Goal: Task Accomplishment & Management: Complete application form

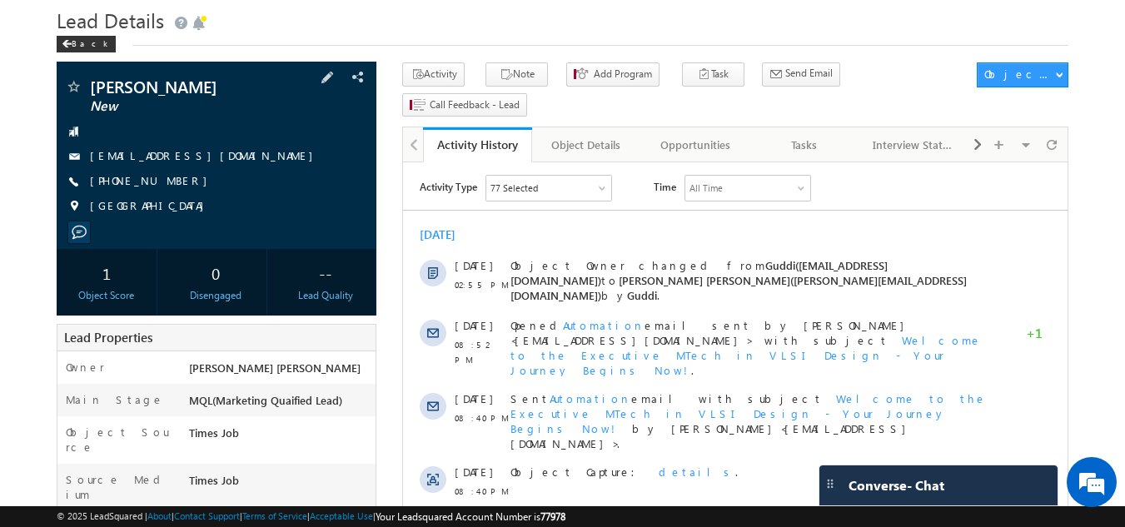
scroll to position [52, 0]
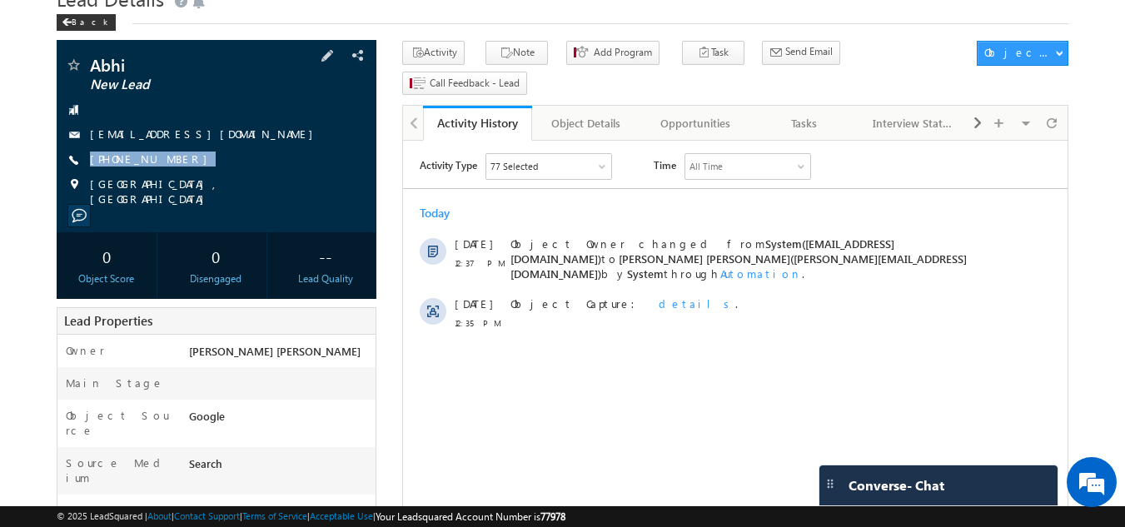
drag, startPoint x: 179, startPoint y: 154, endPoint x: 180, endPoint y: 174, distance: 20.0
click at [180, 174] on div "Abhi New Lead shubhamshubham0024@gmail.com +91-8456923800" at bounding box center [217, 132] width 304 height 150
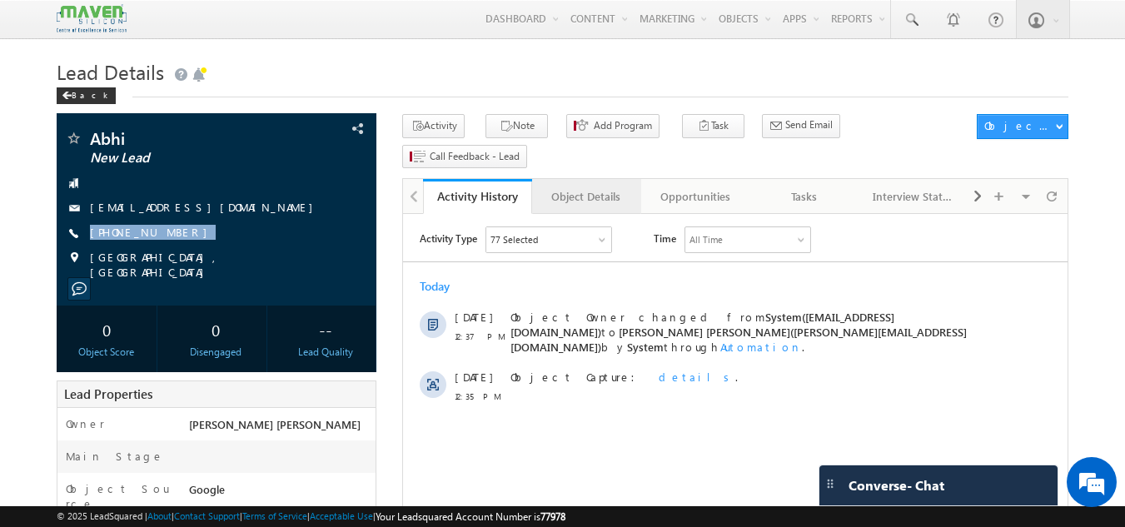
click at [603, 180] on link "Object Details" at bounding box center [586, 196] width 109 height 35
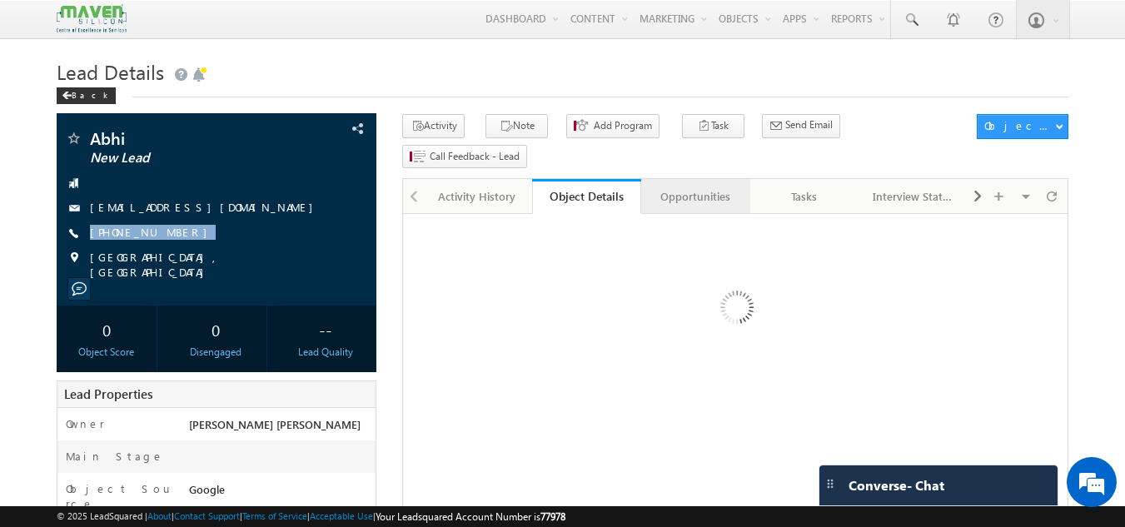
click at [690, 187] on div "Opportunities" at bounding box center [695, 197] width 81 height 20
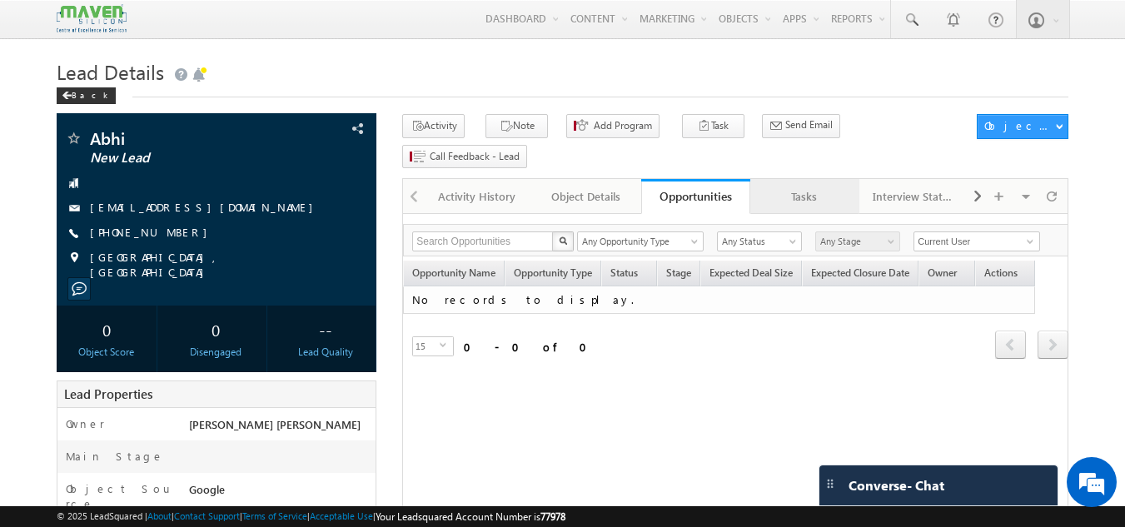
click at [785, 187] on div "Tasks" at bounding box center [804, 197] width 81 height 20
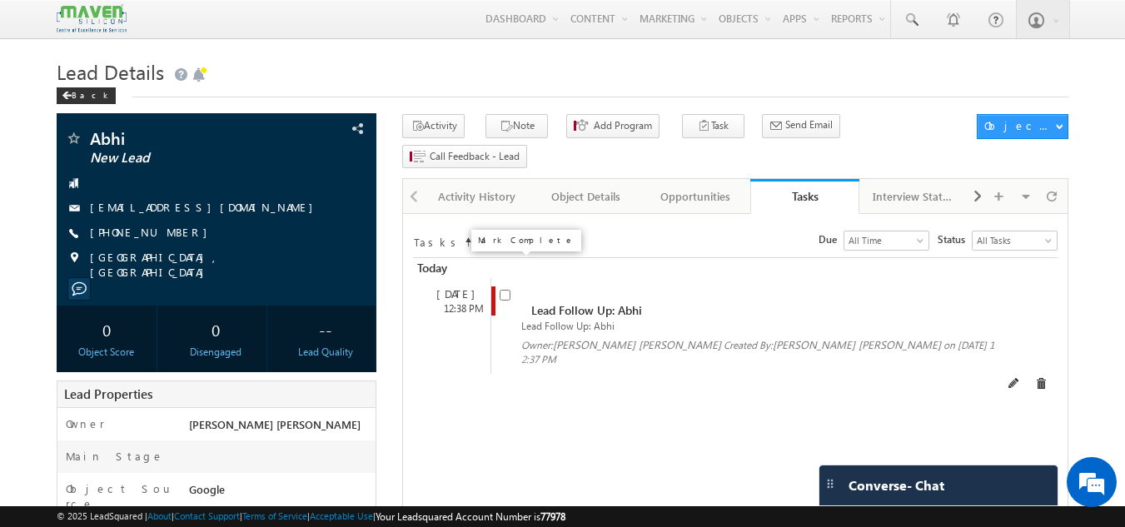
click at [510, 290] on input "checkbox" at bounding box center [505, 295] width 11 height 11
checkbox input "false"
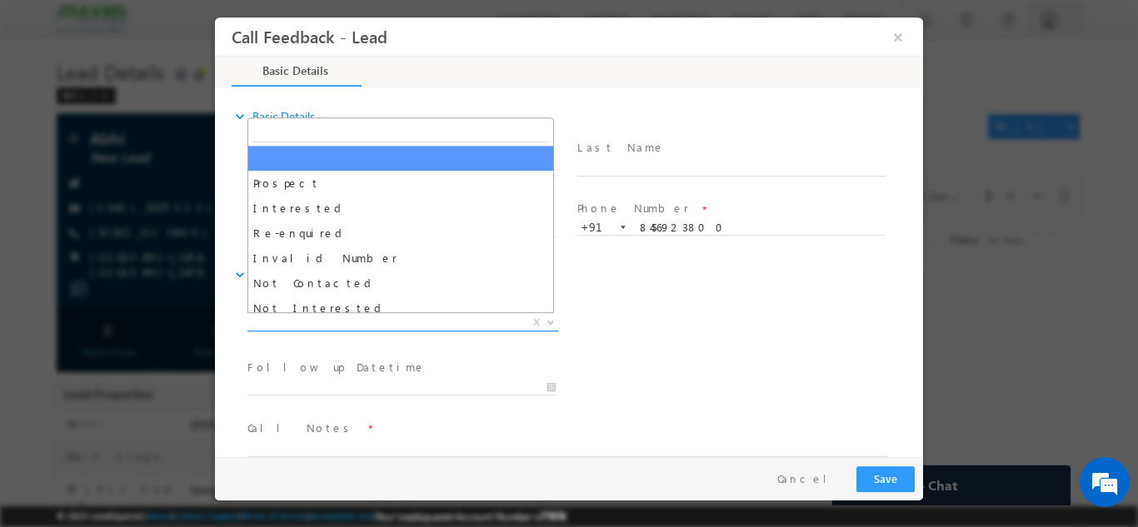
click at [357, 320] on span "X" at bounding box center [402, 322] width 311 height 17
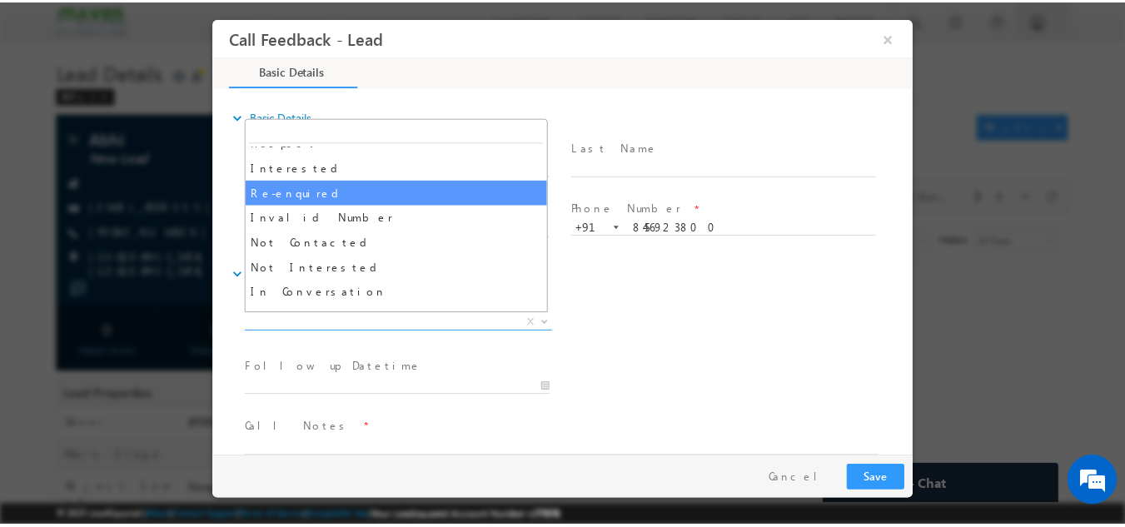
scroll to position [42, 0]
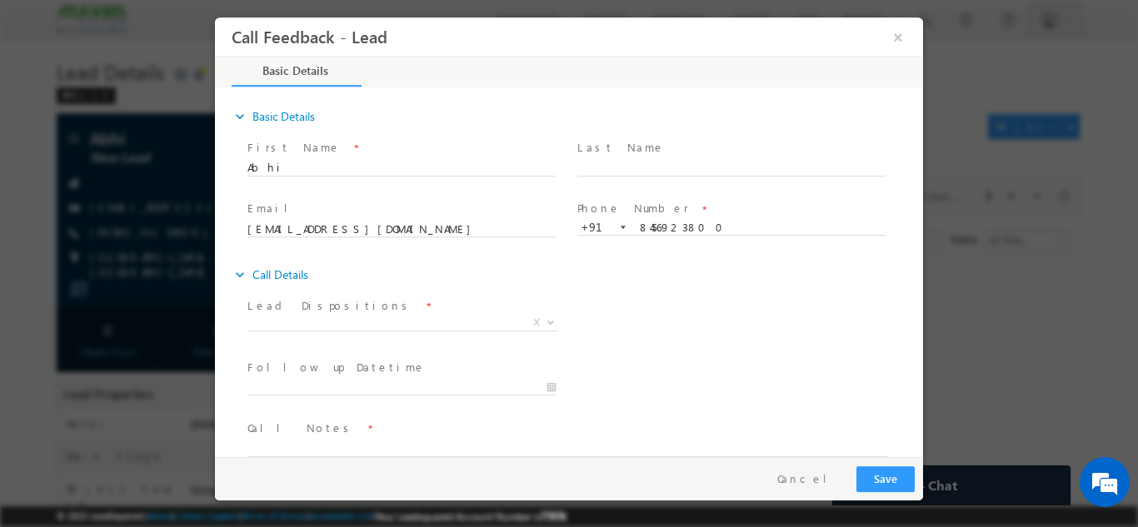
click at [775, 401] on div "Follow up Datetime * Program Type * Long Term Short Term X" at bounding box center [583, 386] width 679 height 62
click at [818, 488] on button "Cancel" at bounding box center [808, 478] width 87 height 24
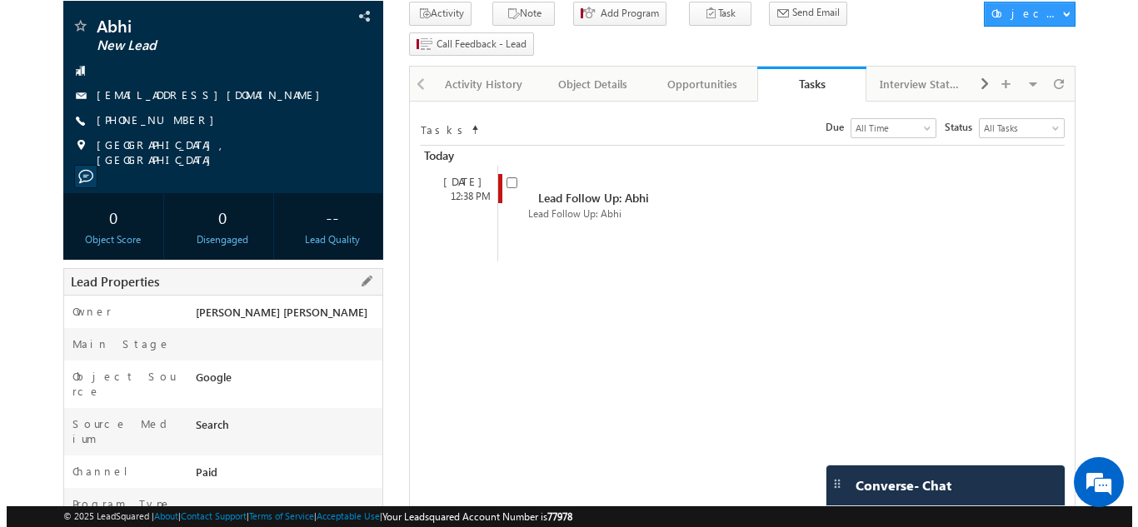
scroll to position [0, 0]
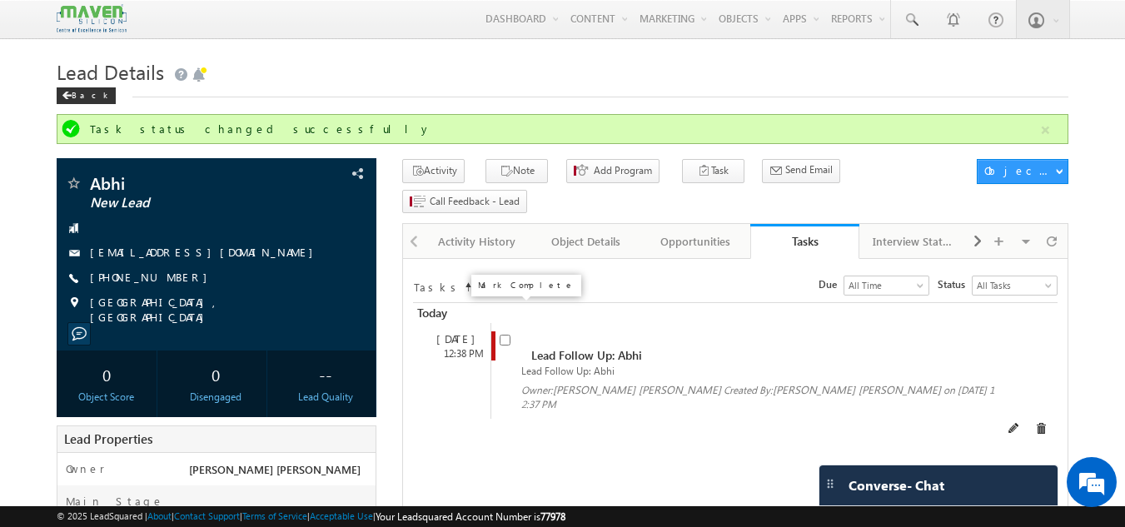
click at [510, 335] on input "checkbox" at bounding box center [505, 340] width 11 height 11
checkbox input "false"
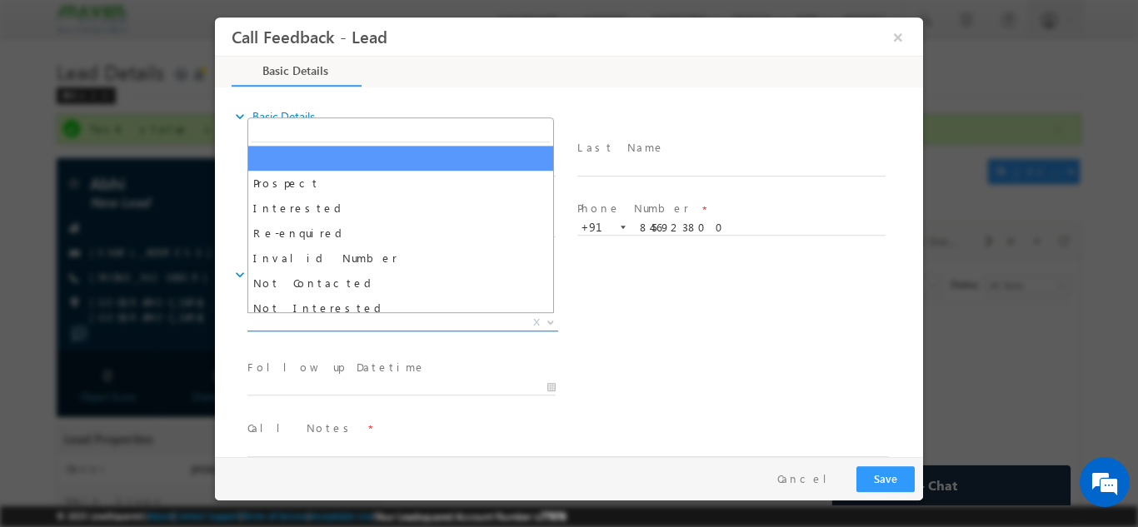
click at [372, 326] on span "X" at bounding box center [402, 322] width 311 height 17
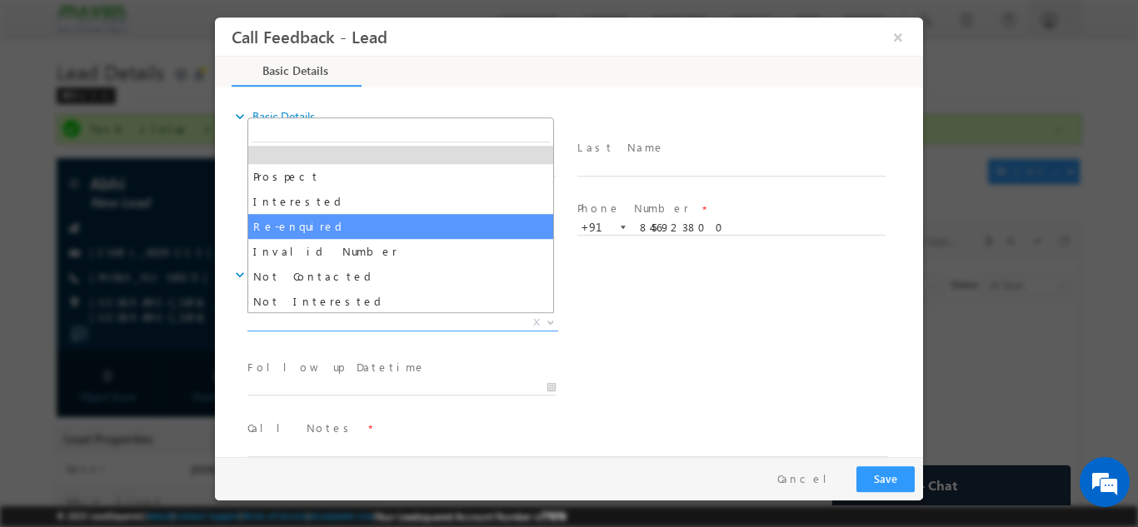
scroll to position [7, 0]
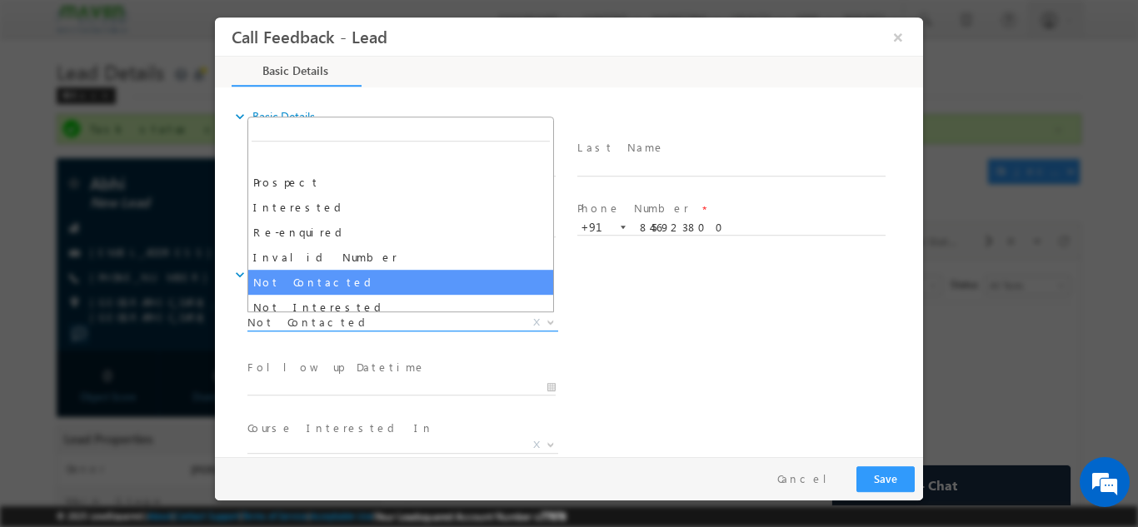
click at [427, 325] on span "Not Contacted" at bounding box center [382, 321] width 271 height 15
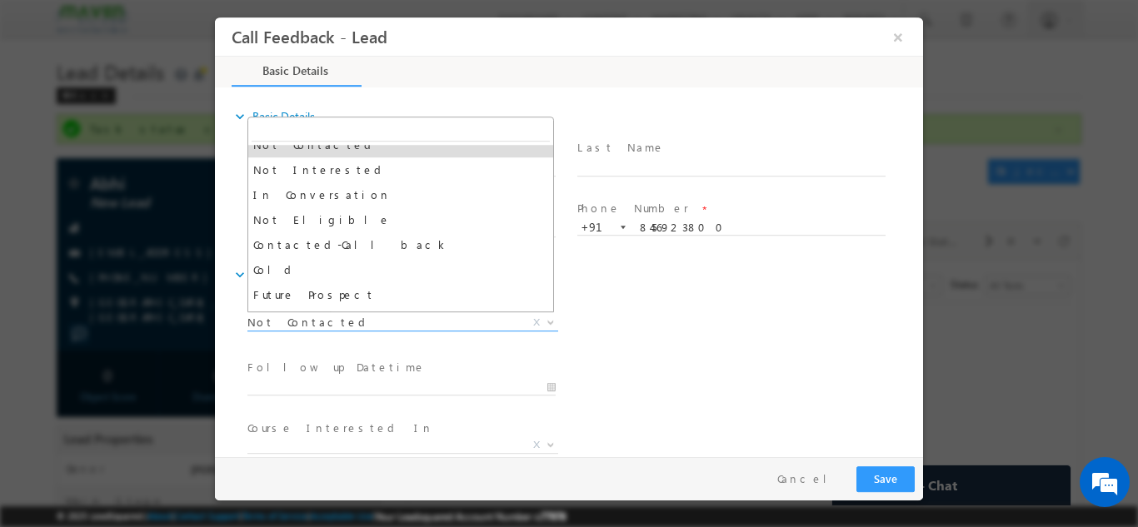
scroll to position [158, 0]
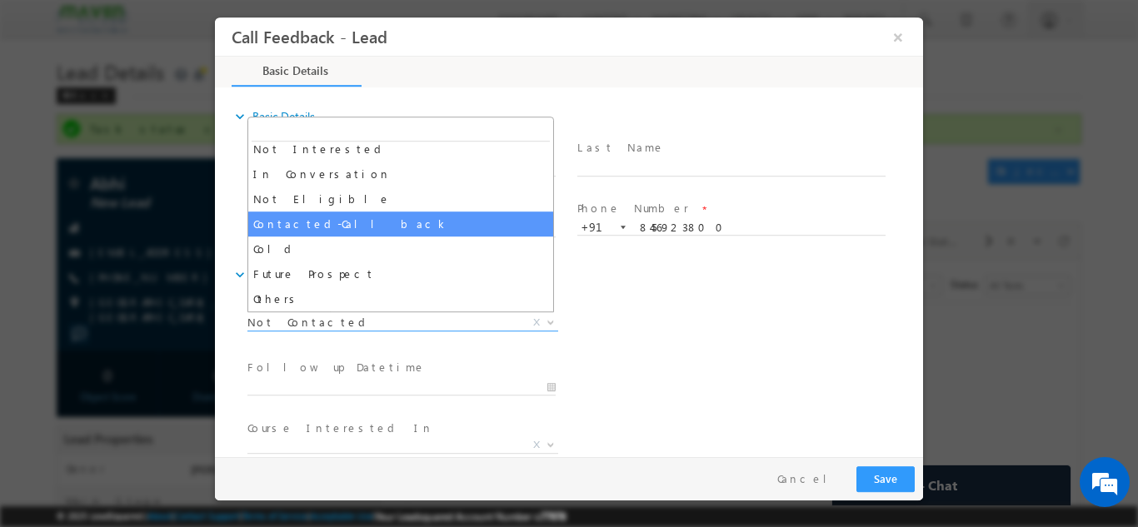
select select "Contacted-Call back"
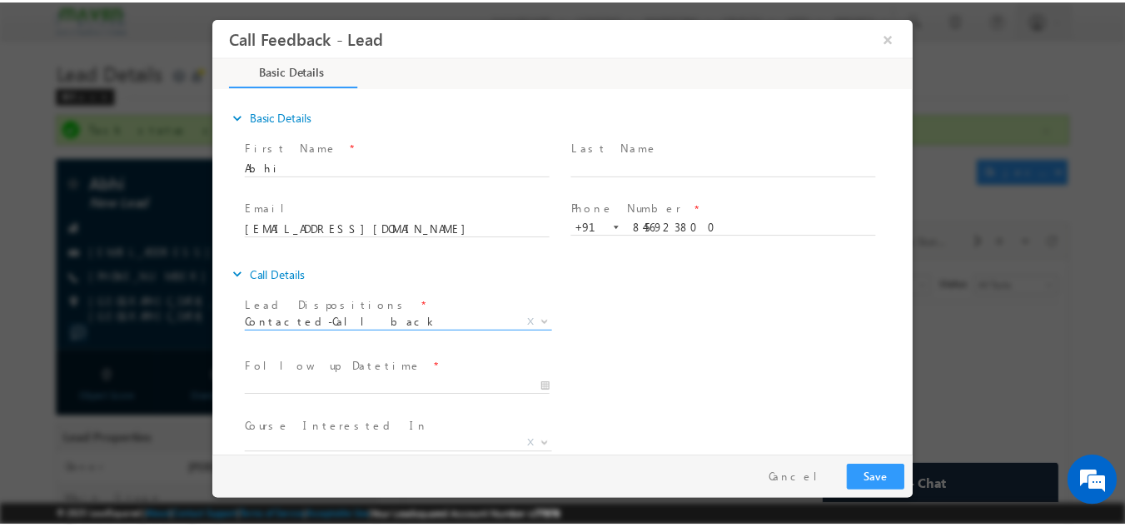
scroll to position [88, 0]
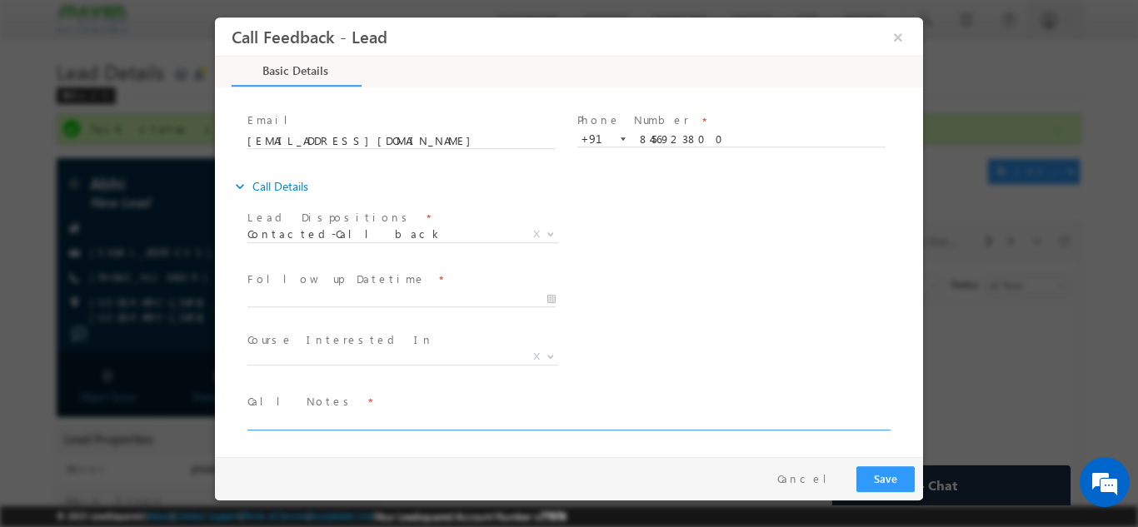
click at [364, 416] on textarea at bounding box center [567, 420] width 641 height 19
type textarea "cb later"
click at [386, 291] on input "23/09/2025 2:04 PM" at bounding box center [401, 299] width 308 height 17
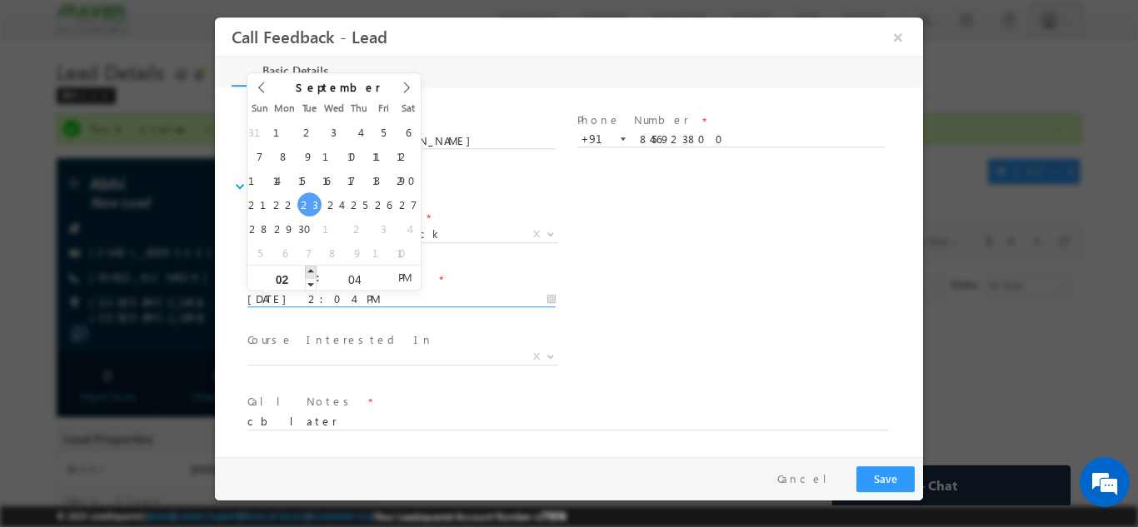
type input "23/09/2025 3:04 PM"
type input "03"
click at [309, 269] on span at bounding box center [311, 271] width 12 height 12
type input "24/09/2025 3:04 PM"
click at [626, 299] on div "Follow up Datetime * 24/09/2025 3:04 PM Program Type * Long Term Short Term X" at bounding box center [583, 298] width 679 height 62
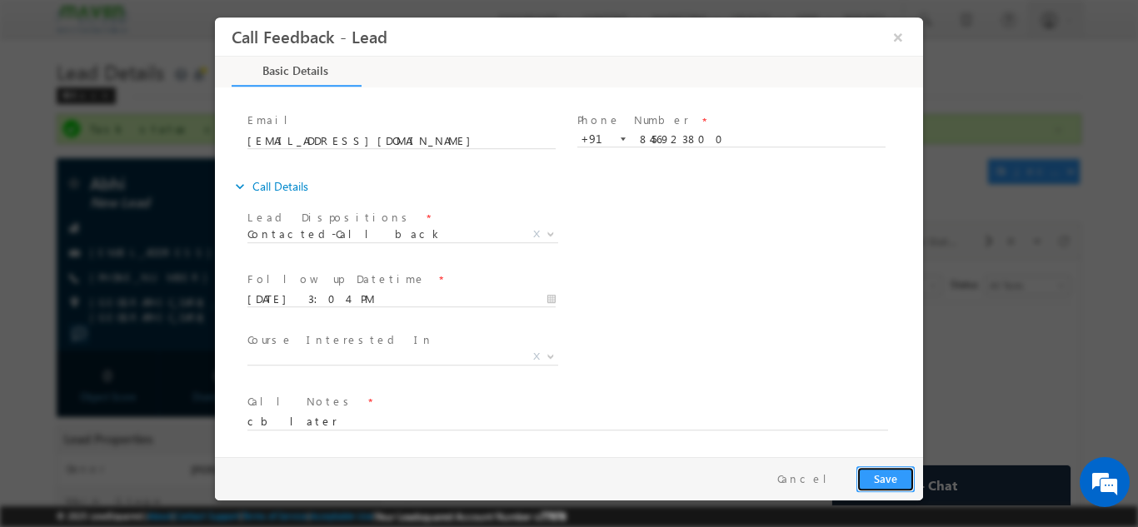
click at [900, 471] on button "Save" at bounding box center [885, 479] width 58 height 26
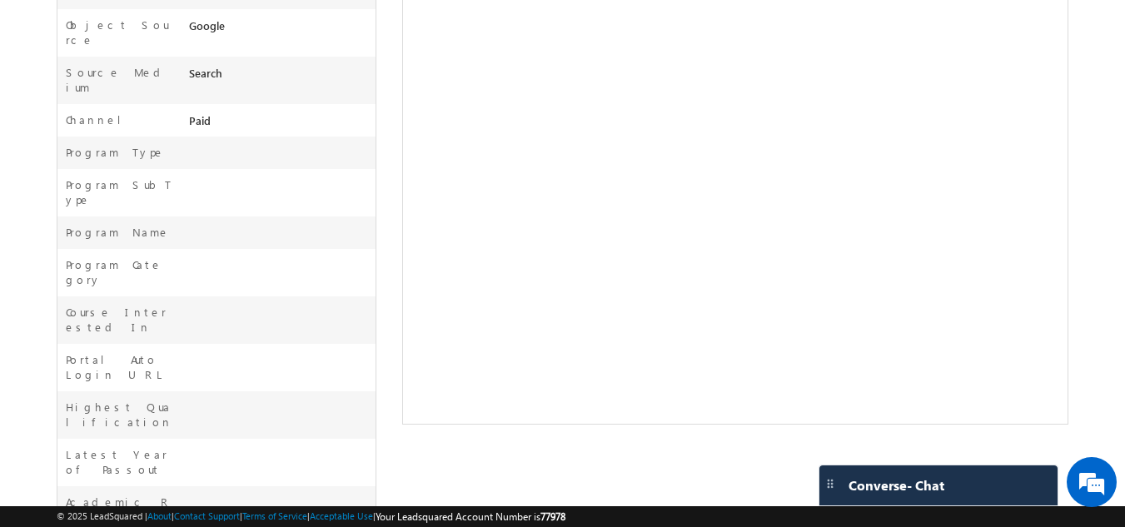
scroll to position [0, 0]
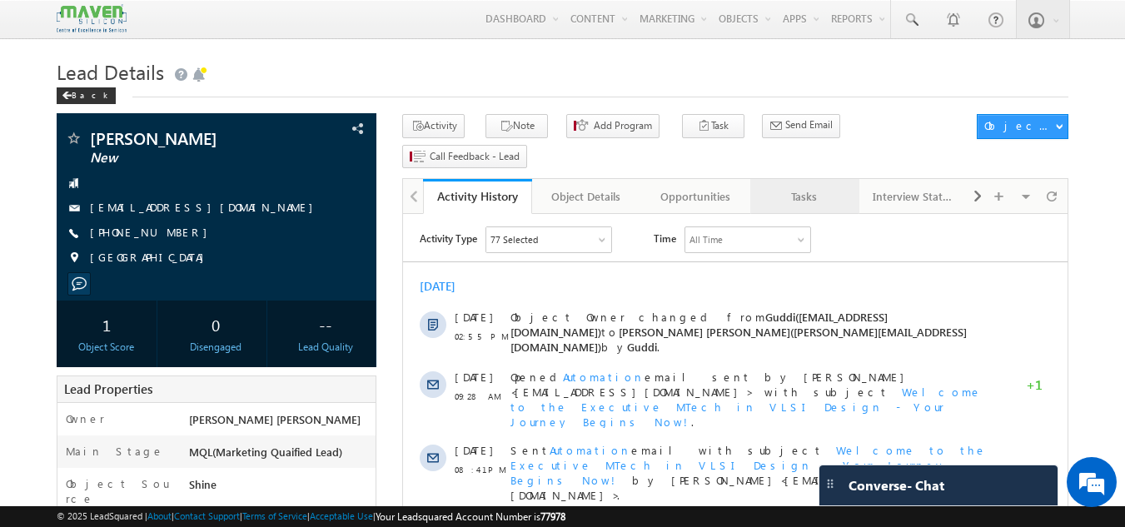
click at [801, 187] on div "Tasks" at bounding box center [804, 197] width 81 height 20
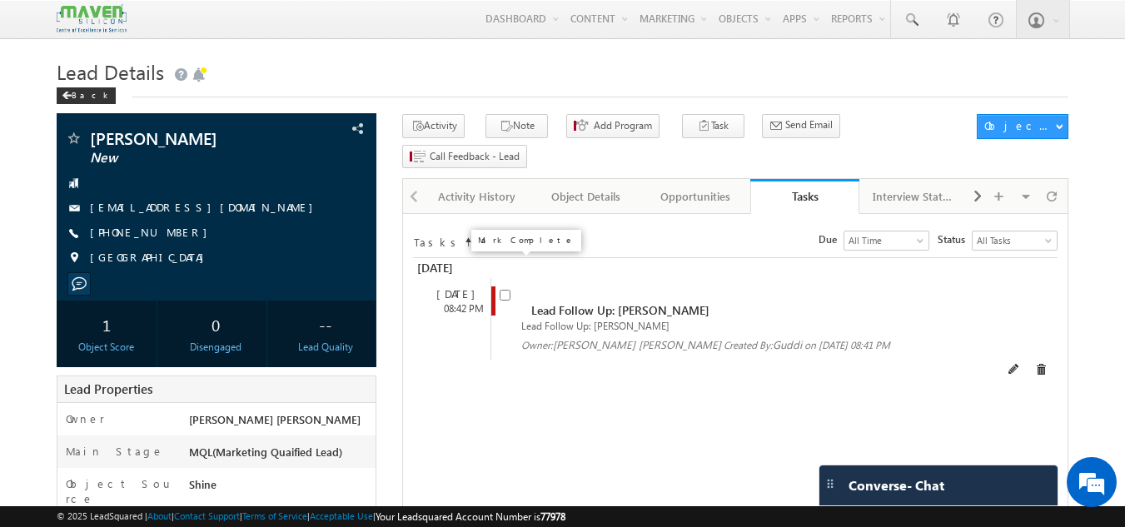
click at [510, 290] on input "checkbox" at bounding box center [505, 295] width 11 height 11
checkbox input "false"
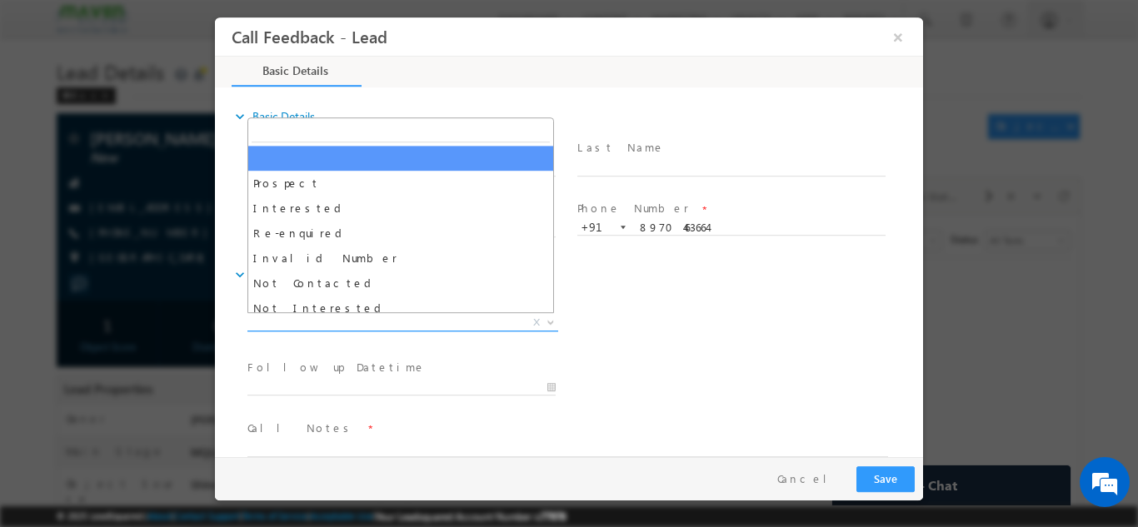
click at [378, 326] on span "X" at bounding box center [402, 322] width 311 height 17
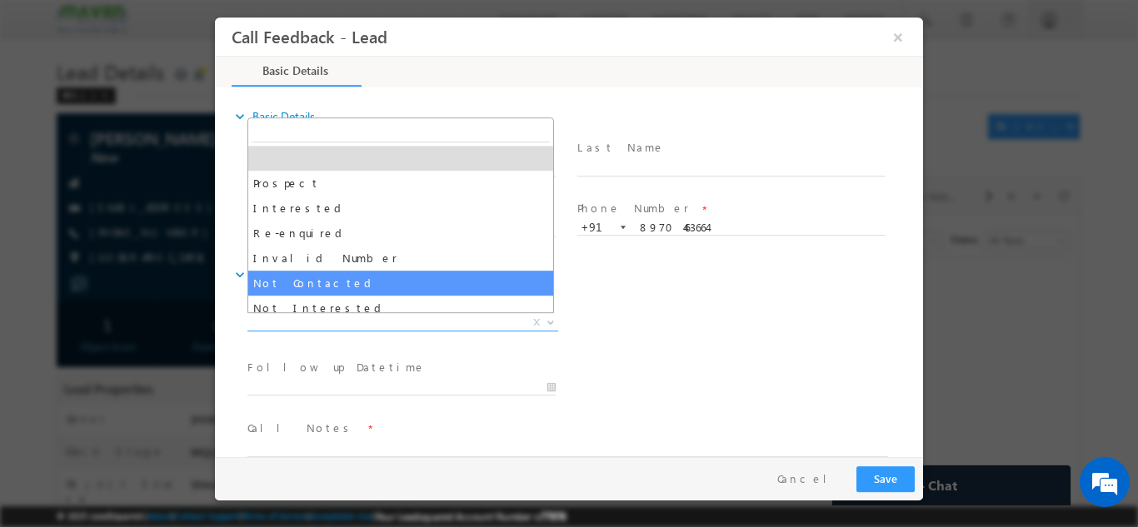
select select "Not Contacted"
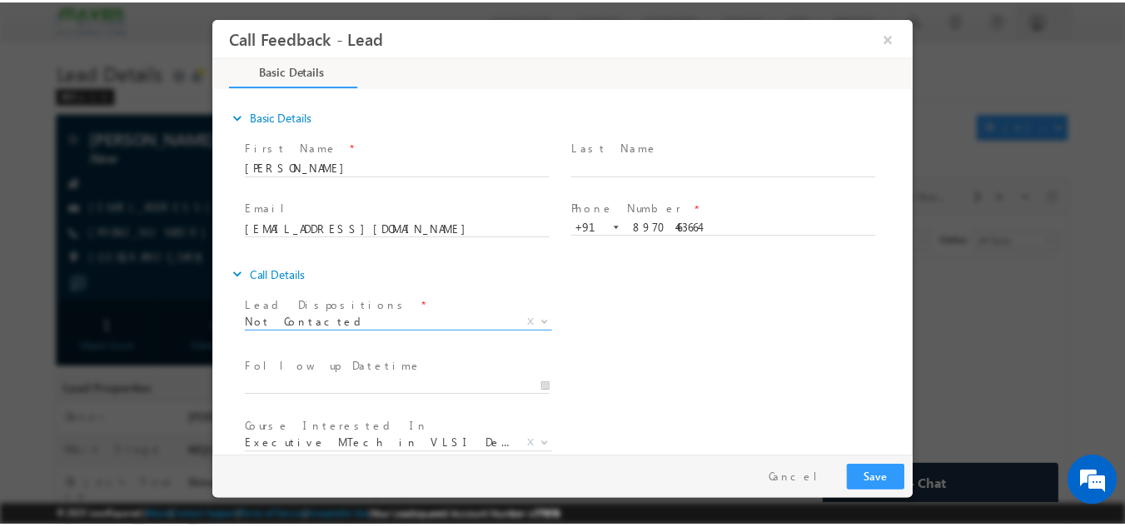
scroll to position [88, 0]
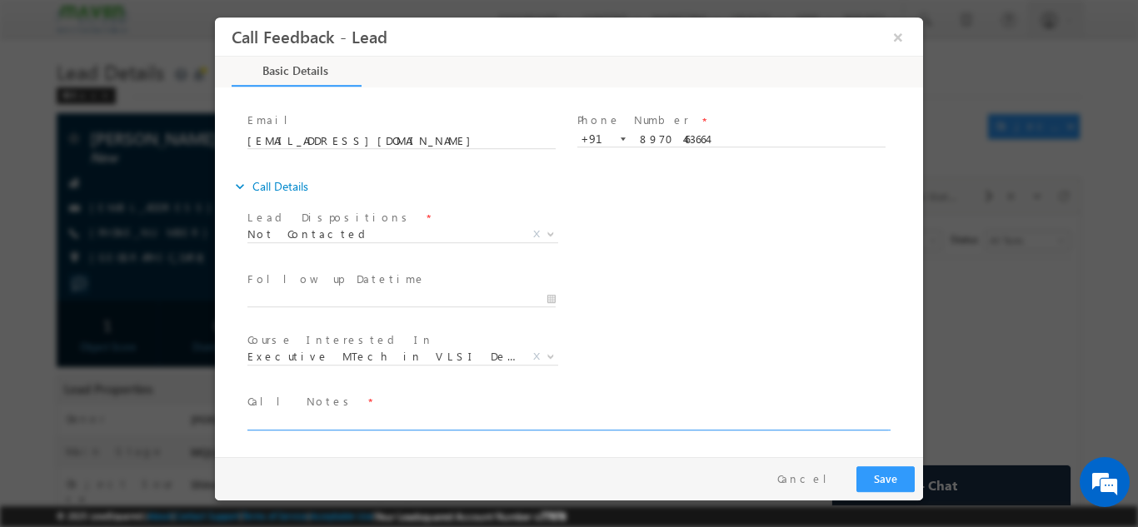
click at [377, 416] on textarea at bounding box center [567, 420] width 641 height 19
type textarea "dnp"
click at [885, 471] on button "Save" at bounding box center [885, 479] width 58 height 26
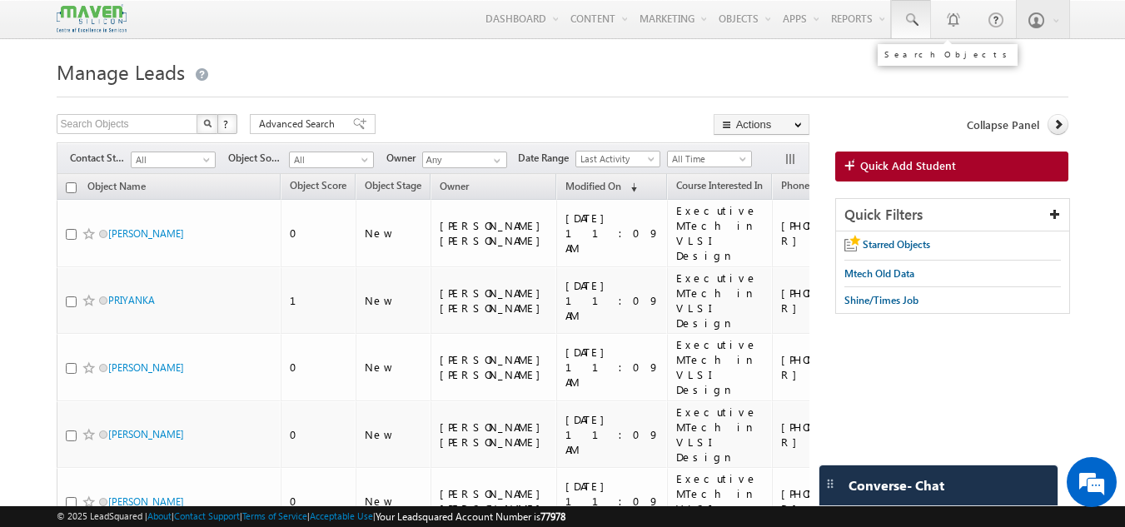
click at [904, 21] on span at bounding box center [911, 20] width 17 height 17
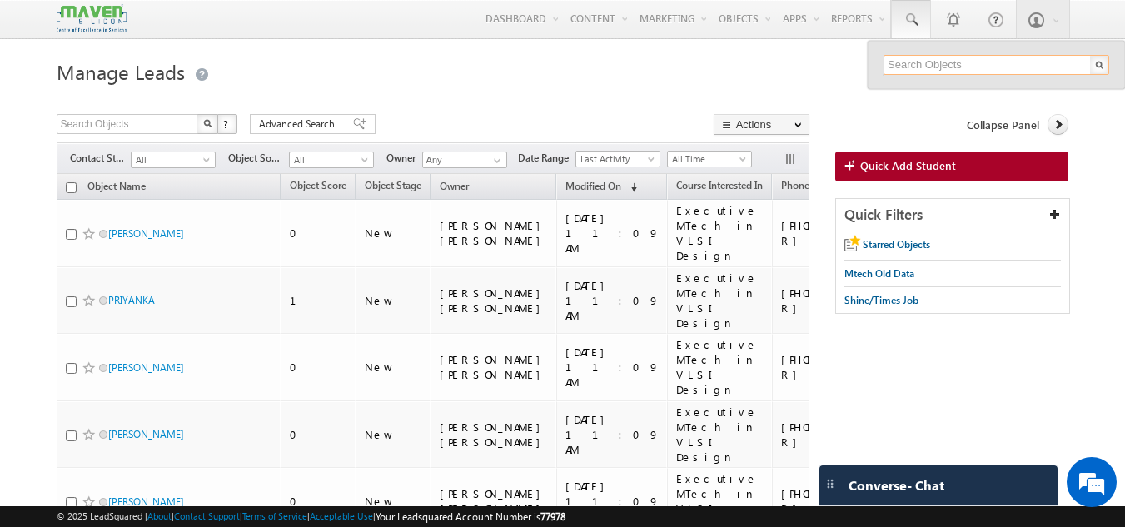
click at [902, 59] on input "text" at bounding box center [997, 65] width 226 height 20
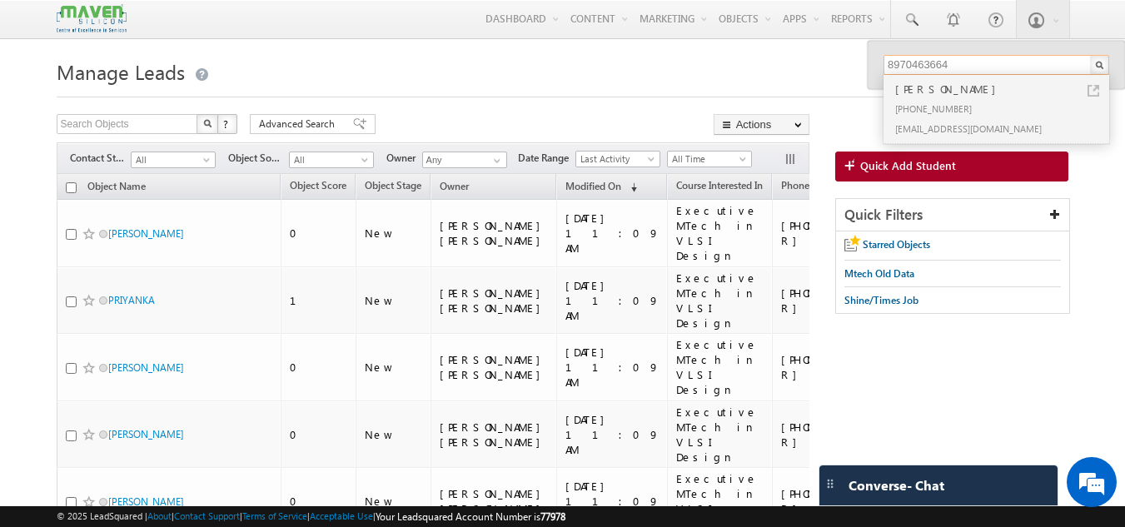
type input "8970463664"
click at [1004, 107] on div "+91-8970463664" at bounding box center [1003, 108] width 223 height 20
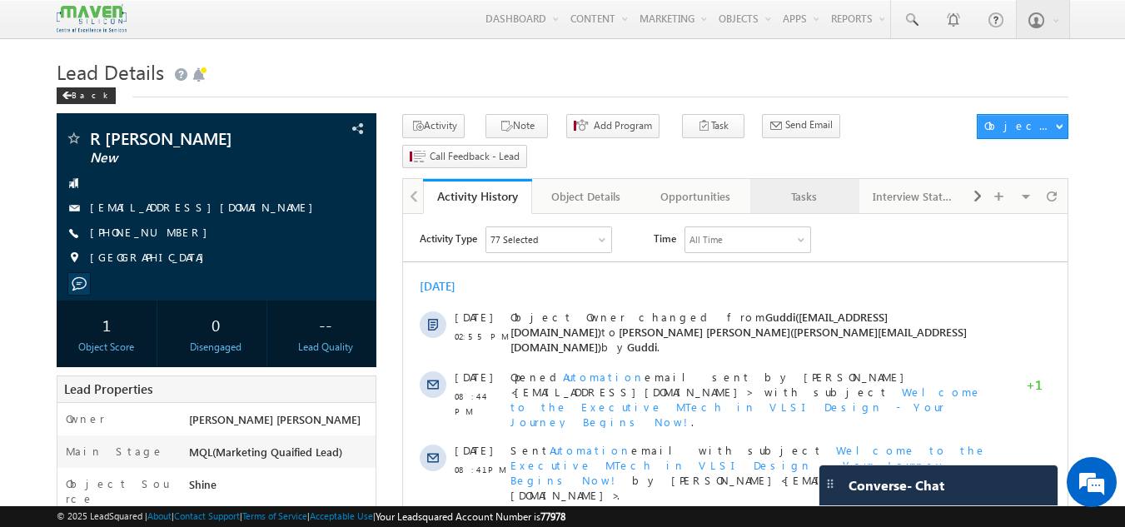
click at [810, 179] on link "Tasks" at bounding box center [805, 196] width 109 height 35
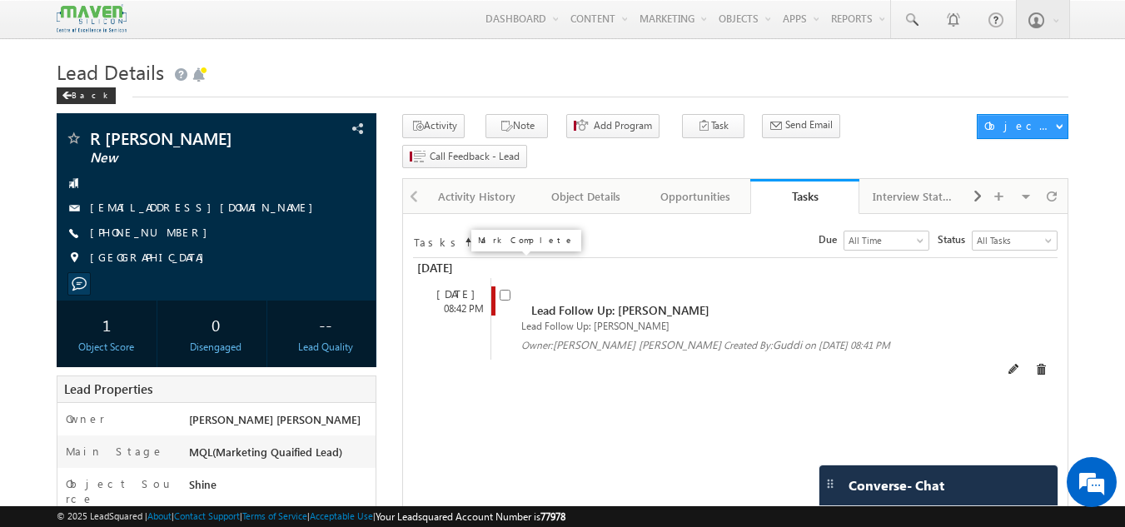
click at [508, 290] on input "checkbox" at bounding box center [505, 295] width 11 height 11
checkbox input "false"
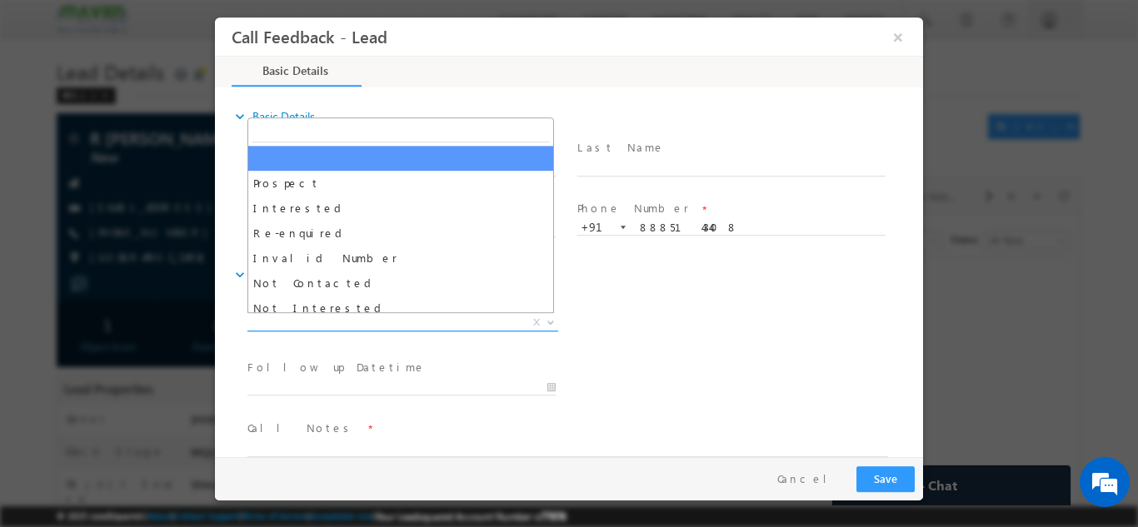
click at [319, 314] on span "X" at bounding box center [402, 322] width 311 height 17
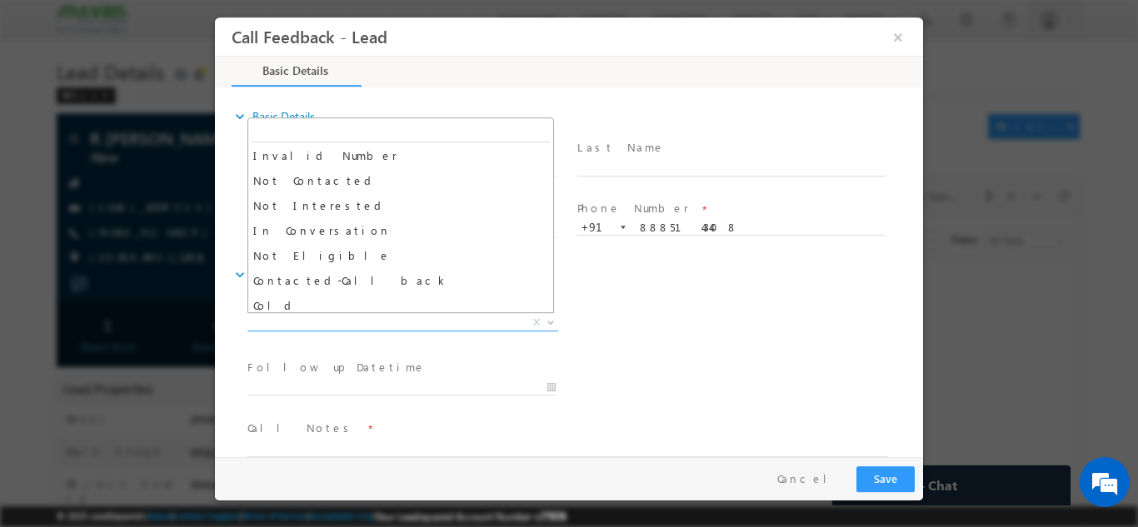
scroll to position [103, 0]
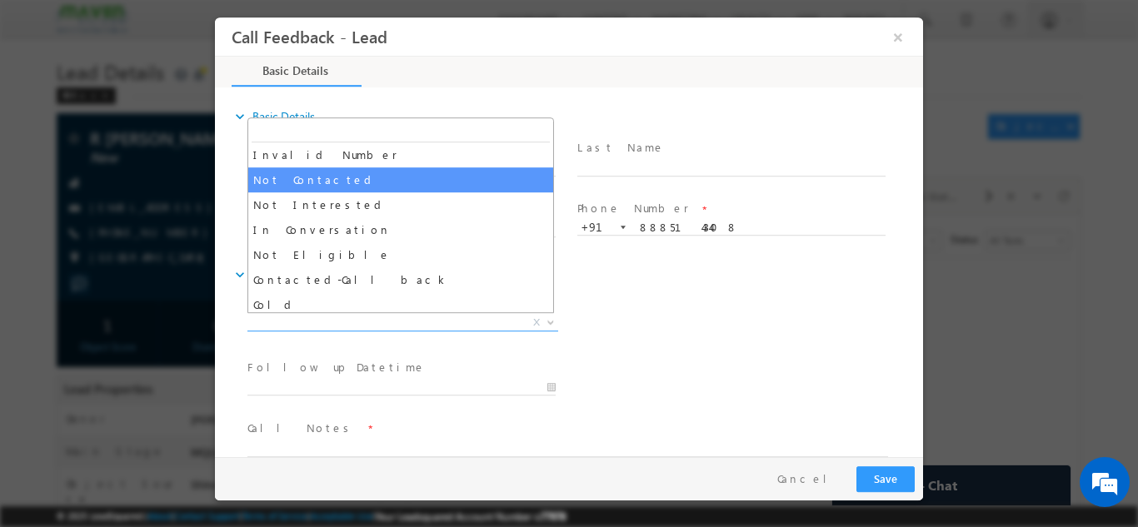
select select "Not Contacted"
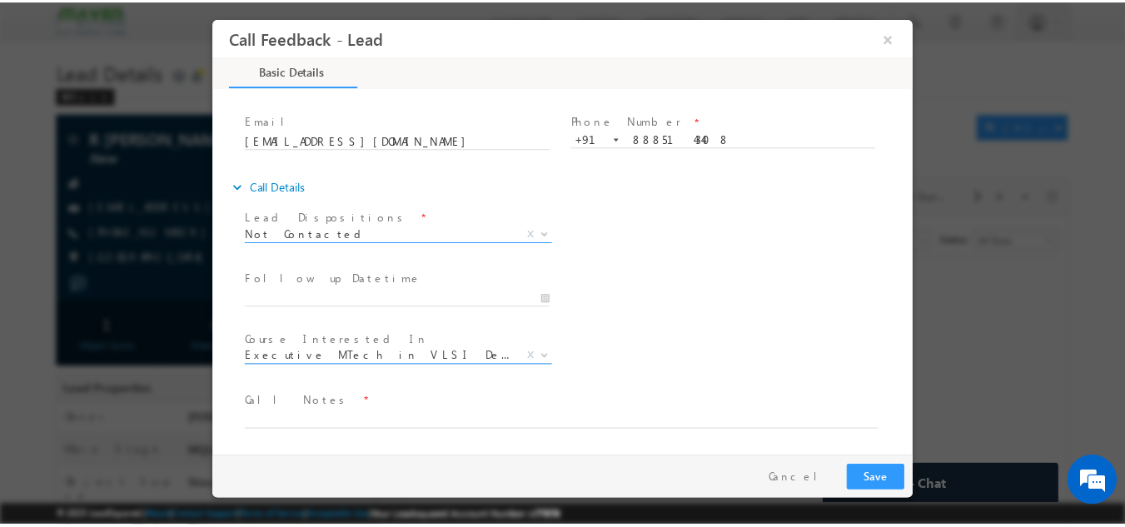
scroll to position [87, 0]
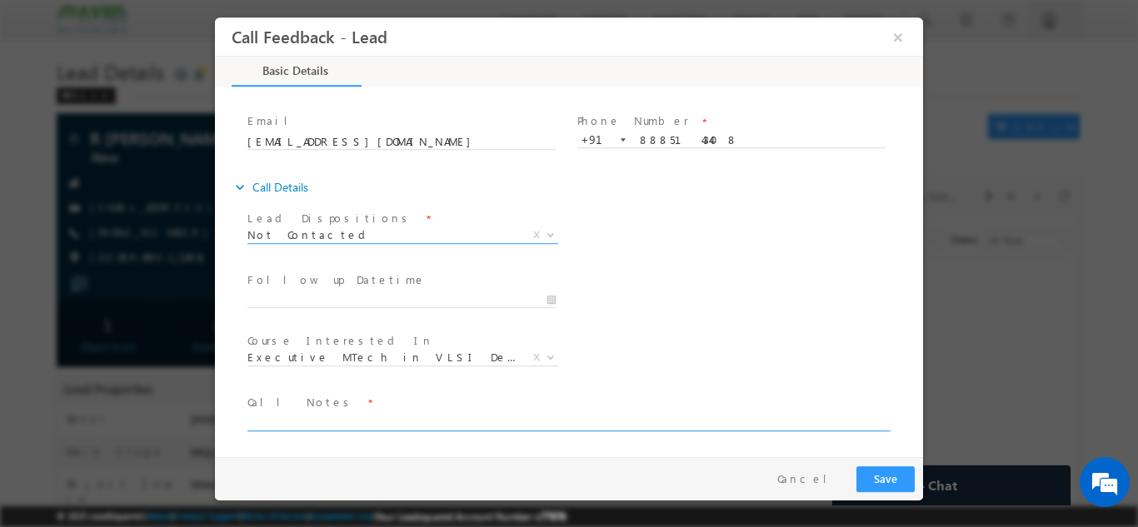
click at [372, 416] on textarea at bounding box center [567, 420] width 641 height 19
type textarea "e"
type textarea "dnp"
click at [885, 479] on button "Save" at bounding box center [885, 479] width 58 height 26
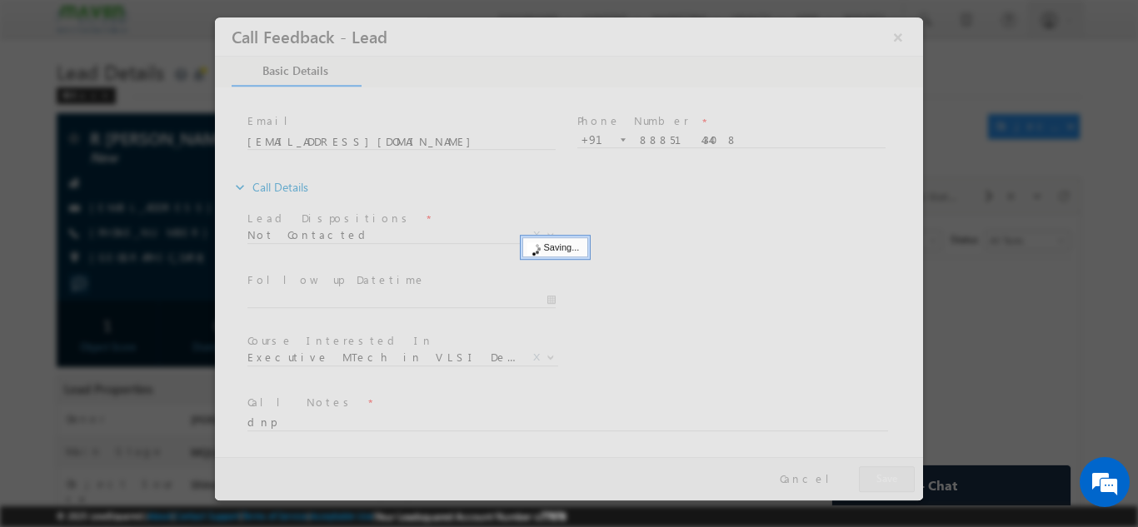
drag, startPoint x: 885, startPoint y: 479, endPoint x: 539, endPoint y: 236, distance: 422.7
click at [539, 236] on div "Call Feedback - Lead × Basic Details" at bounding box center [569, 237] width 708 height 440
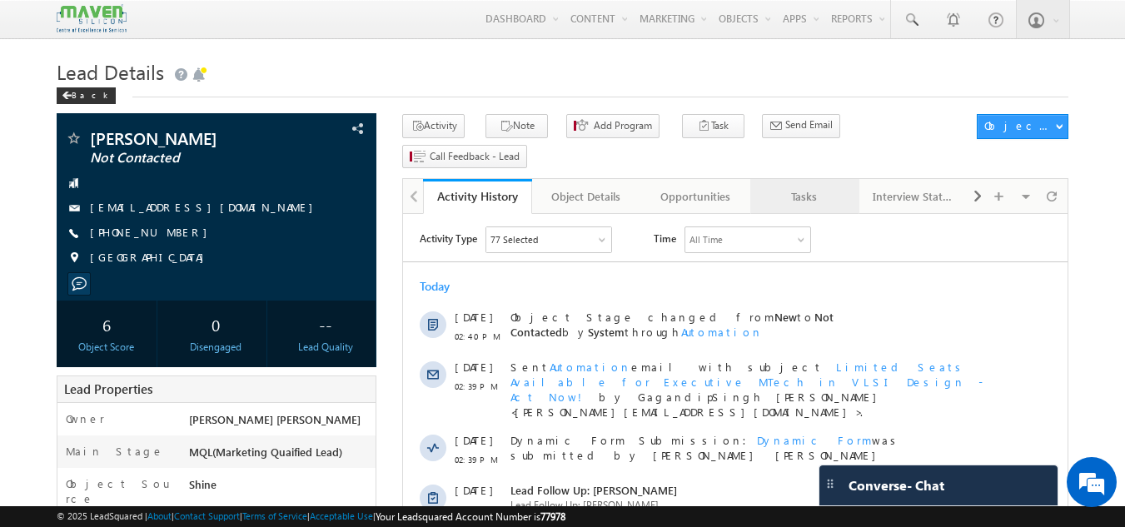
click at [810, 187] on div "Tasks" at bounding box center [804, 197] width 81 height 20
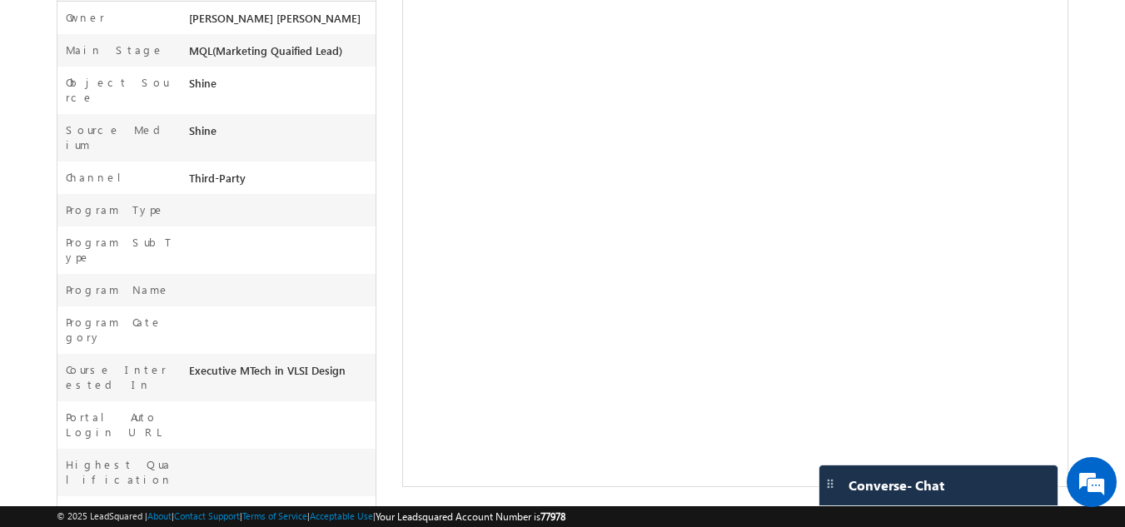
scroll to position [402, 0]
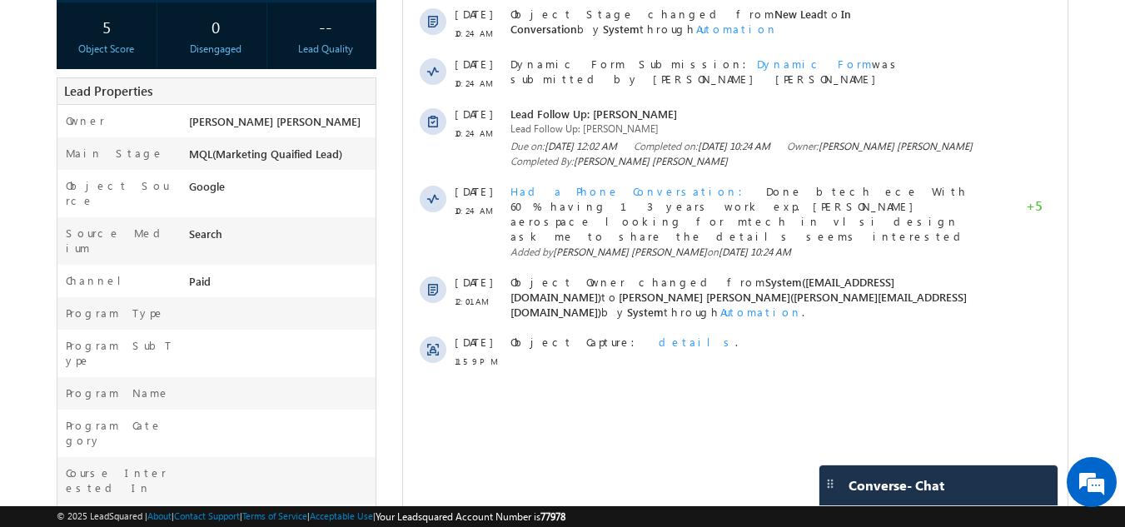
scroll to position [293, 0]
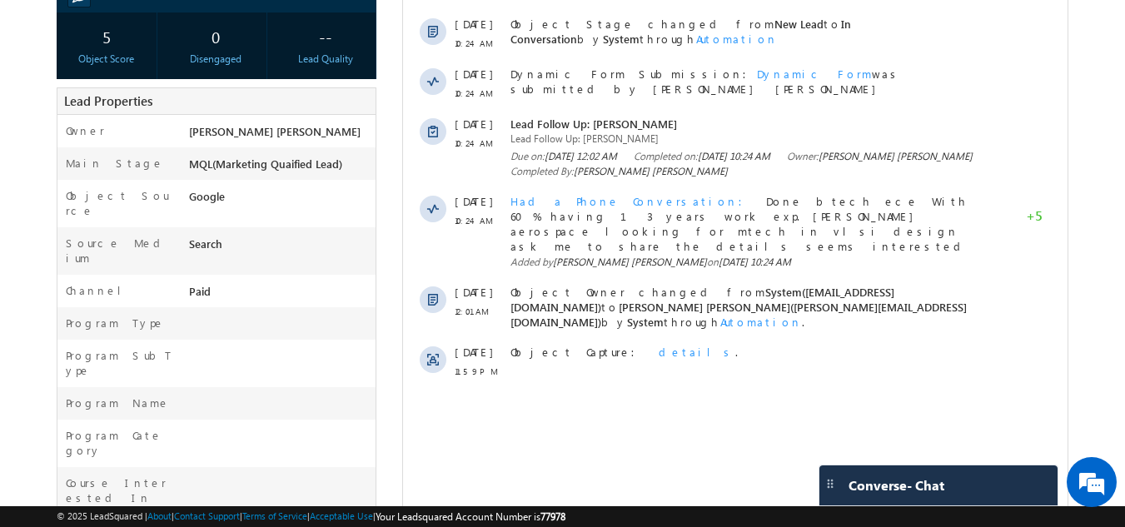
click at [559, 400] on html "Activity Type 77 Selected Select All Sales Activities 1 Sales Activity Opportun…" at bounding box center [735, 160] width 665 height 479
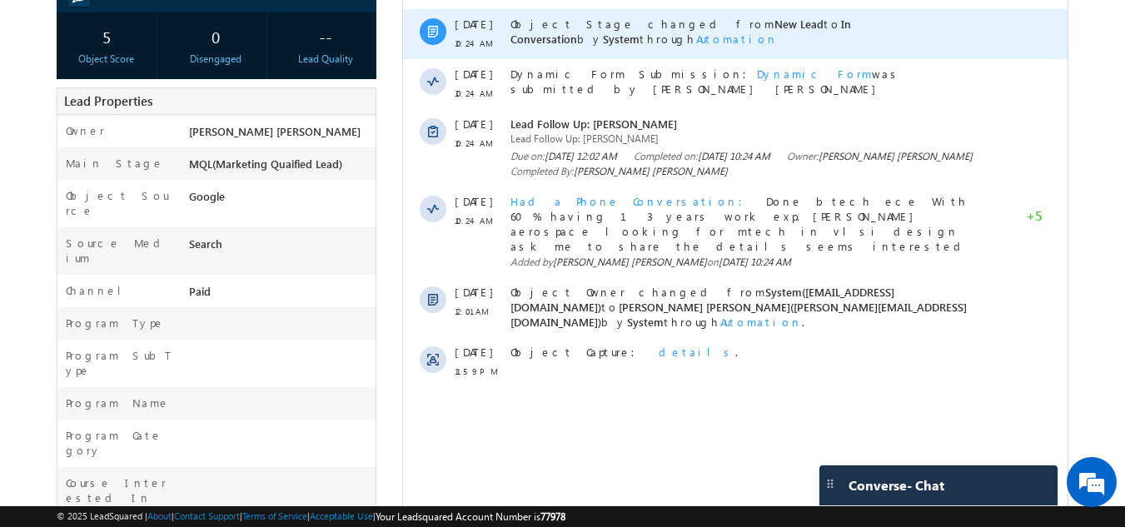
scroll to position [0, 0]
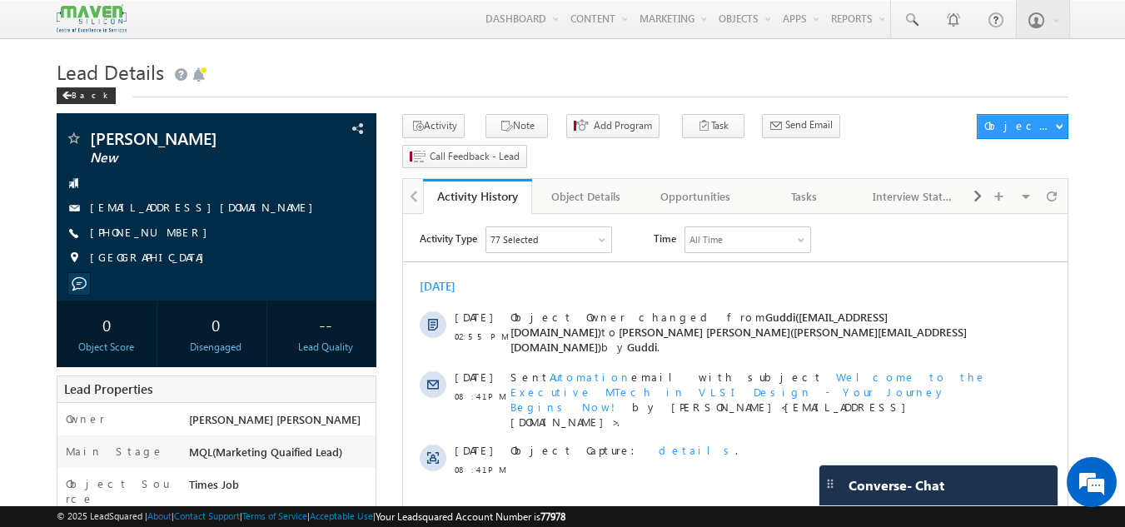
click at [135, 327] on div "0" at bounding box center [107, 324] width 92 height 31
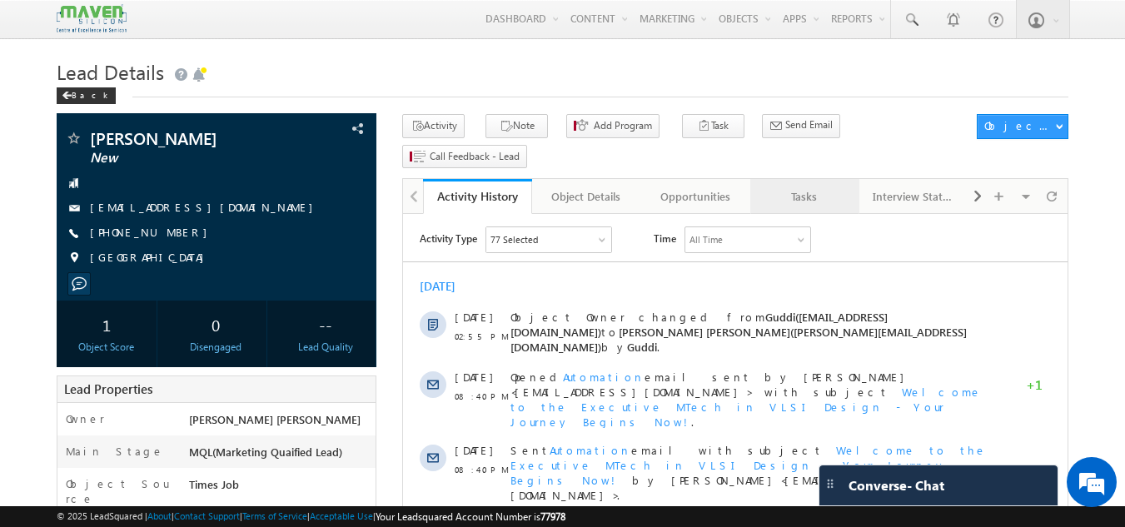
click at [810, 180] on link "Tasks" at bounding box center [805, 196] width 109 height 35
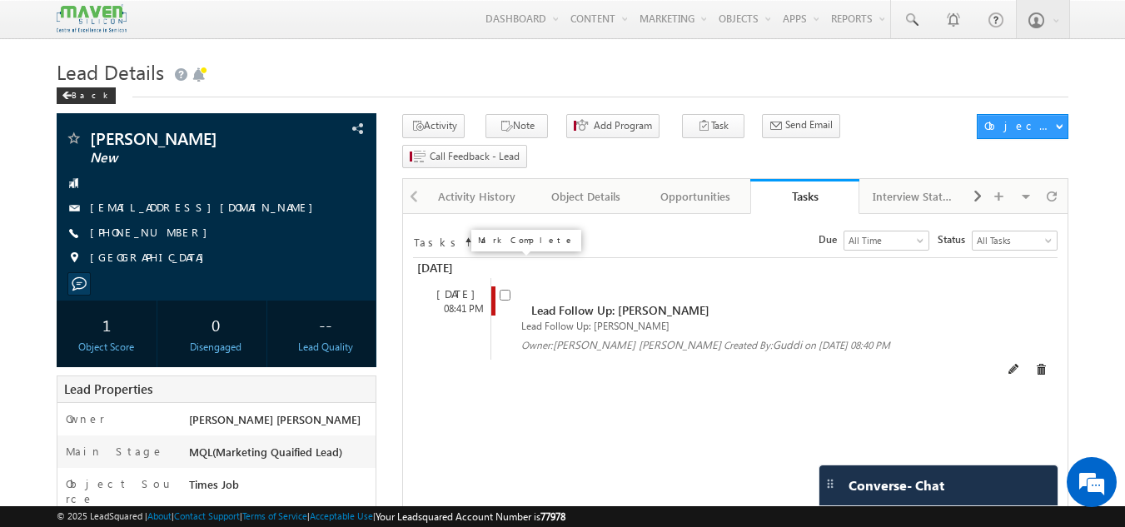
click at [506, 290] on input "checkbox" at bounding box center [505, 295] width 11 height 11
checkbox input "false"
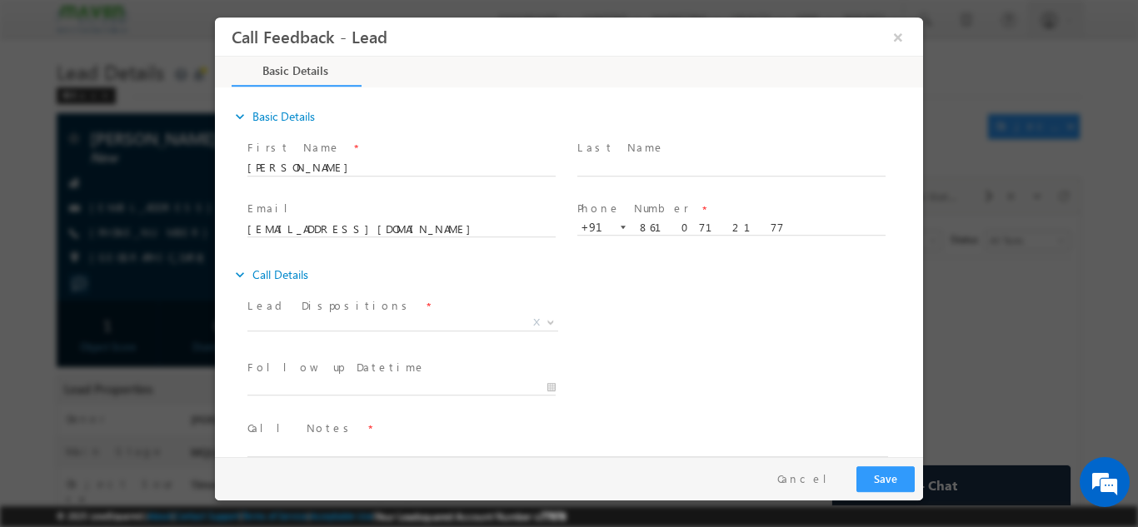
click at [425, 329] on span "Prospect Interested Re-enquired Invalid Number Not Contacted Not Interested In …" at bounding box center [408, 325] width 323 height 20
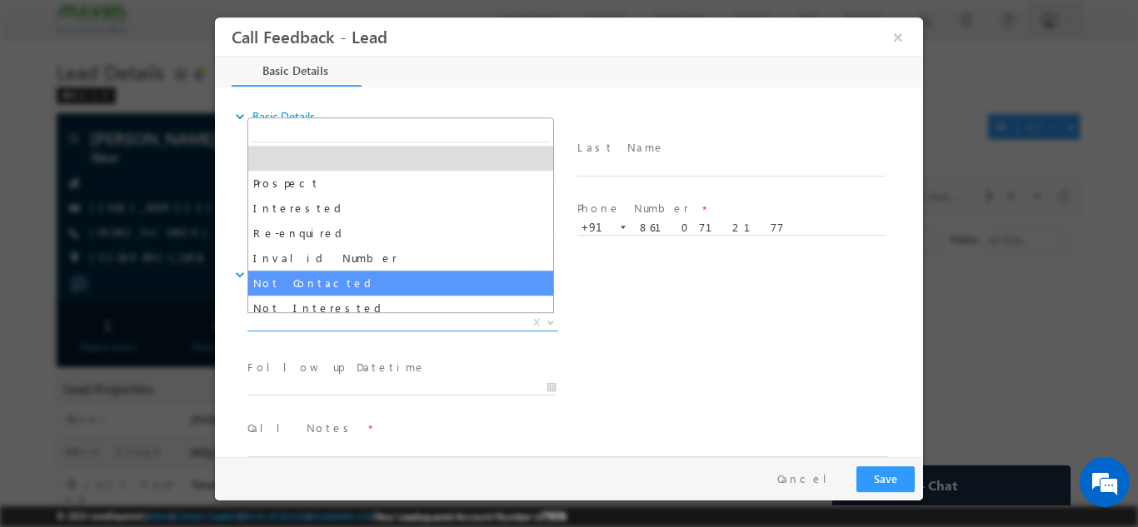
select select "Not Contacted"
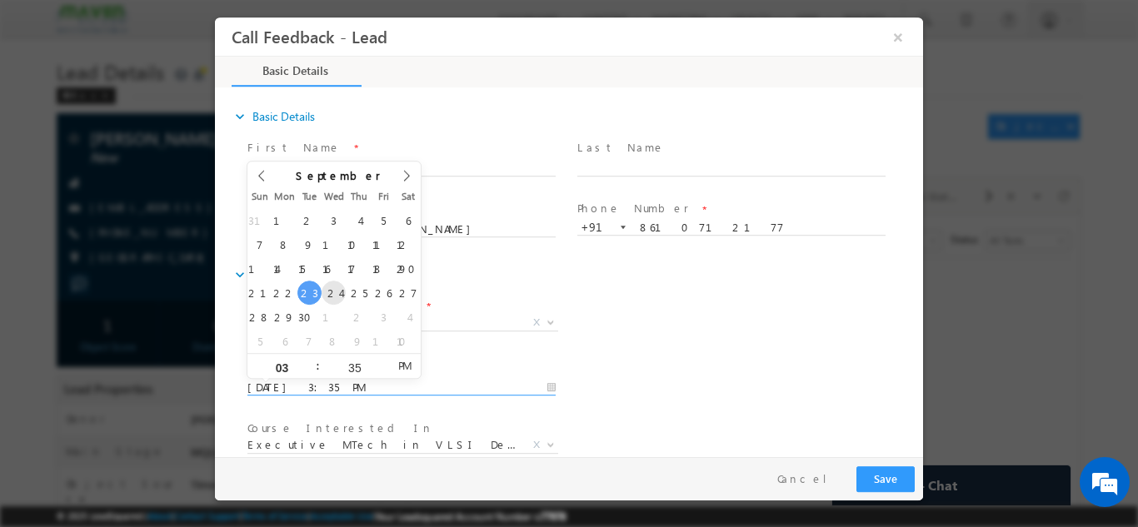
drag, startPoint x: 429, startPoint y: 391, endPoint x: 338, endPoint y: 293, distance: 133.8
click at [338, 293] on body "Call Feedback - Lead × Basic Details" at bounding box center [569, 237] width 708 height 440
type input "24/09/2025 3:35 PM"
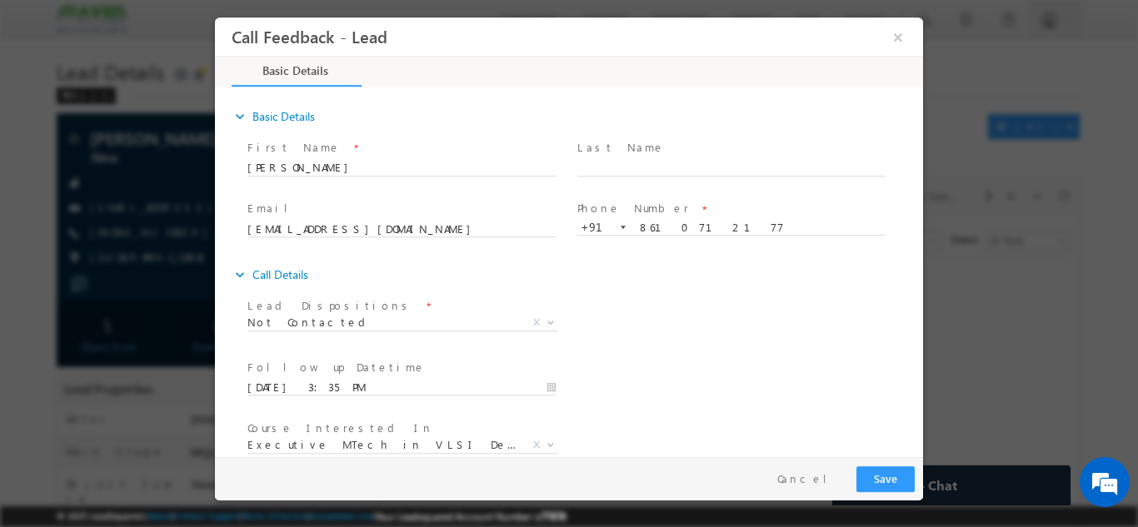
click at [729, 424] on div "Course Interested In * Executive M.Tech in VLSI Design Advanced VLSI Design & V…" at bounding box center [583, 447] width 679 height 62
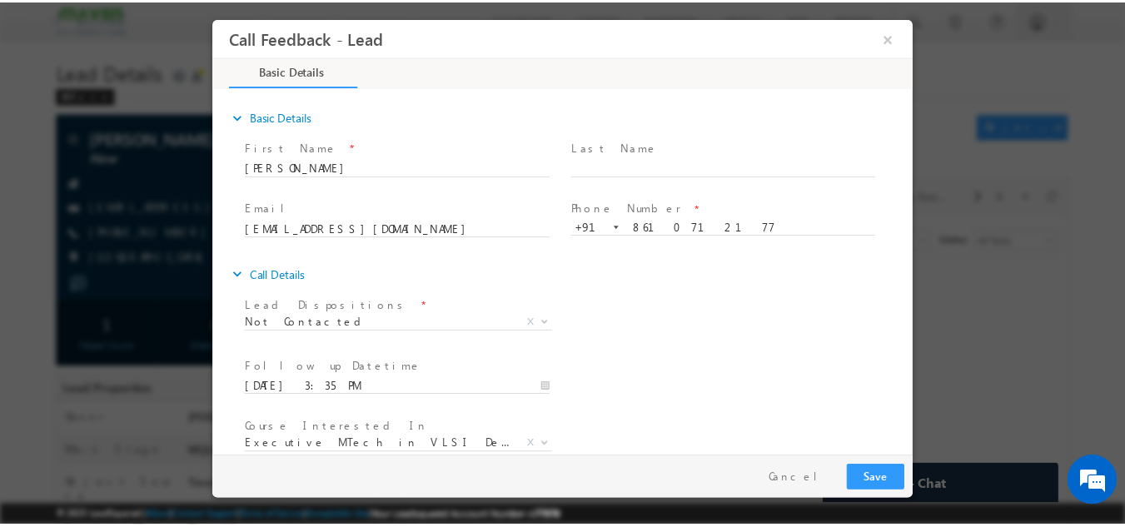
scroll to position [88, 0]
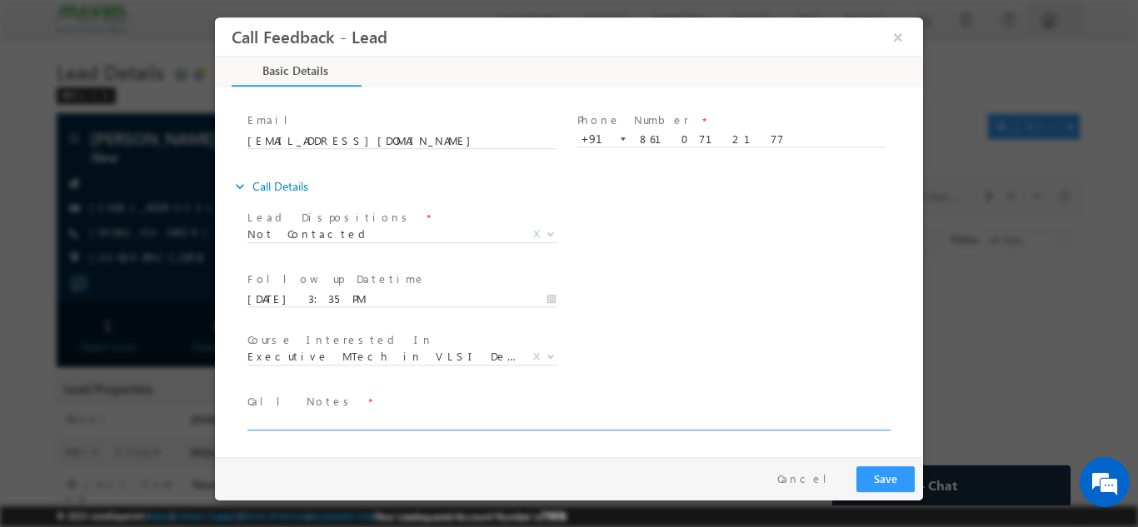
click at [606, 427] on textarea at bounding box center [567, 420] width 641 height 19
type textarea "dnp"
click at [890, 496] on div "Pay & Save Save Cancel" at bounding box center [573, 477] width 716 height 43
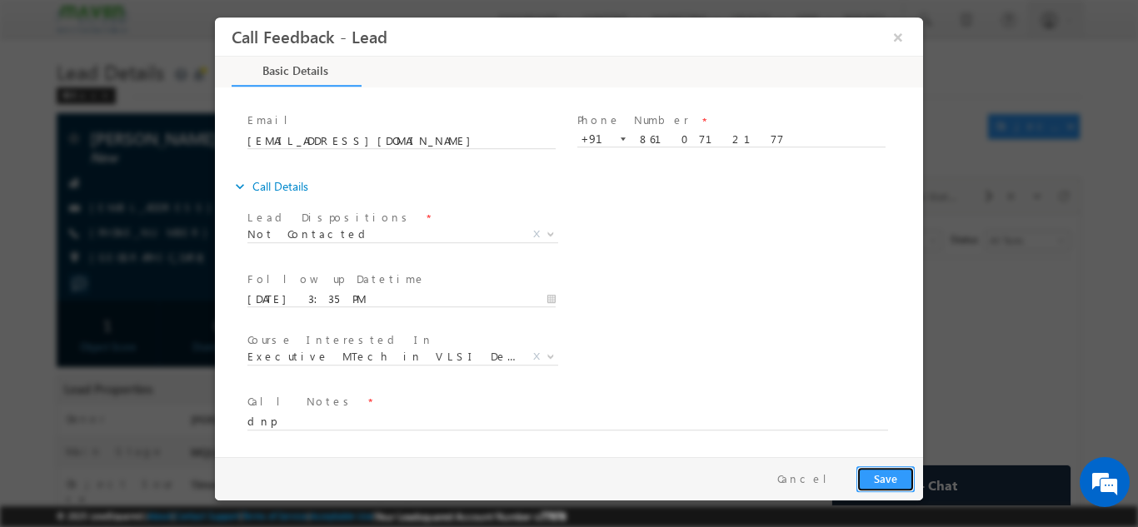
click at [896, 484] on button "Save" at bounding box center [885, 479] width 58 height 26
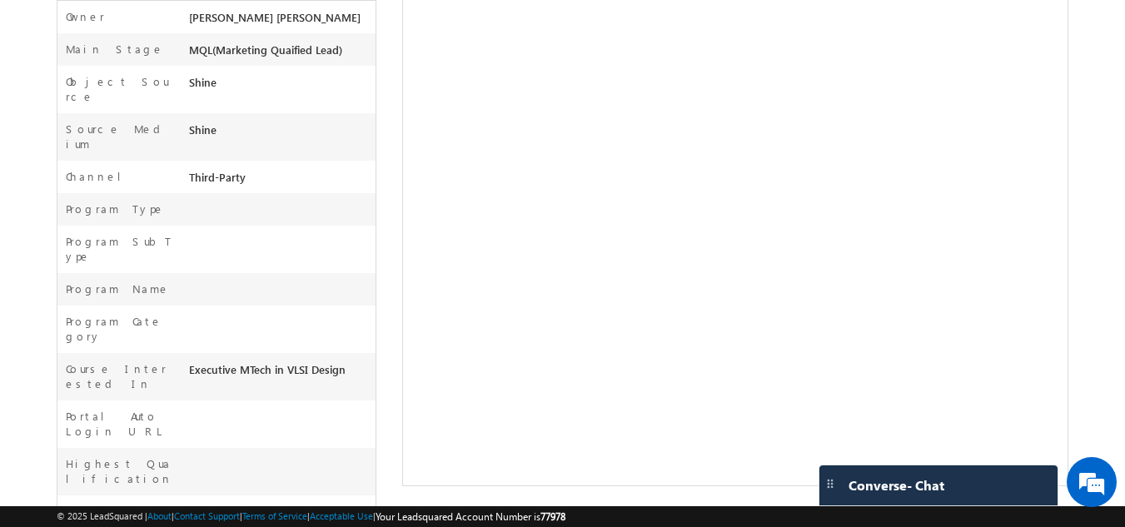
scroll to position [402, 0]
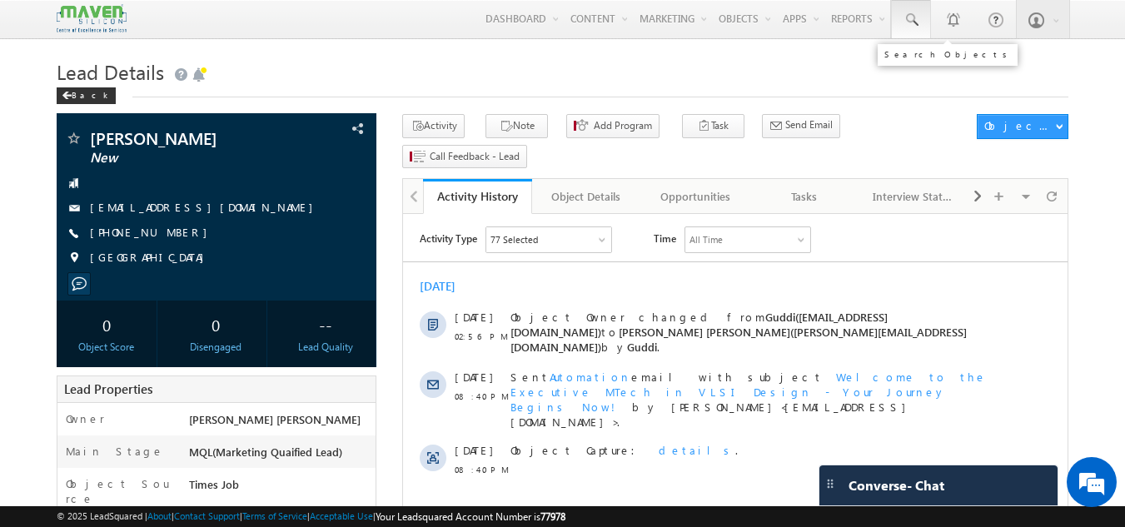
click at [906, 37] on link at bounding box center [911, 19] width 40 height 38
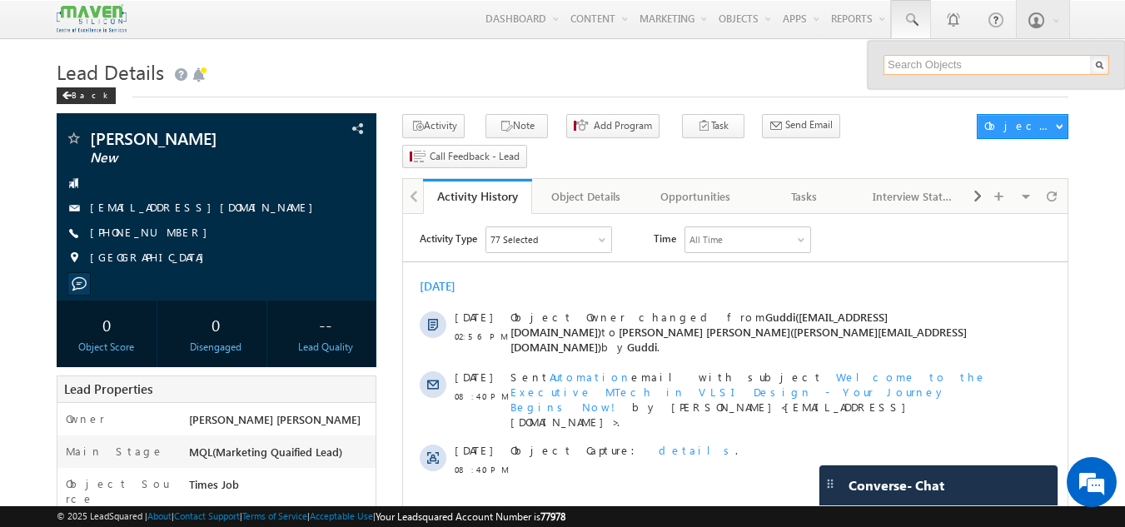
click at [909, 64] on input "text" at bounding box center [997, 65] width 226 height 20
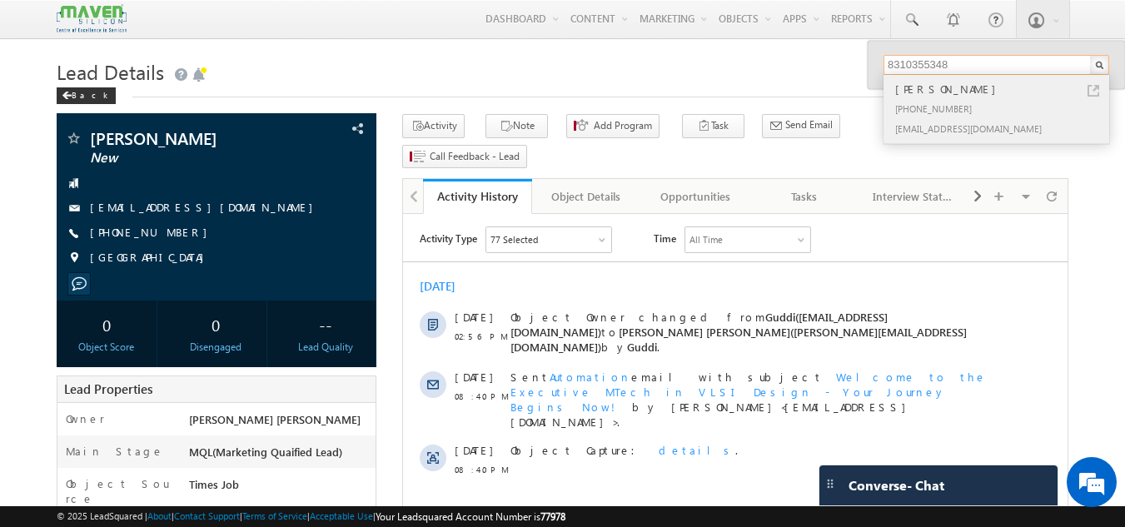
type input "8310355348"
click at [977, 122] on div "knamit10@gmail.com" at bounding box center [1003, 128] width 223 height 20
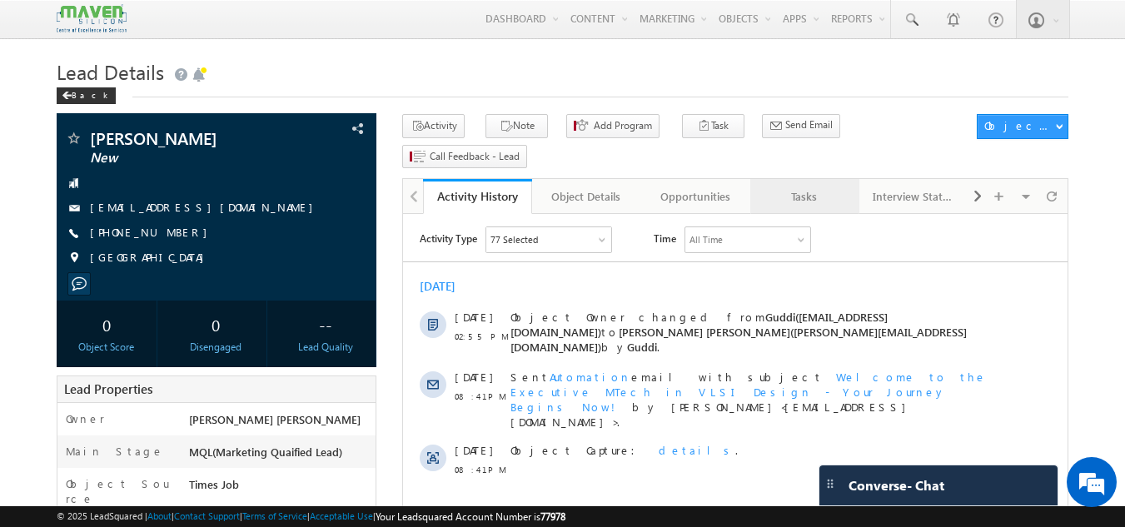
click at [799, 187] on div "Tasks" at bounding box center [804, 197] width 81 height 20
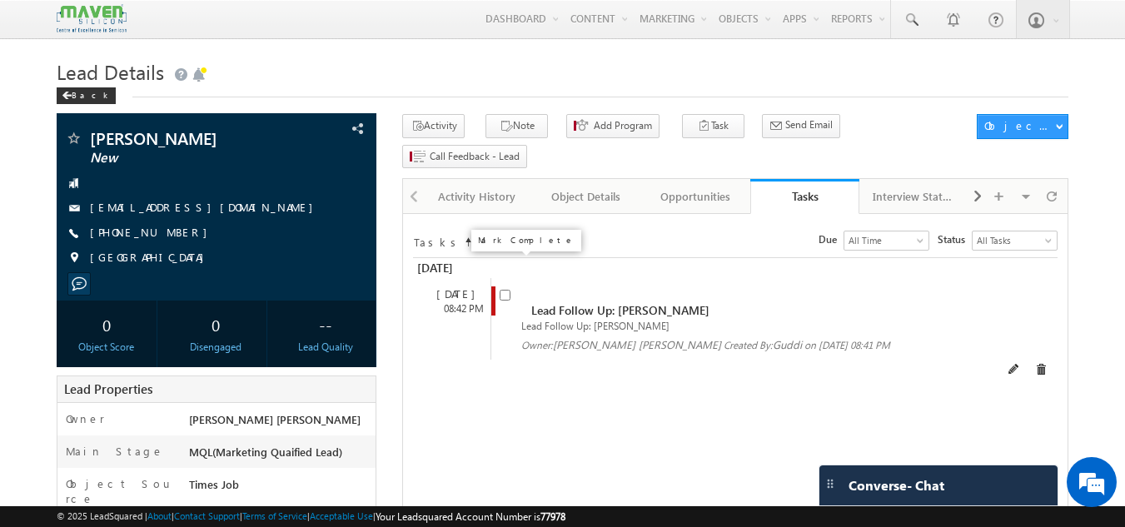
click at [507, 290] on input "checkbox" at bounding box center [505, 295] width 11 height 11
checkbox input "false"
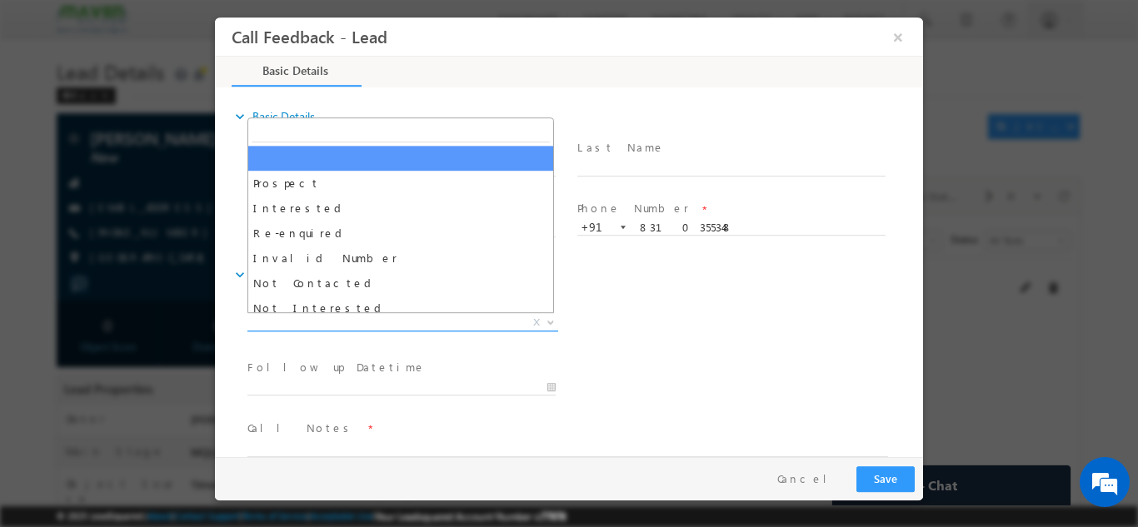
click at [416, 317] on span "X" at bounding box center [402, 322] width 311 height 17
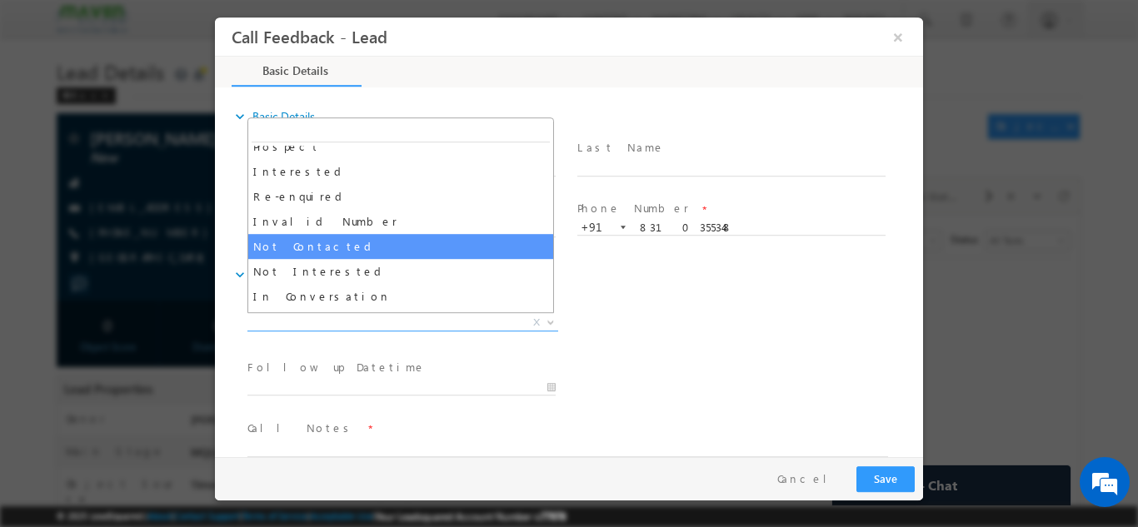
scroll to position [37, 0]
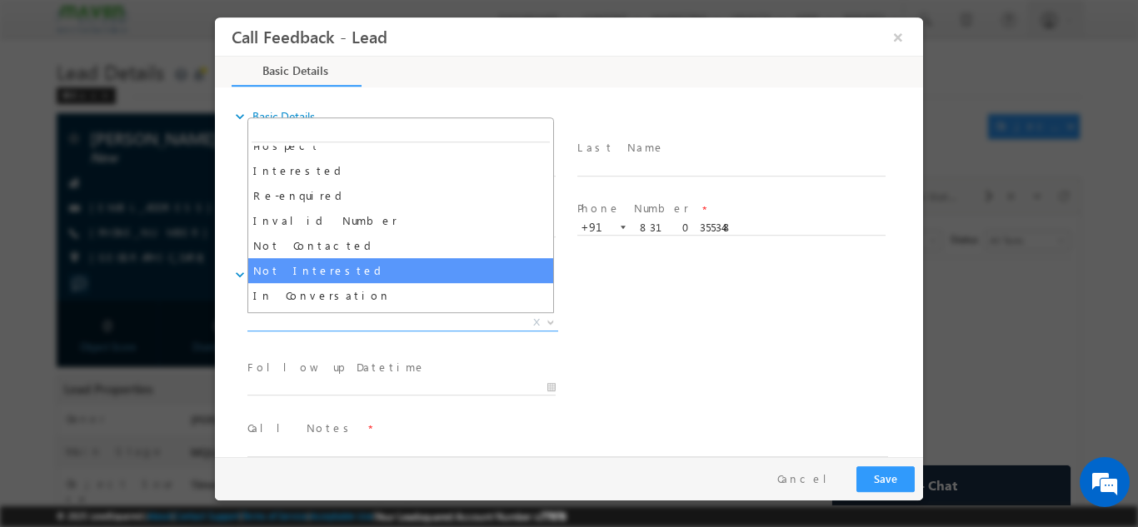
select select "Not Interested"
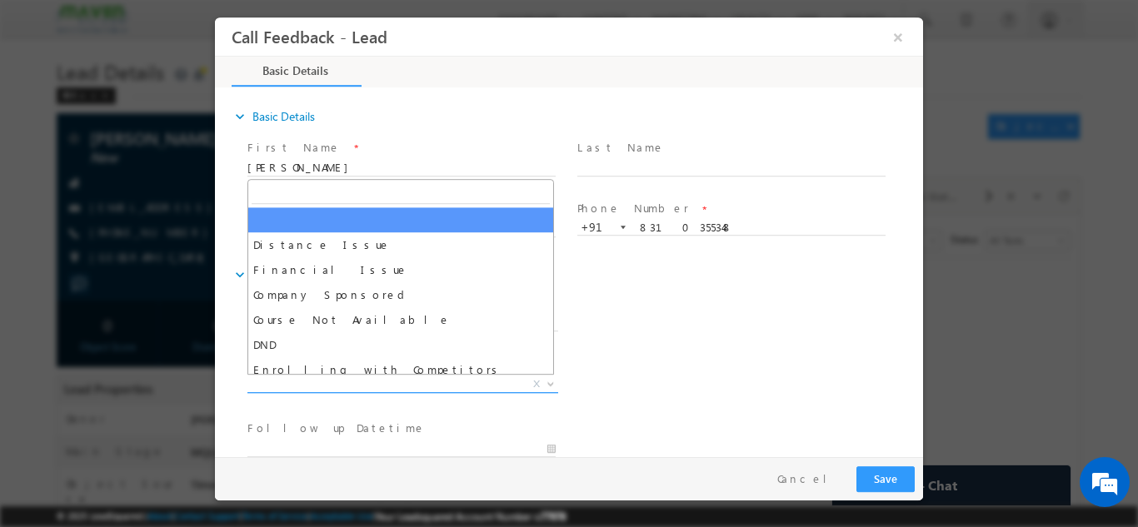
click at [403, 380] on span "X" at bounding box center [402, 384] width 311 height 17
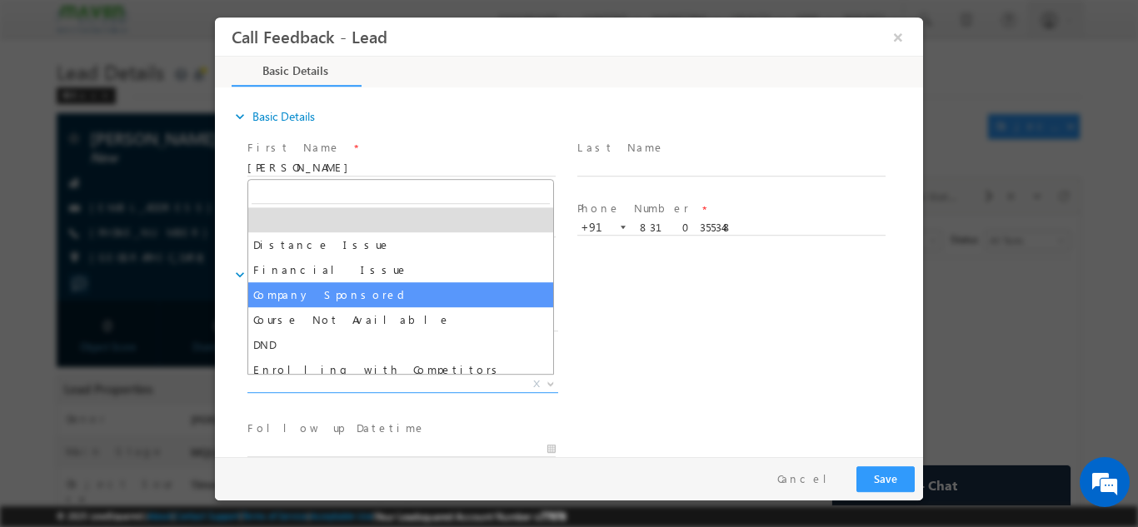
scroll to position [33, 0]
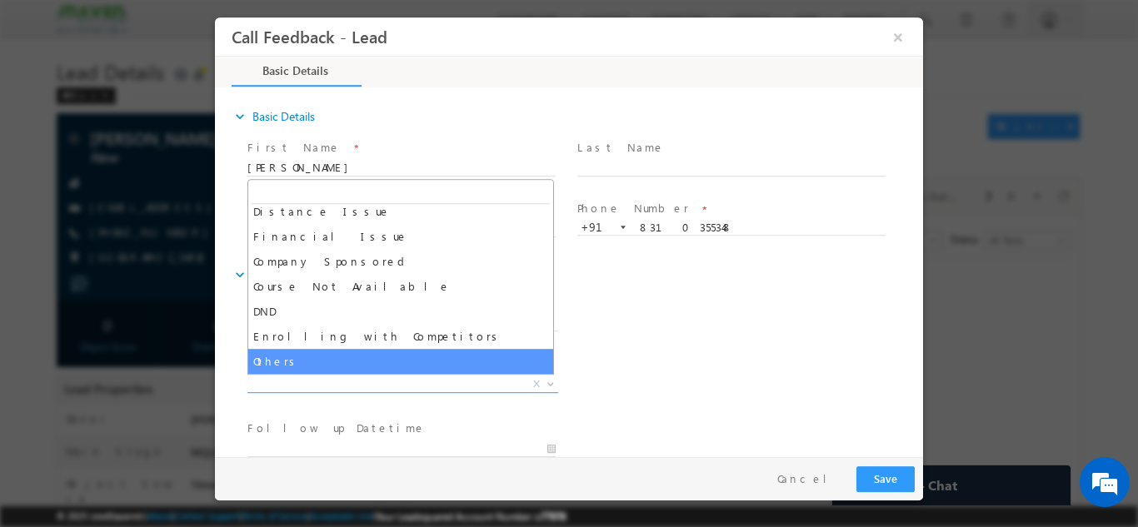
select select "Others"
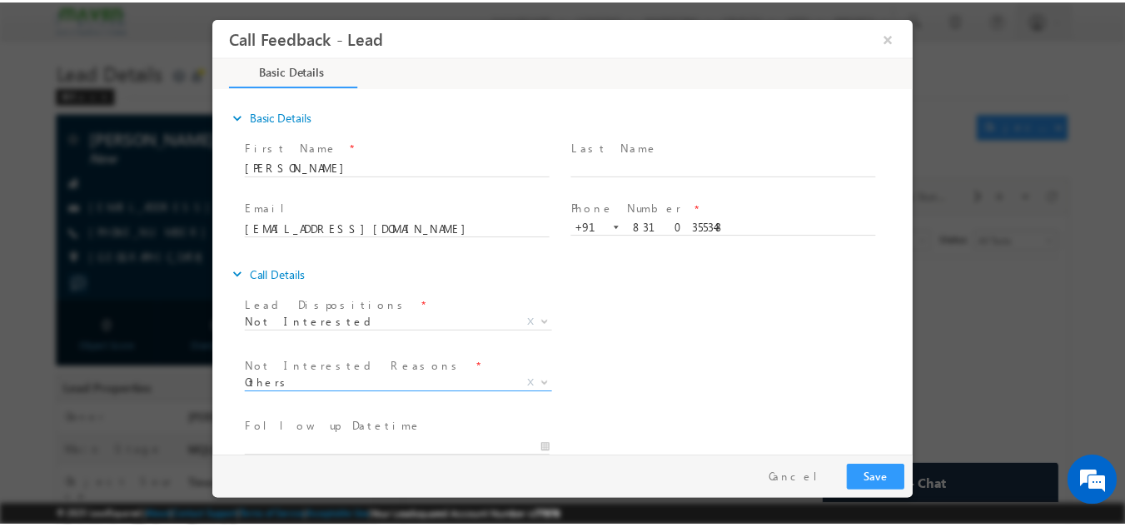
scroll to position [150, 0]
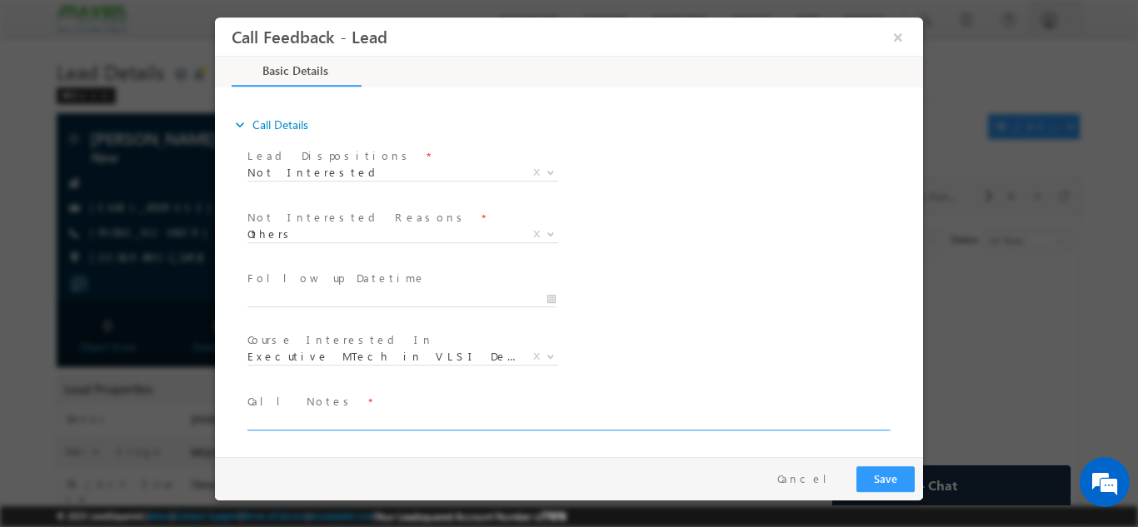
click at [468, 416] on textarea at bounding box center [567, 420] width 641 height 19
type textarea "not interested"
click at [876, 479] on button "Save" at bounding box center [885, 479] width 58 height 26
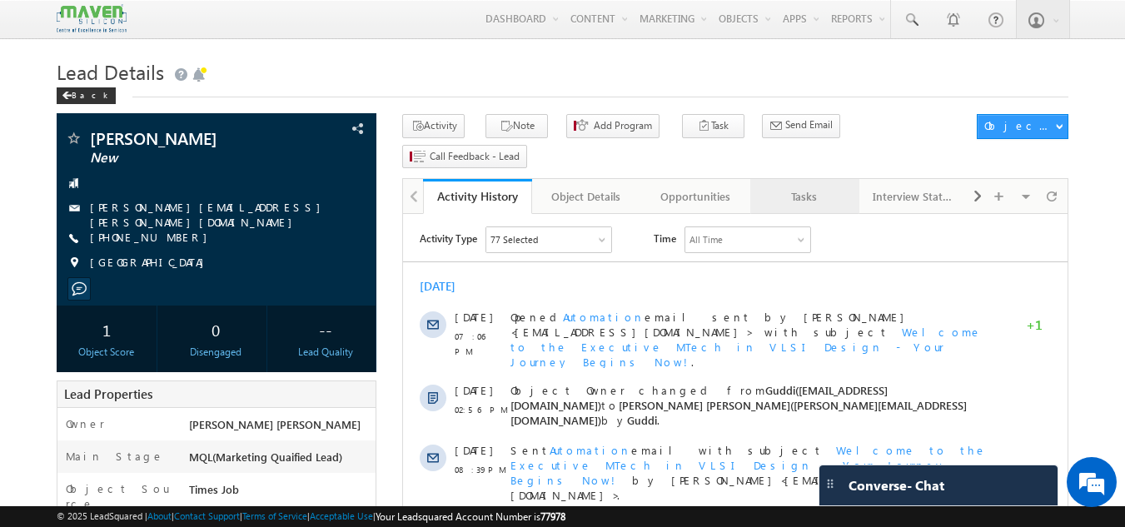
click at [825, 187] on div "Tasks" at bounding box center [804, 197] width 81 height 20
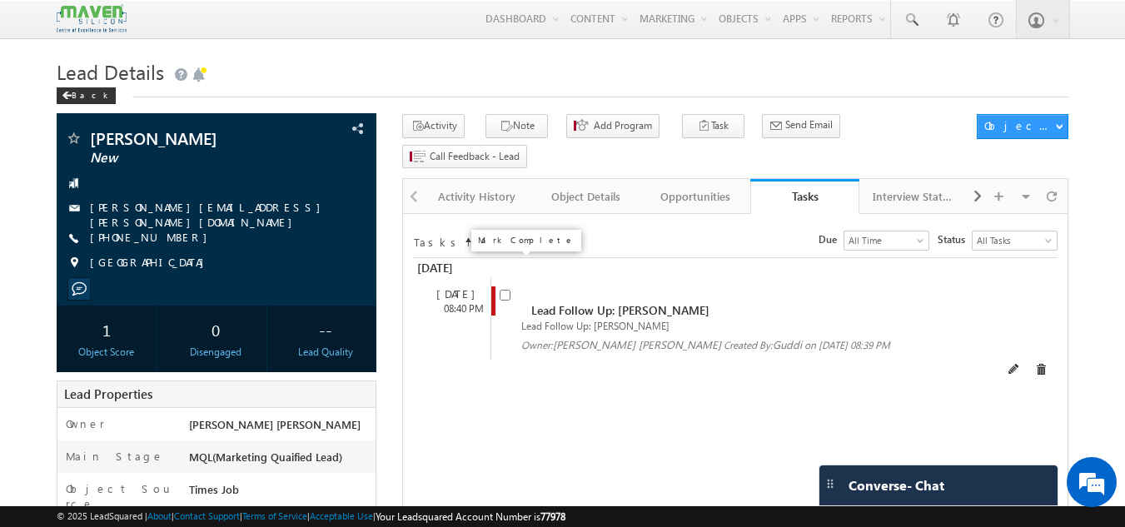
click at [510, 290] on input "checkbox" at bounding box center [505, 295] width 11 height 11
checkbox input "false"
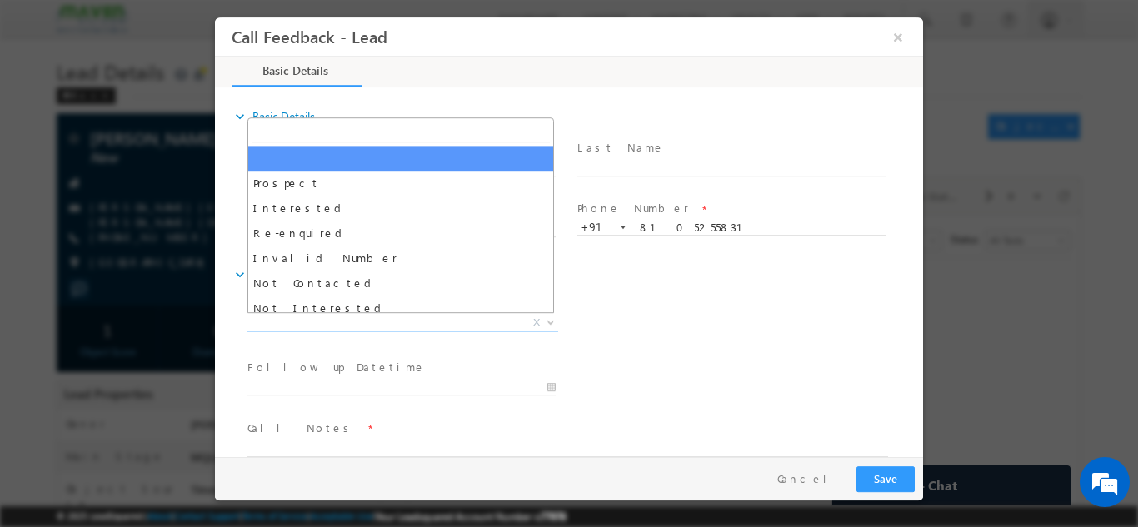
click at [411, 315] on span "X" at bounding box center [402, 322] width 311 height 17
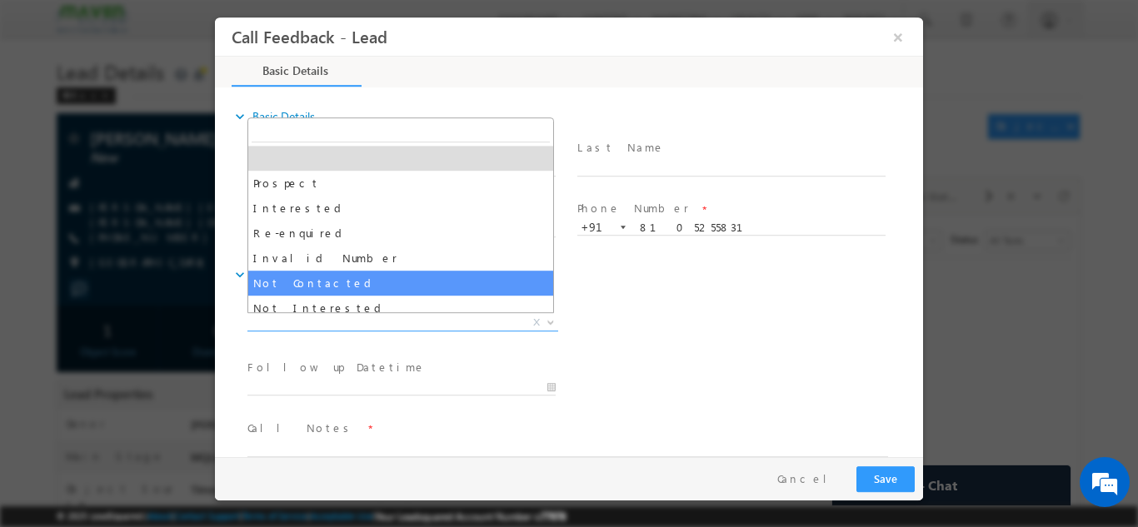
select select "Not Contacted"
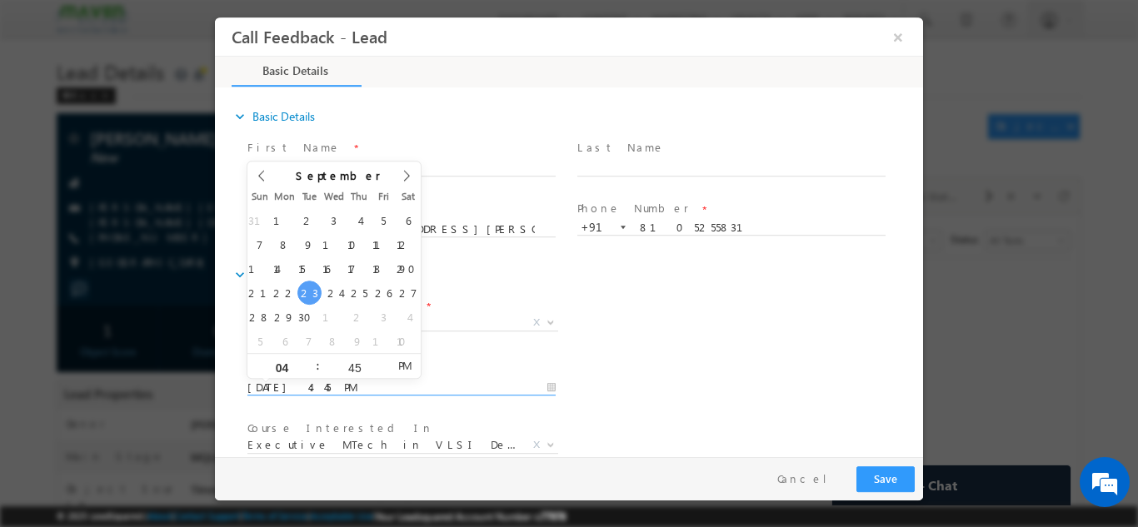
click at [362, 391] on input "23/09/2025 4:45 PM" at bounding box center [401, 387] width 308 height 17
type input "24/09/2025 4:45 PM"
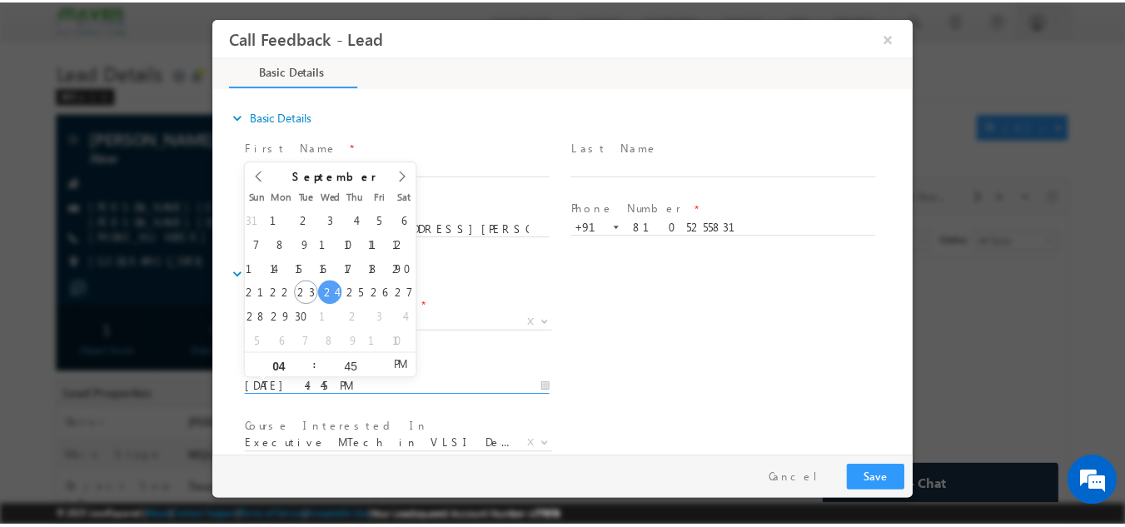
scroll to position [88, 0]
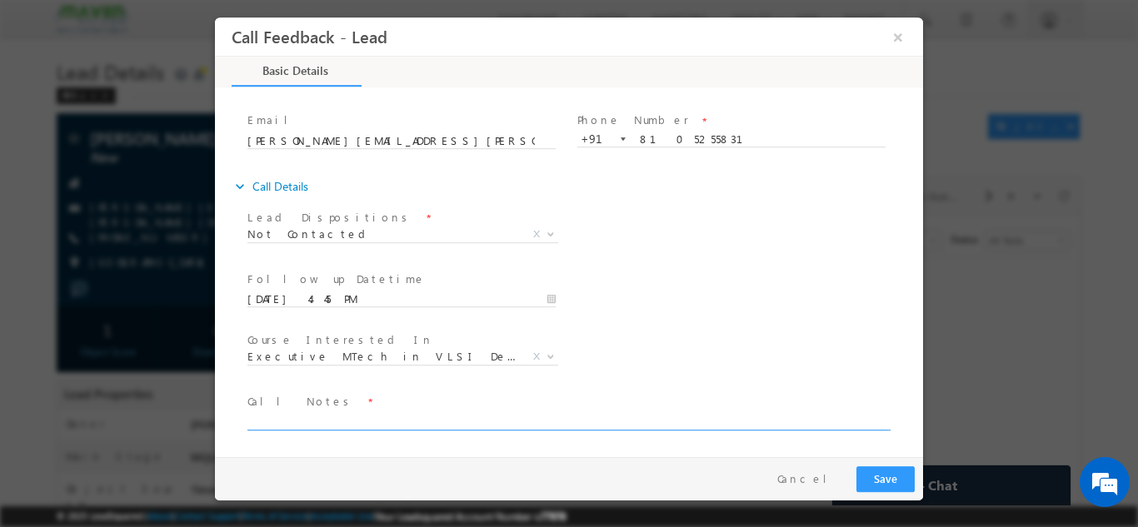
click at [500, 416] on textarea at bounding box center [567, 420] width 641 height 19
type textarea "dnp"
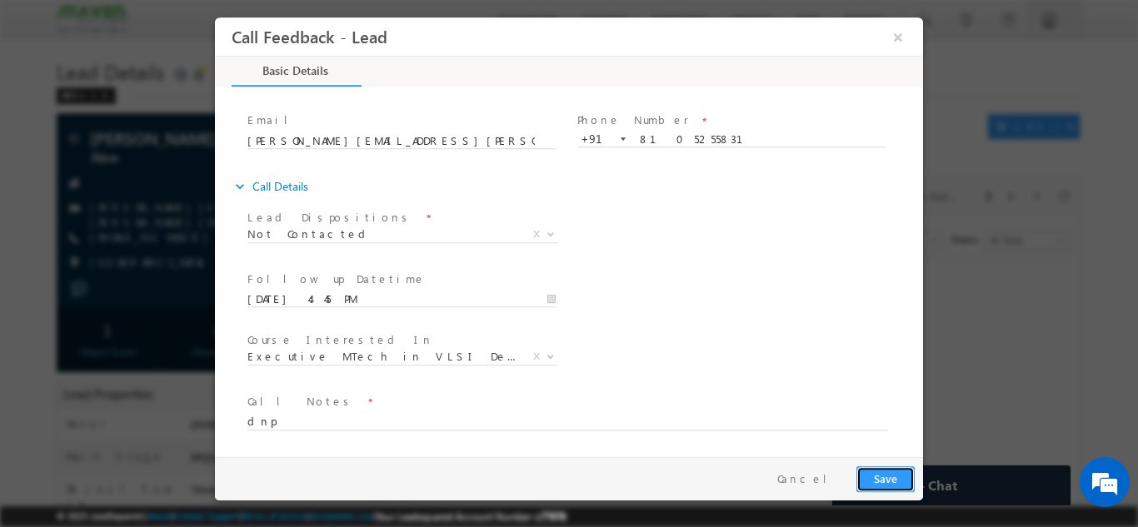
click at [878, 480] on button "Save" at bounding box center [885, 479] width 58 height 26
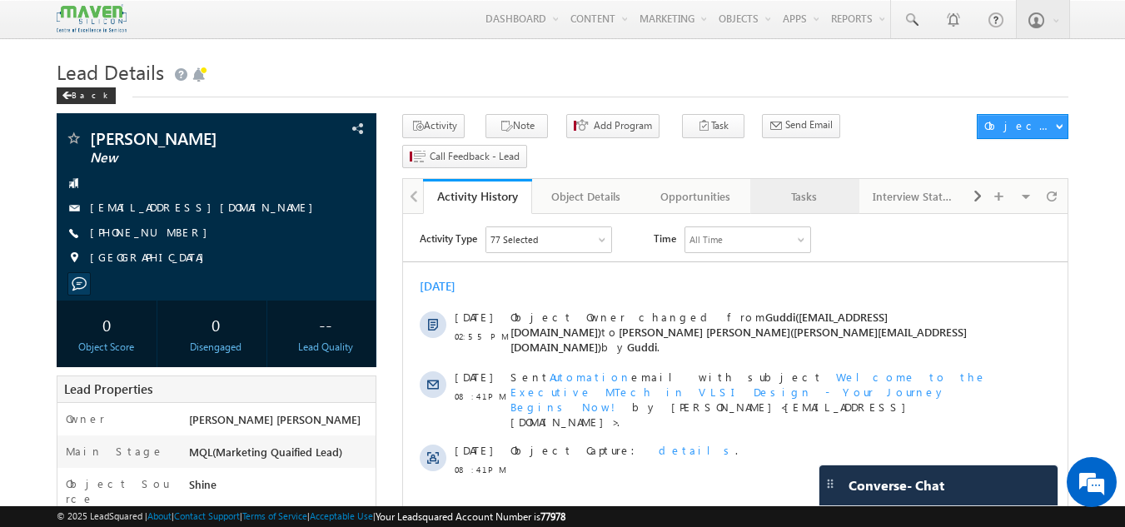
click at [814, 187] on div "Tasks" at bounding box center [804, 197] width 81 height 20
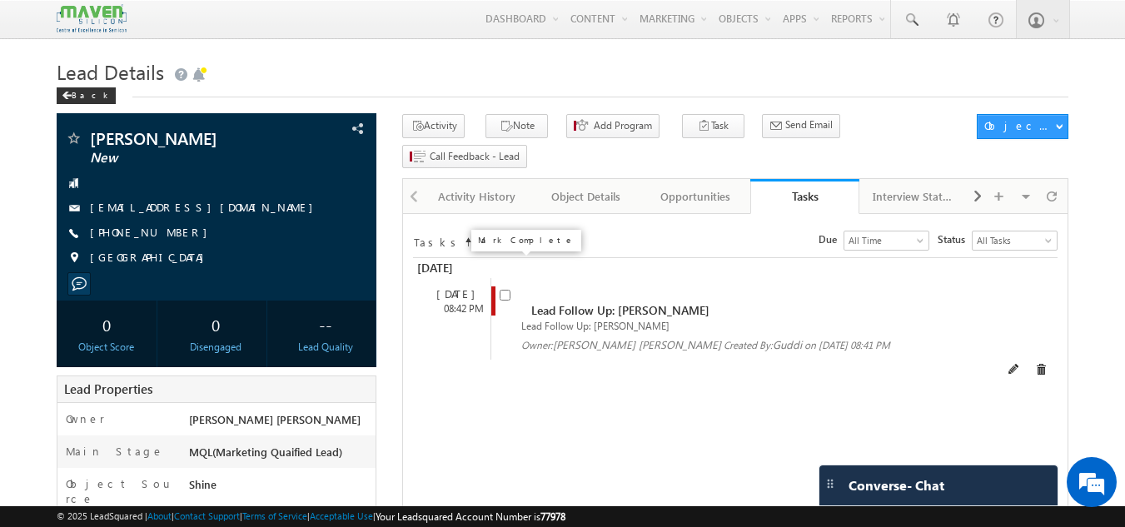
click at [504, 290] on input "checkbox" at bounding box center [505, 295] width 11 height 11
checkbox input "false"
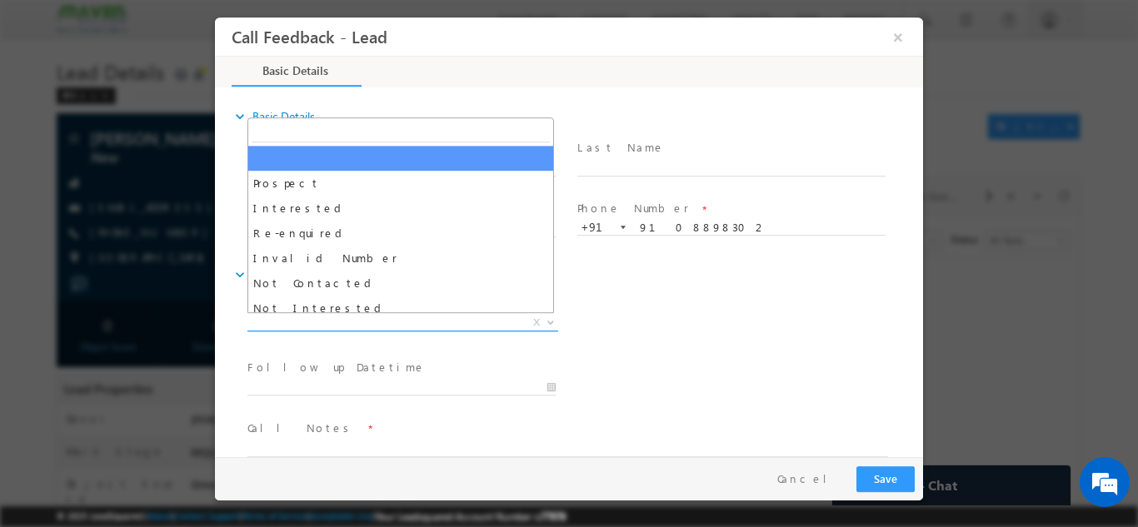
click at [410, 317] on span "X" at bounding box center [402, 322] width 311 height 17
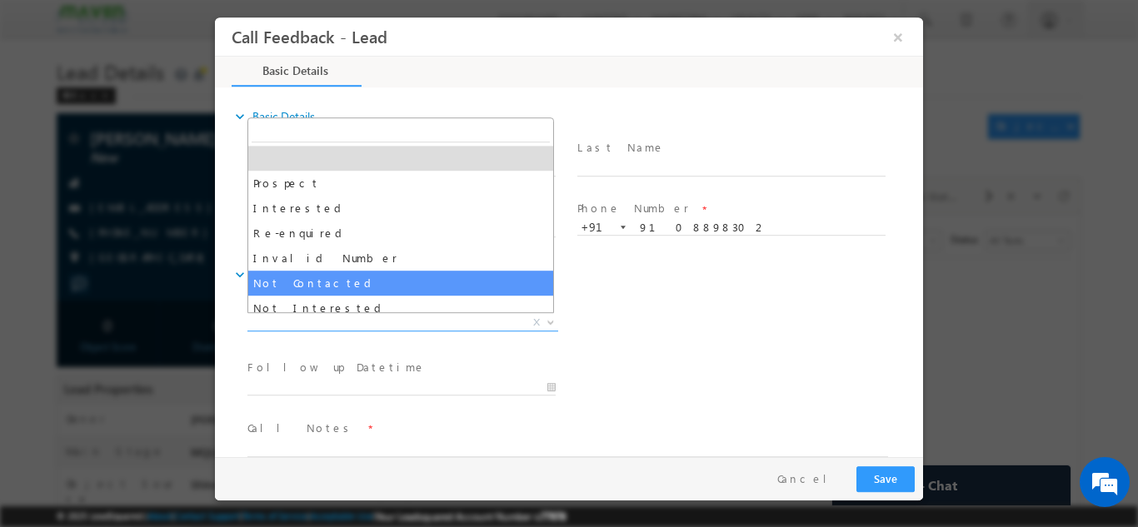
select select "Not Contacted"
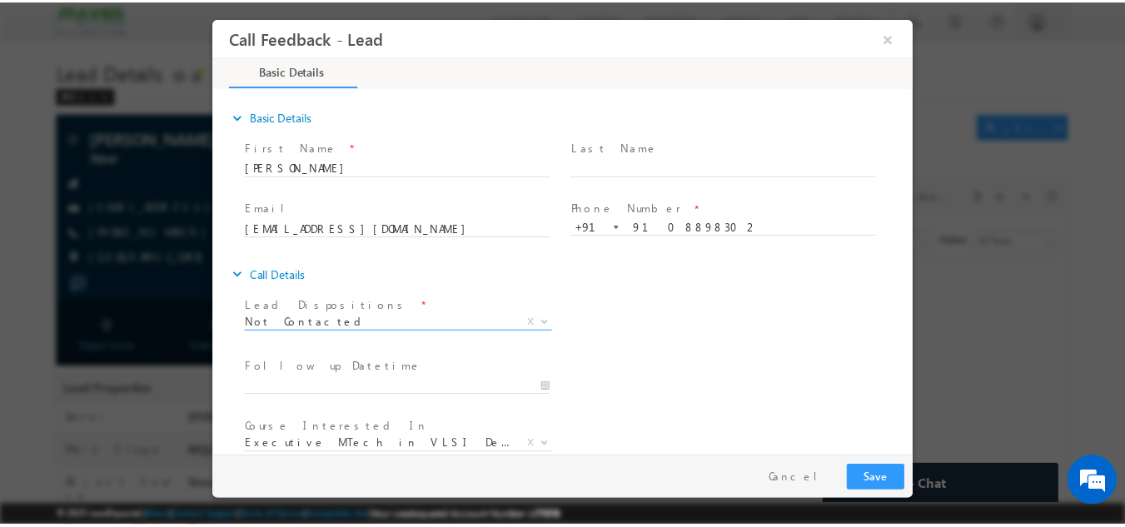
scroll to position [88, 0]
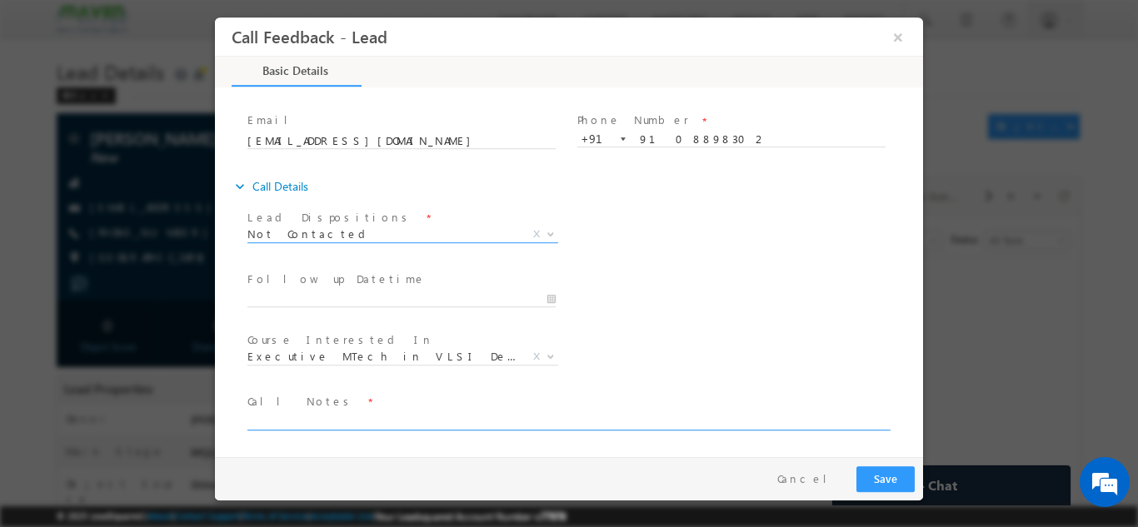
click at [398, 414] on textarea at bounding box center [567, 420] width 641 height 19
type textarea "dnp"
click at [906, 462] on div "Pay & Save Save Cancel" at bounding box center [573, 477] width 716 height 43
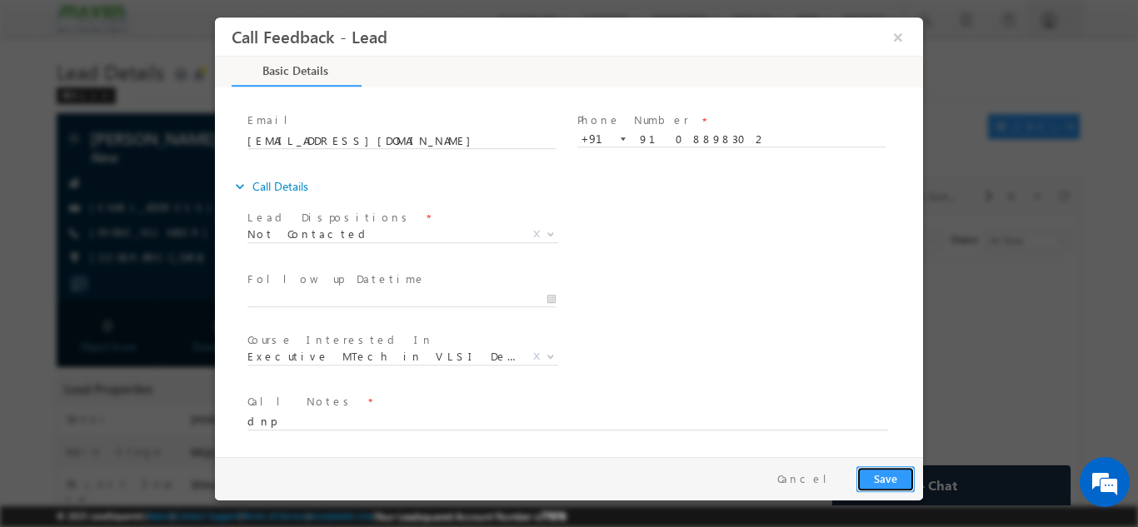
click at [895, 467] on button "Save" at bounding box center [885, 479] width 58 height 26
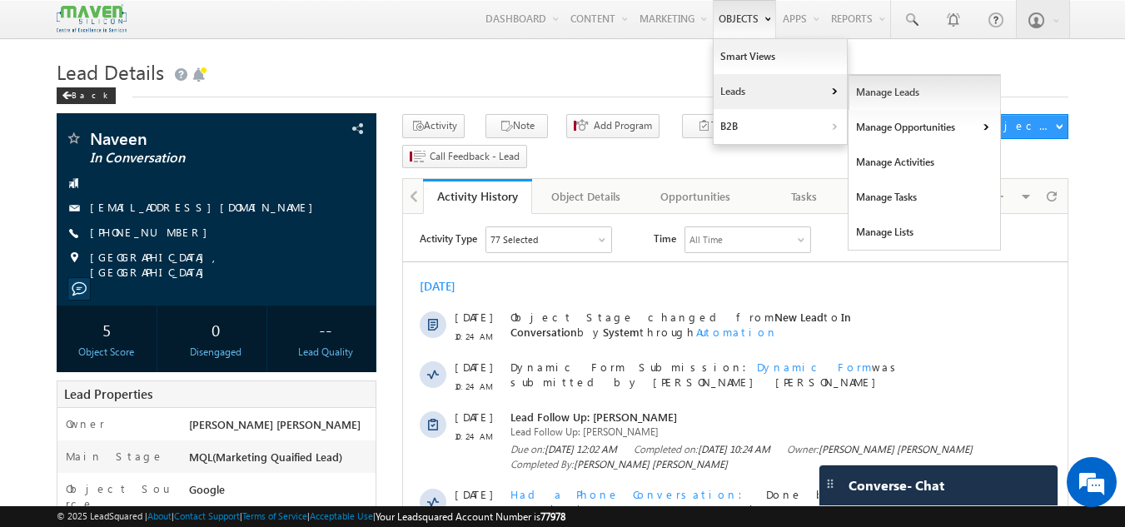
click at [862, 91] on link "Manage Leads" at bounding box center [925, 92] width 152 height 35
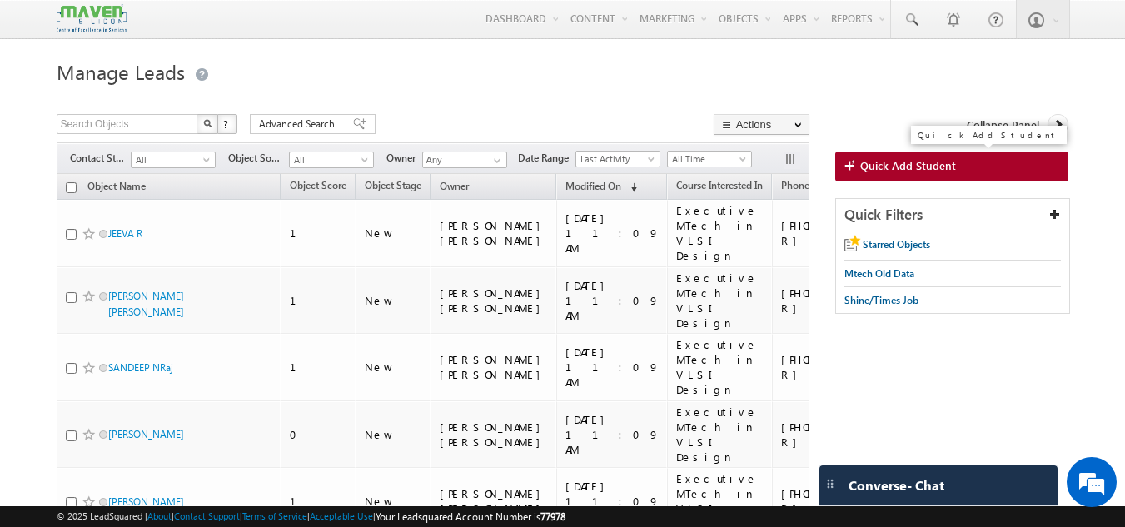
click at [873, 162] on span "Quick Add Student" at bounding box center [908, 165] width 96 height 15
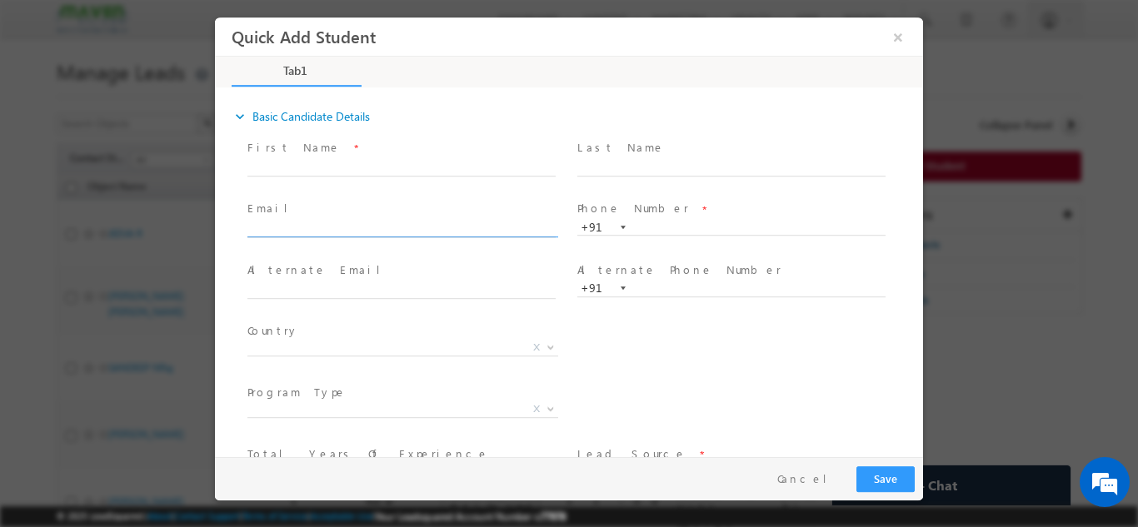
click at [424, 221] on input "text" at bounding box center [401, 229] width 308 height 17
type input "[EMAIL_ADDRESS][DOMAIN_NAME]"
click at [404, 170] on input "text" at bounding box center [401, 167] width 308 height 17
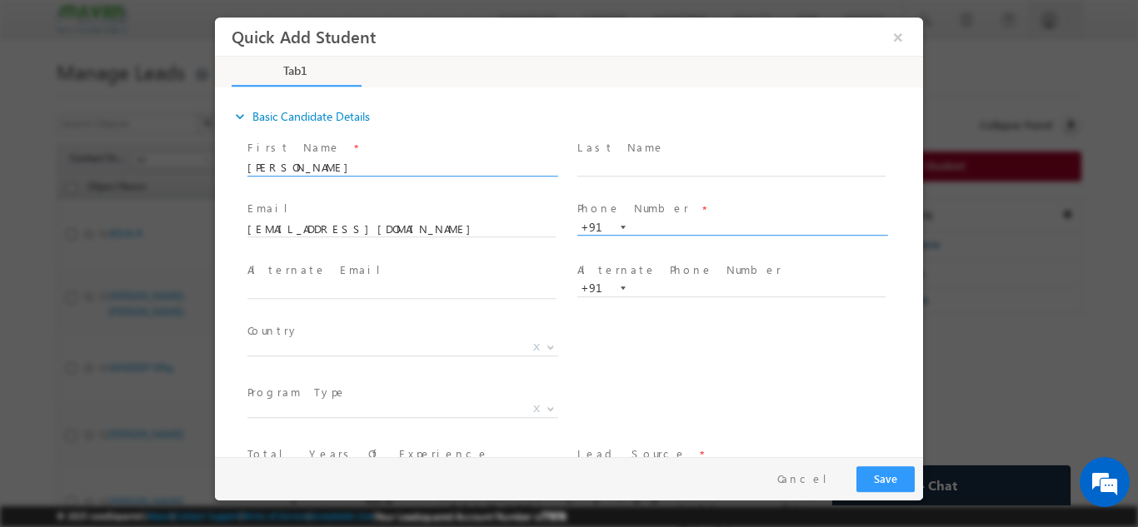
type input "[PERSON_NAME]"
click at [641, 223] on input "text" at bounding box center [731, 227] width 308 height 17
click at [678, 226] on input "text" at bounding box center [731, 227] width 308 height 17
paste input "7396 663 430"
click at [660, 225] on input "7396 663 430" at bounding box center [731, 227] width 308 height 17
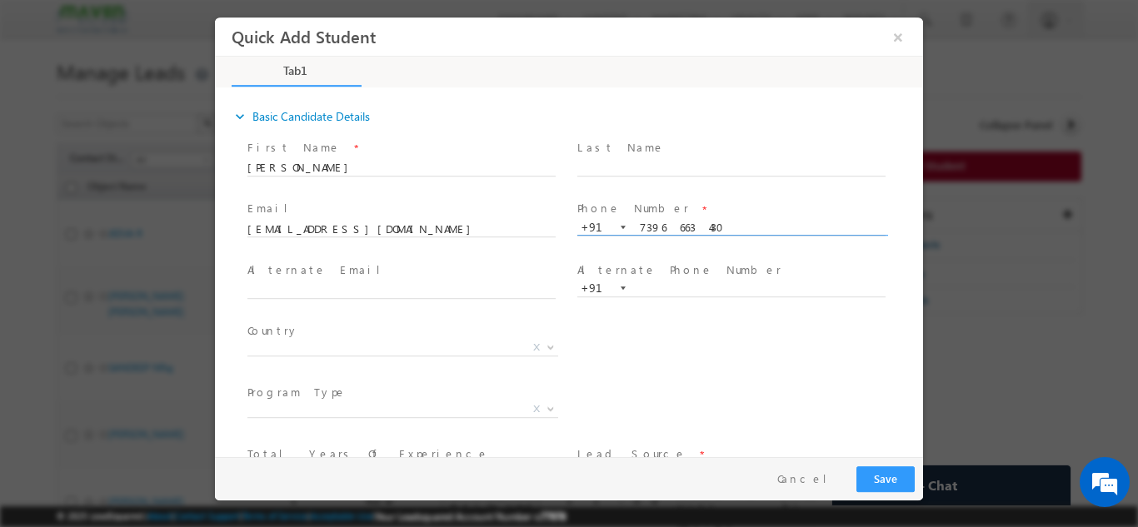
click at [661, 225] on input "7396 663 430" at bounding box center [731, 227] width 308 height 17
click at [678, 227] on input "7396663 430" at bounding box center [731, 227] width 308 height 17
drag, startPoint x: 724, startPoint y: 227, endPoint x: 580, endPoint y: 249, distance: 145.7
click at [580, 236] on span "+91-739666430 739666430 +91" at bounding box center [738, 226] width 323 height 17
drag, startPoint x: 701, startPoint y: 219, endPoint x: 627, endPoint y: 219, distance: 73.3
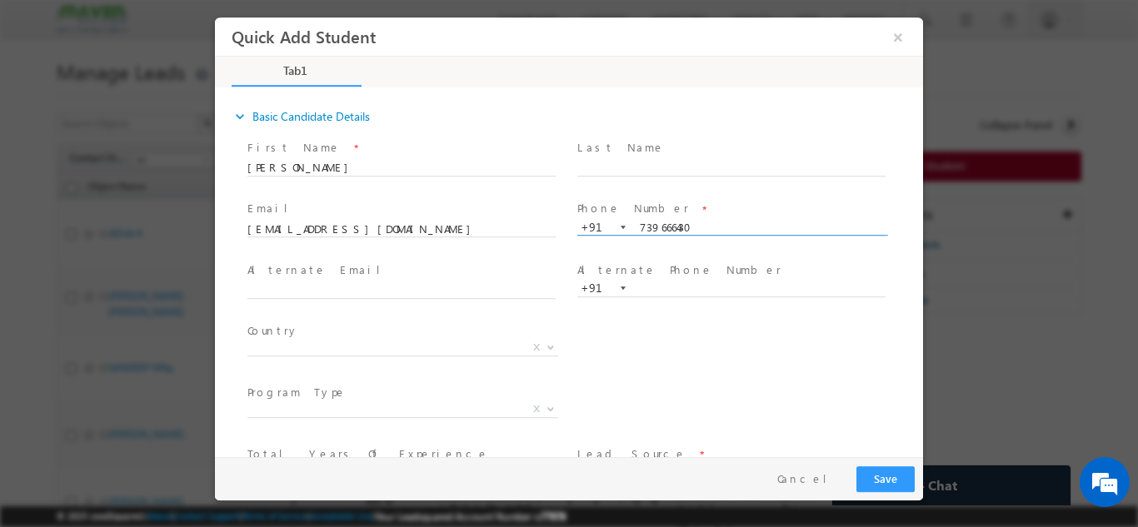
click at [627, 219] on input "739666430" at bounding box center [731, 227] width 308 height 17
paste input "663"
click at [681, 228] on input "7396 663 430" at bounding box center [731, 227] width 308 height 17
click at [661, 222] on input "7396 663430" at bounding box center [731, 227] width 308 height 17
type input "7396663430"
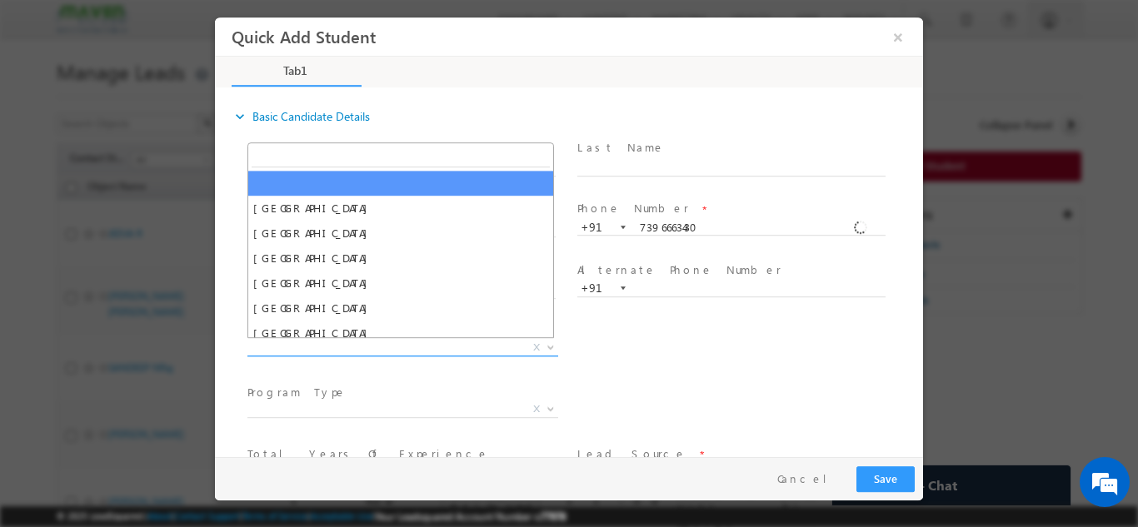
click at [406, 351] on span "X" at bounding box center [402, 347] width 311 height 17
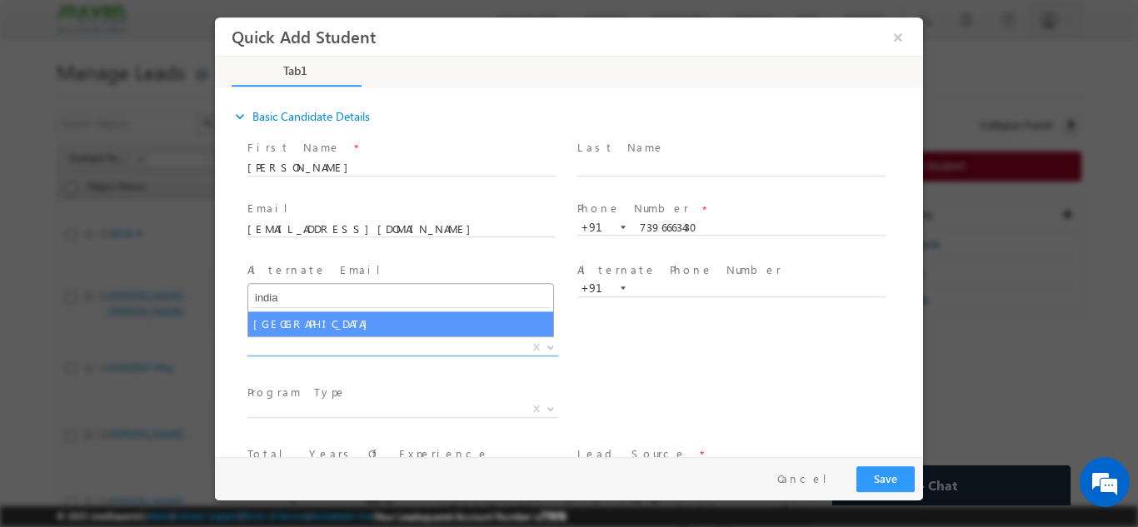
type input "india"
select select "[GEOGRAPHIC_DATA]"
select select
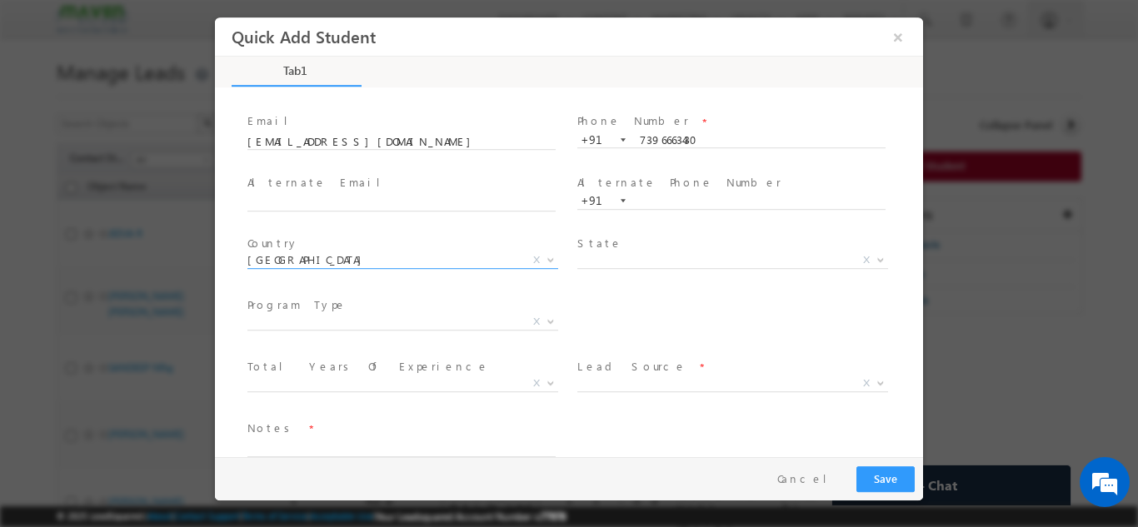
scroll to position [114, 0]
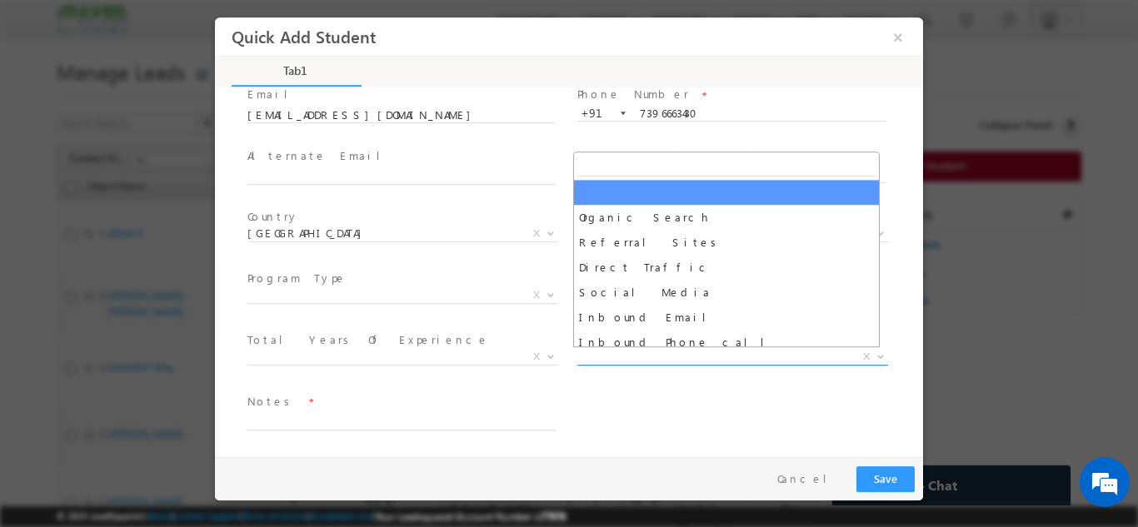
click at [674, 350] on span "X" at bounding box center [732, 356] width 311 height 17
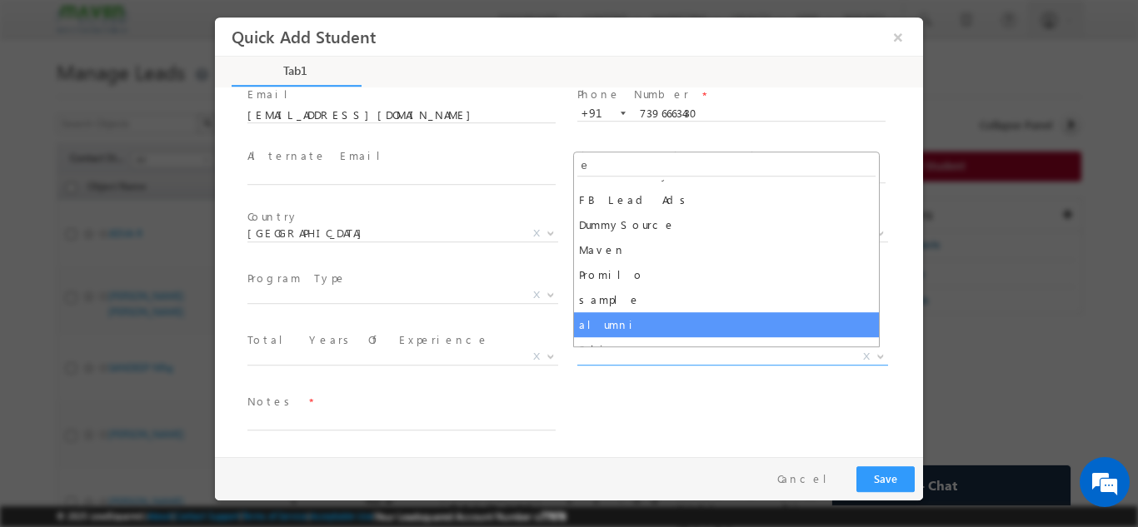
scroll to position [0, 0]
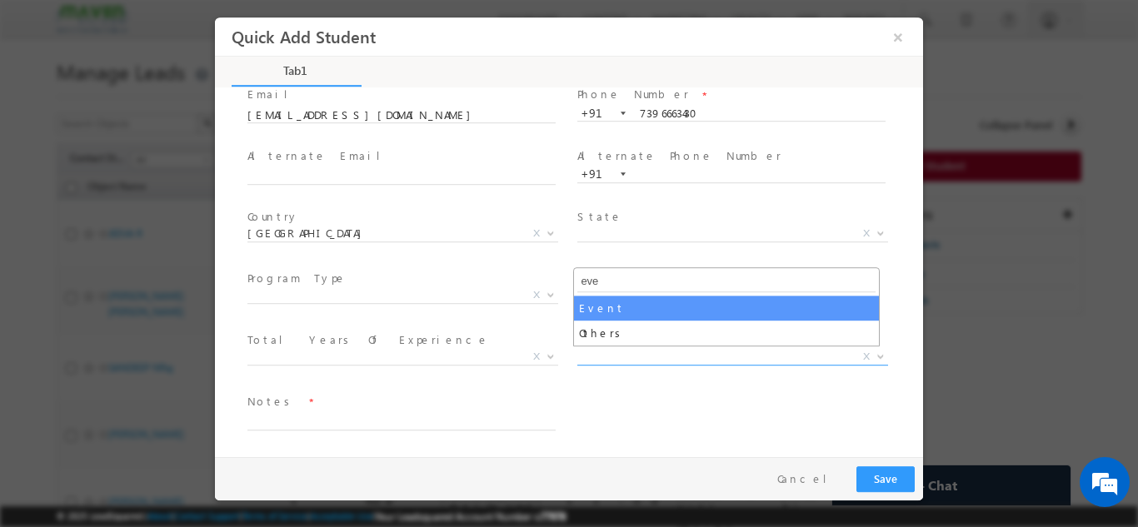
type input "eve"
select select "Event"
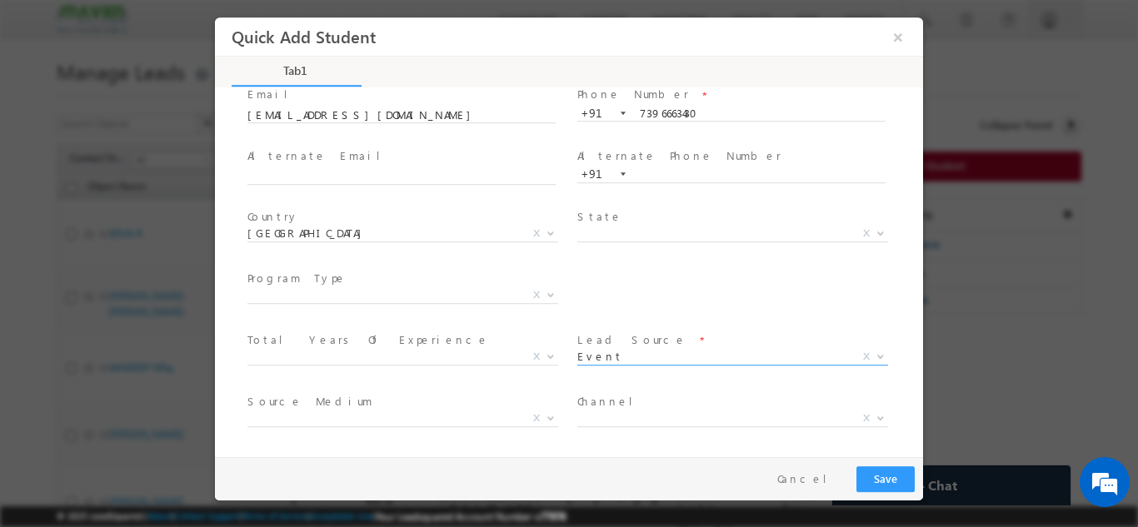
click at [437, 408] on span "Source Medium *" at bounding box center [400, 401] width 307 height 18
click at [435, 416] on span "X" at bounding box center [402, 418] width 311 height 17
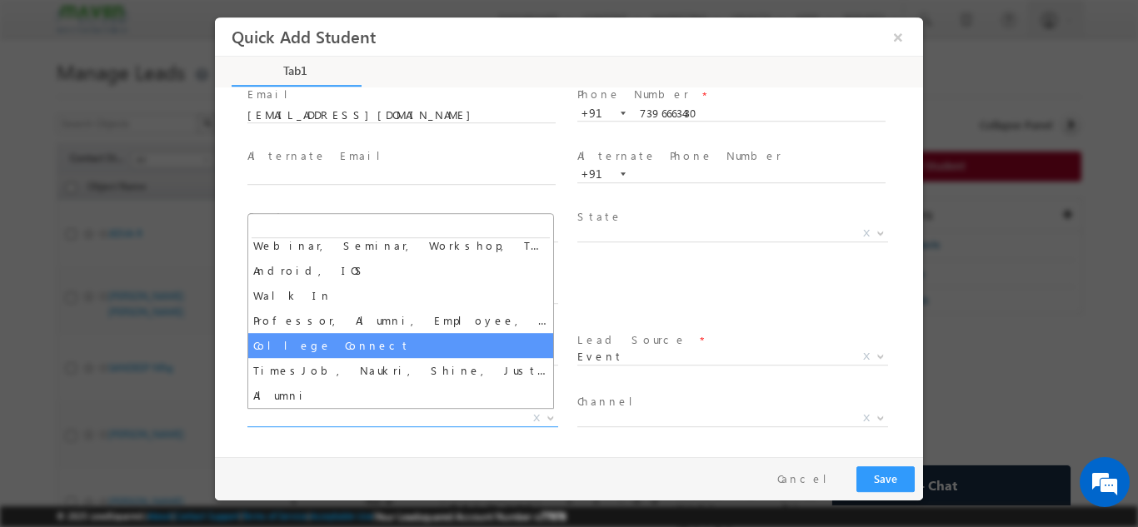
scroll to position [283, 0]
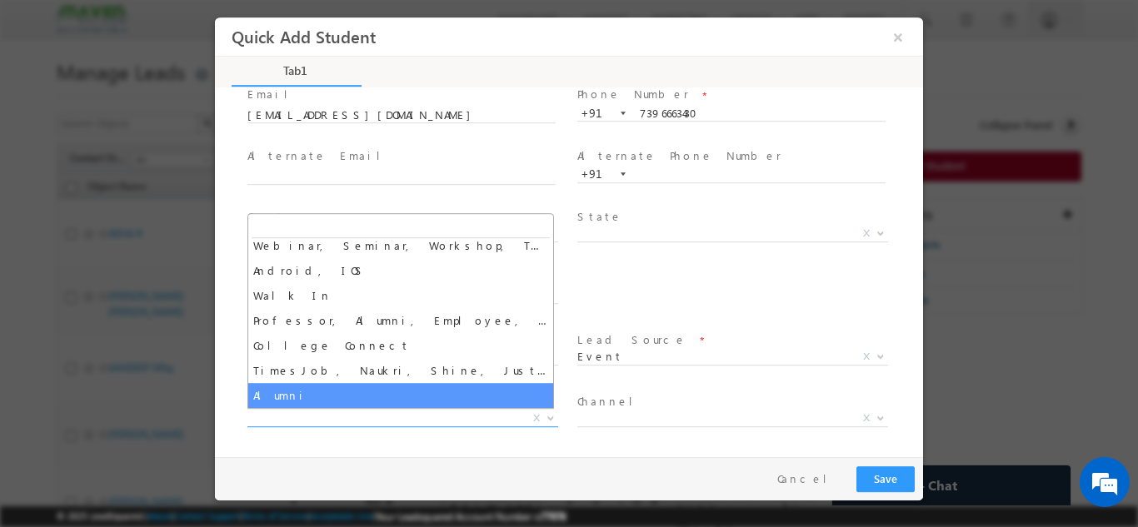
select select "Alumni"
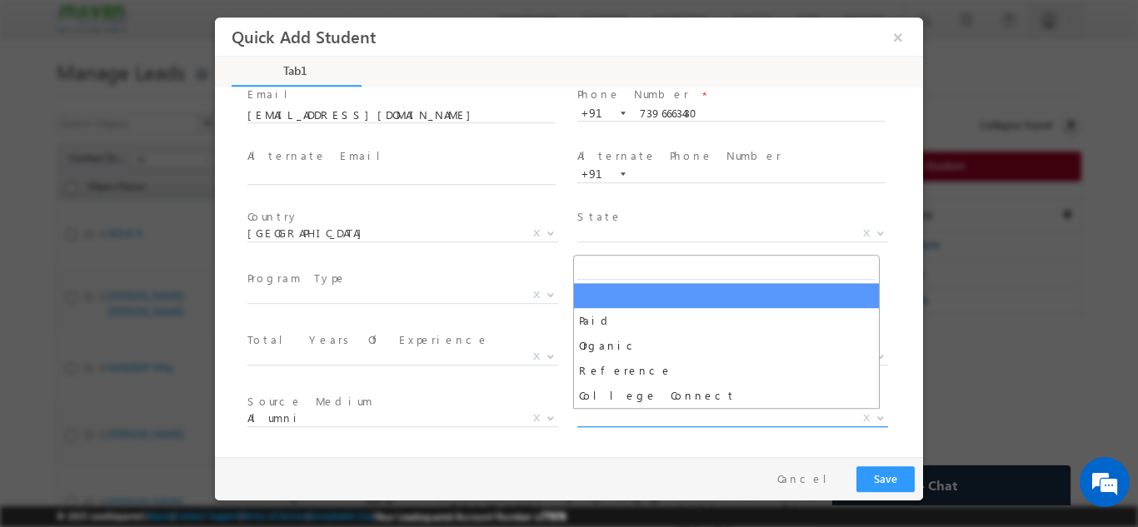
click at [614, 424] on span "X" at bounding box center [732, 418] width 311 height 17
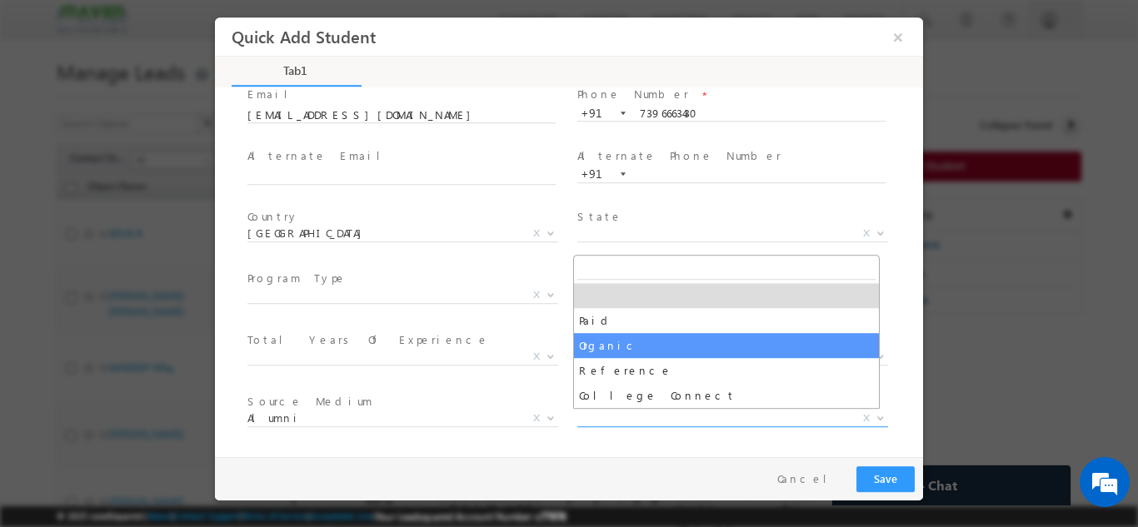
select select "Organic"
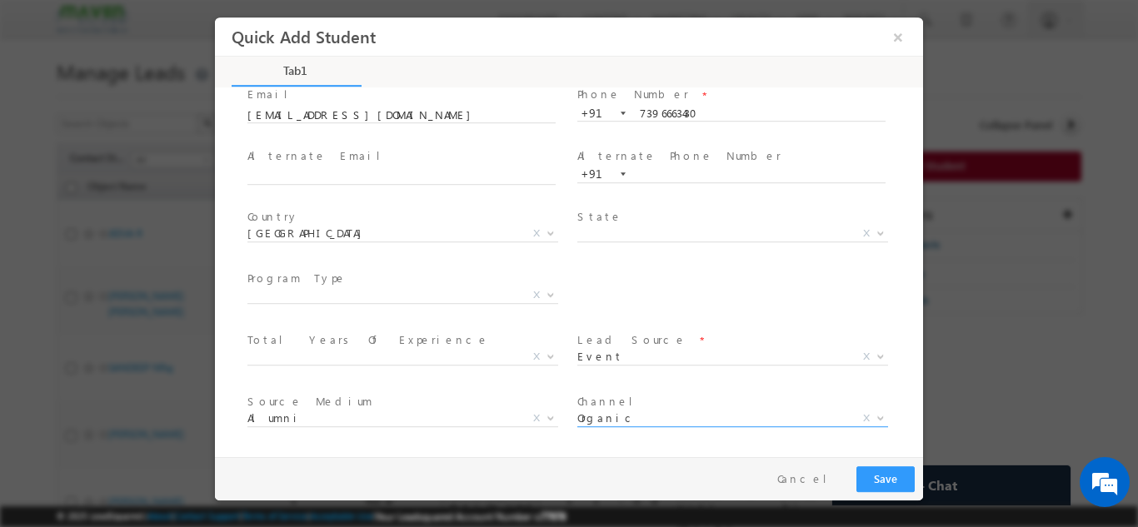
scroll to position [176, 0]
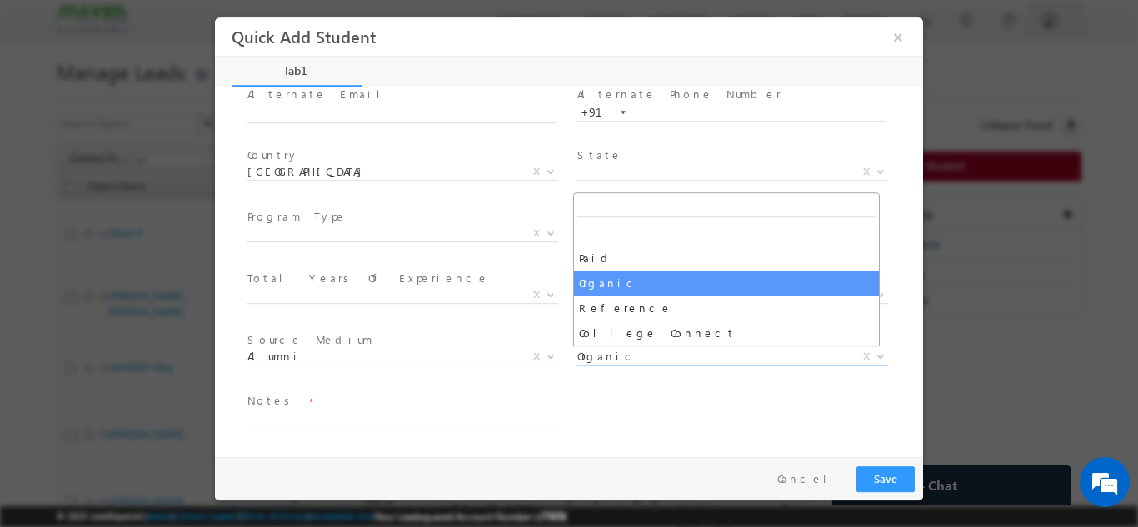
click at [724, 351] on span "Organic" at bounding box center [712, 355] width 271 height 15
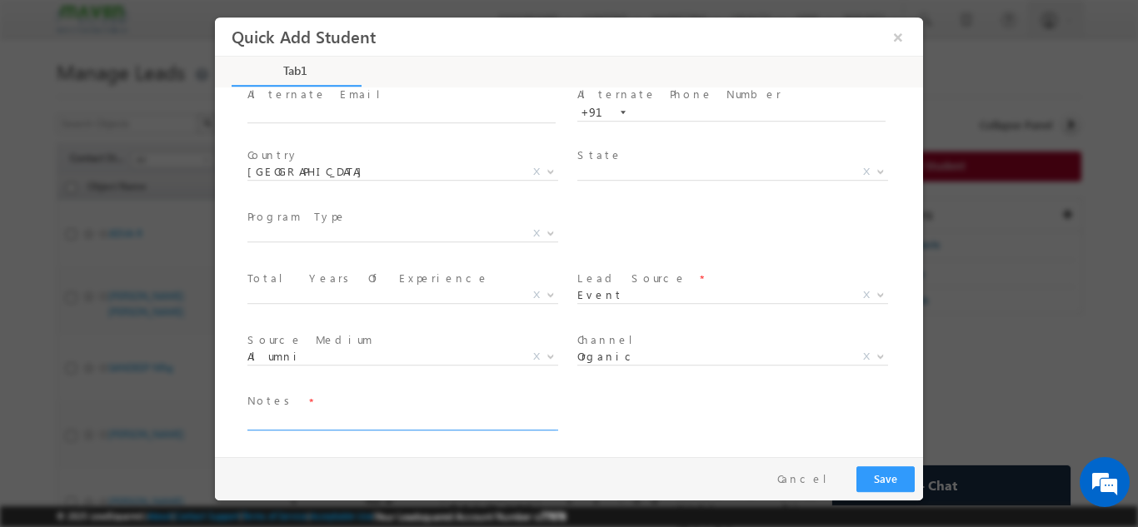
click at [468, 415] on textarea at bounding box center [401, 420] width 308 height 19
click at [515, 419] on textarea "Done btech having 8 month exp. looking for iit roorkee" at bounding box center [401, 420] width 308 height 19
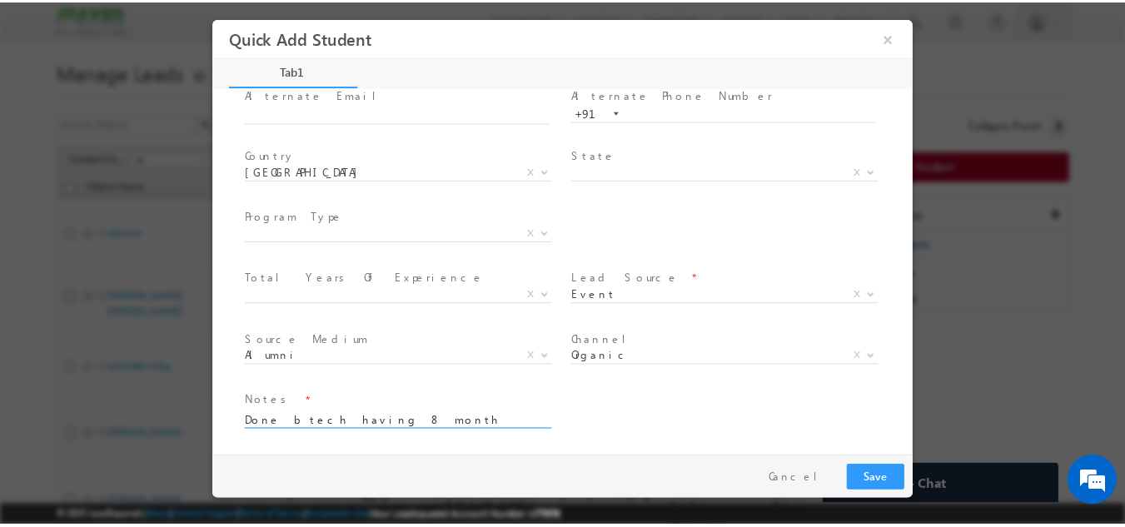
scroll to position [3, 0]
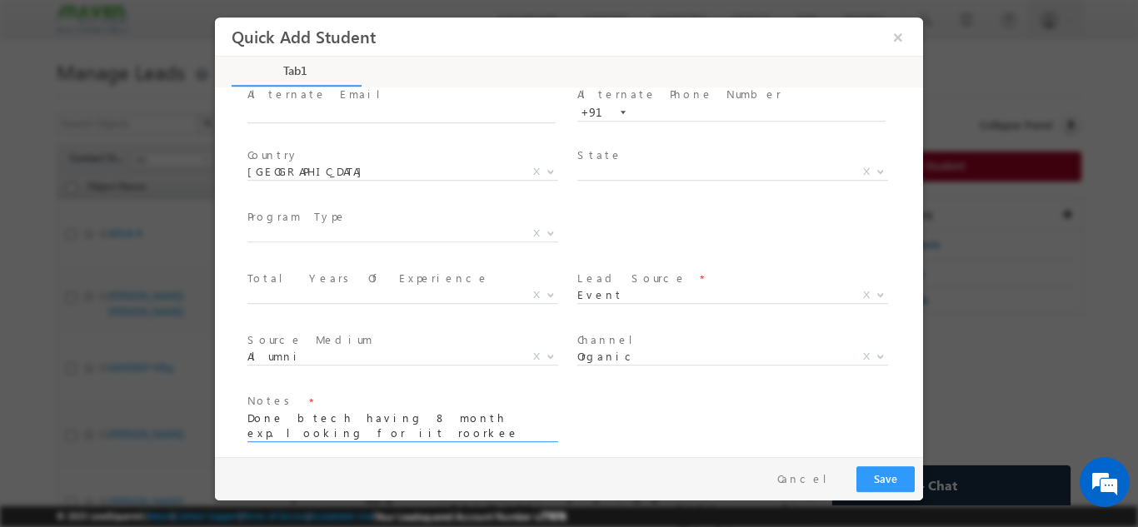
type textarea "Done btech having 8 month exp. looking for iit roorkee for asic"
click at [1087, 521] on div "© 2025 LeadSquared | About | Contact Support | Terms of Service | Acceptable Us…" at bounding box center [569, 516] width 1138 height 21
click at [883, 476] on button "Save" at bounding box center [885, 479] width 58 height 26
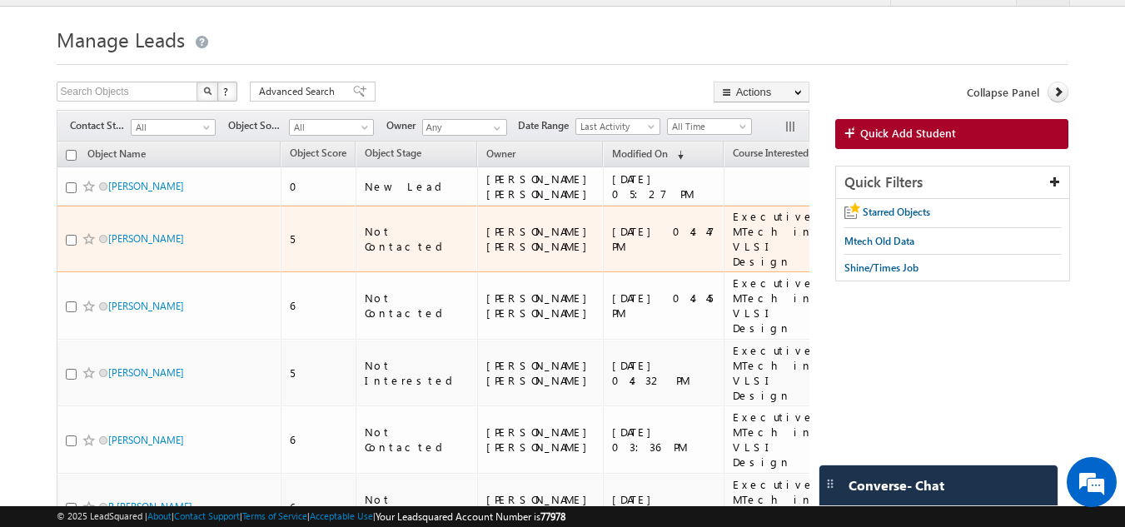
scroll to position [33, 0]
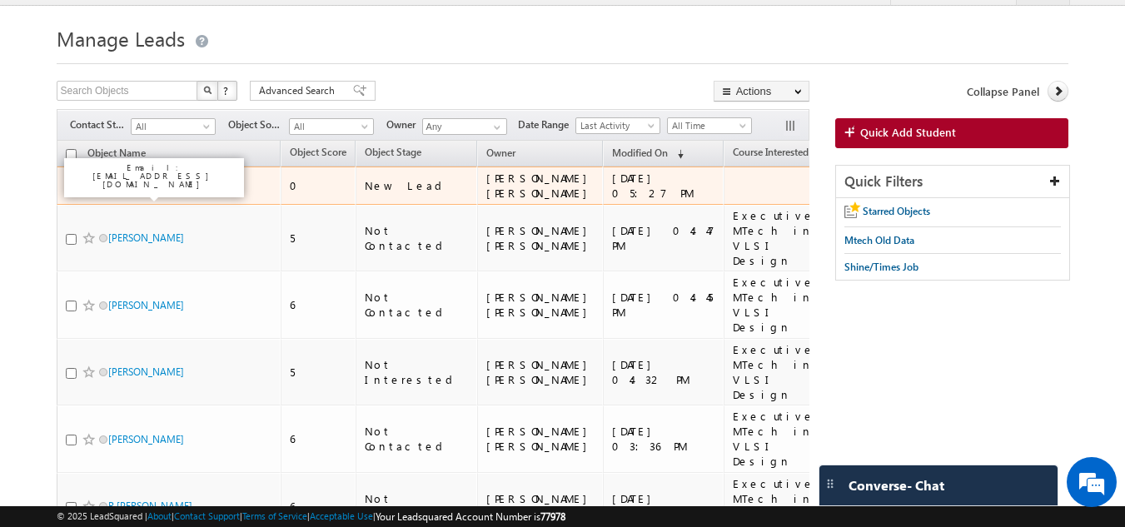
click at [168, 192] on link "[PERSON_NAME]" at bounding box center [146, 185] width 76 height 12
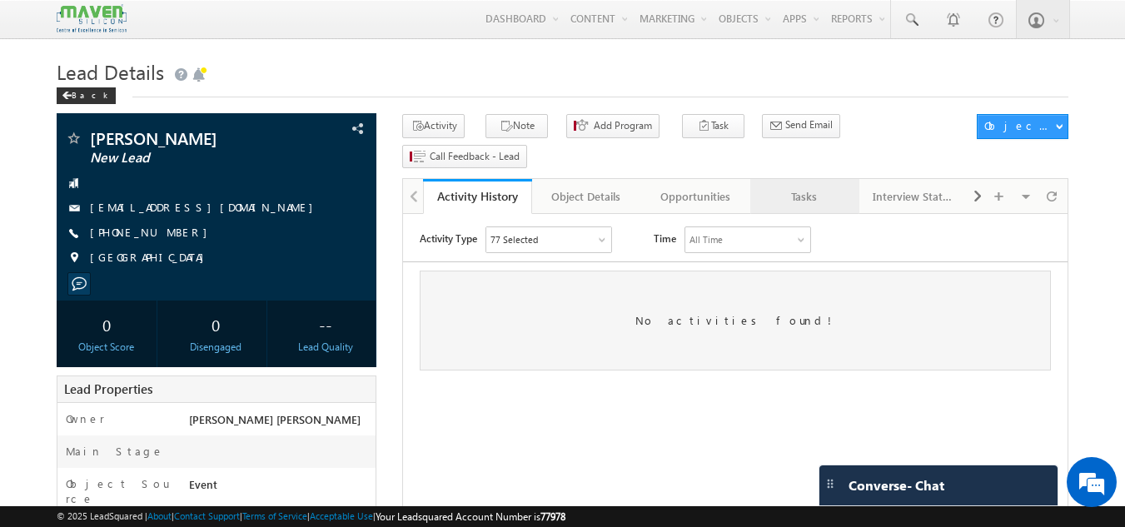
click at [825, 187] on div "Tasks" at bounding box center [804, 197] width 81 height 20
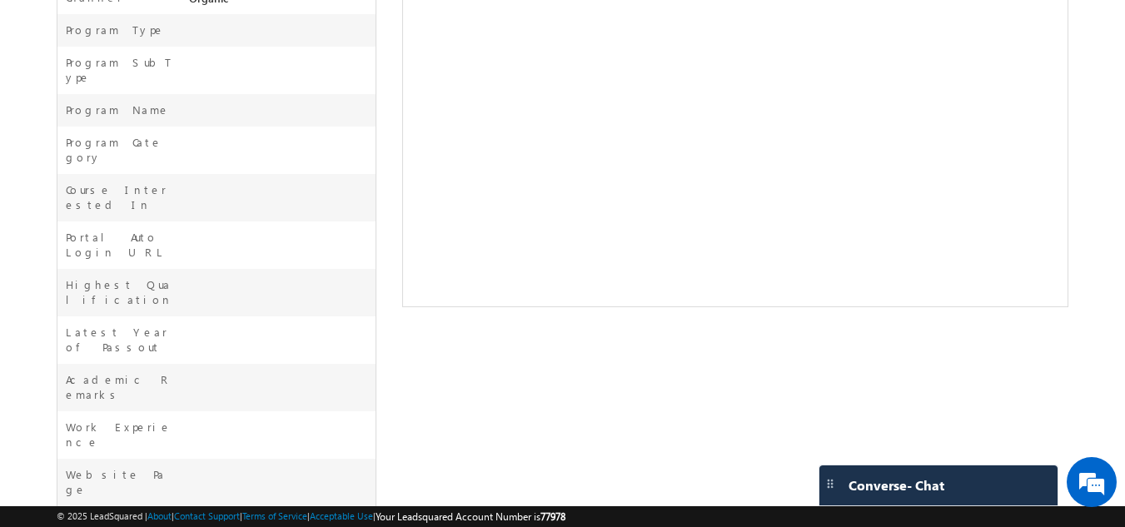
scroll to position [591, 0]
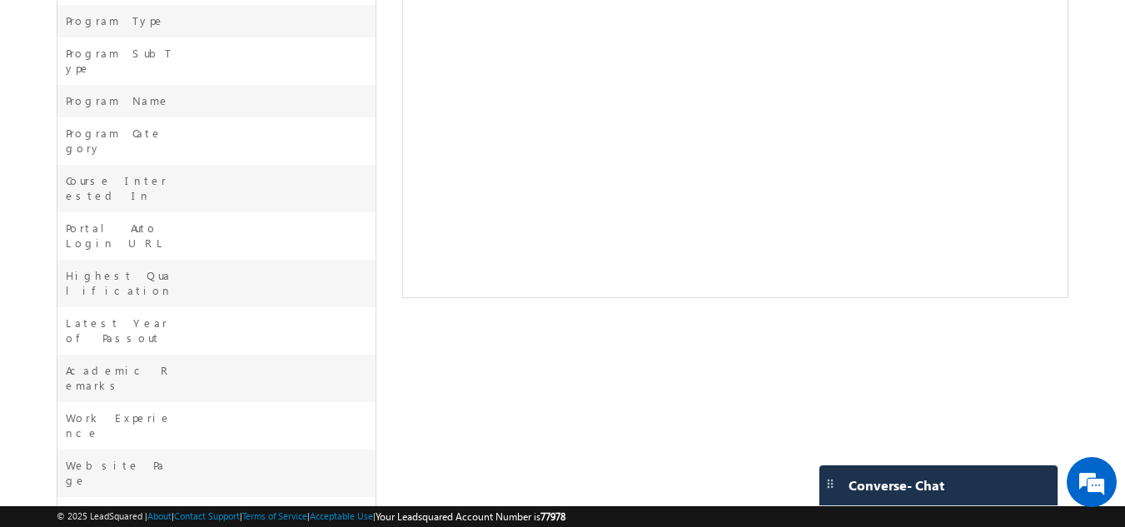
drag, startPoint x: 328, startPoint y: 465, endPoint x: 190, endPoint y: 448, distance: 139.3
copy span "Done btech having 8 month exp. looking for iit roorkee for asic"
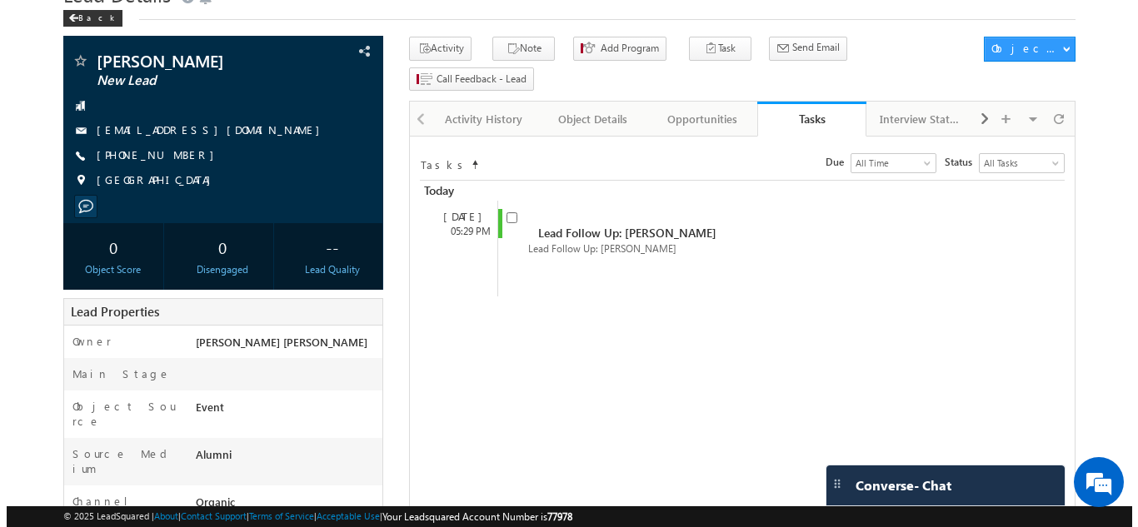
scroll to position [0, 0]
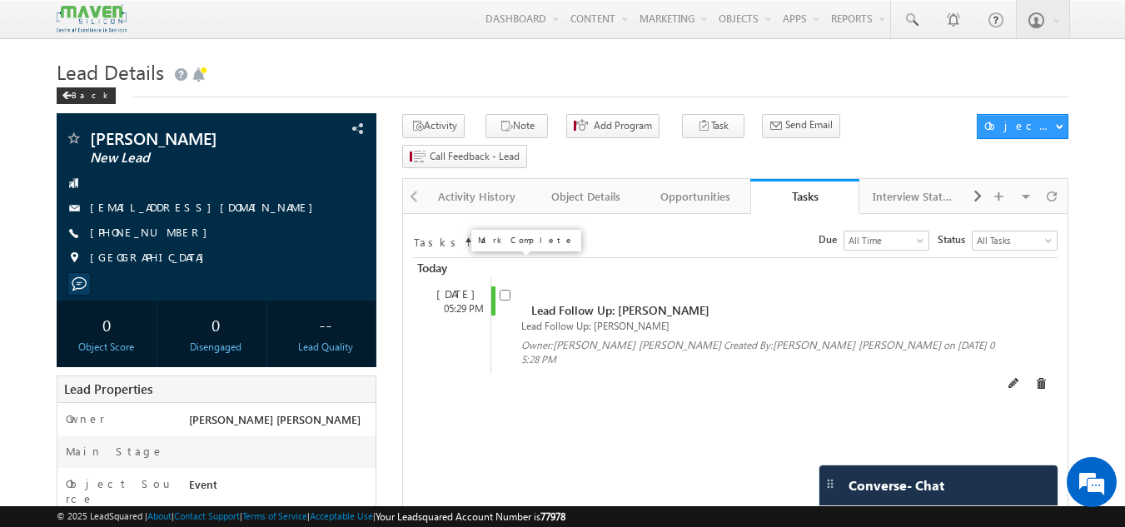
click at [509, 290] on input "checkbox" at bounding box center [505, 295] width 11 height 11
checkbox input "false"
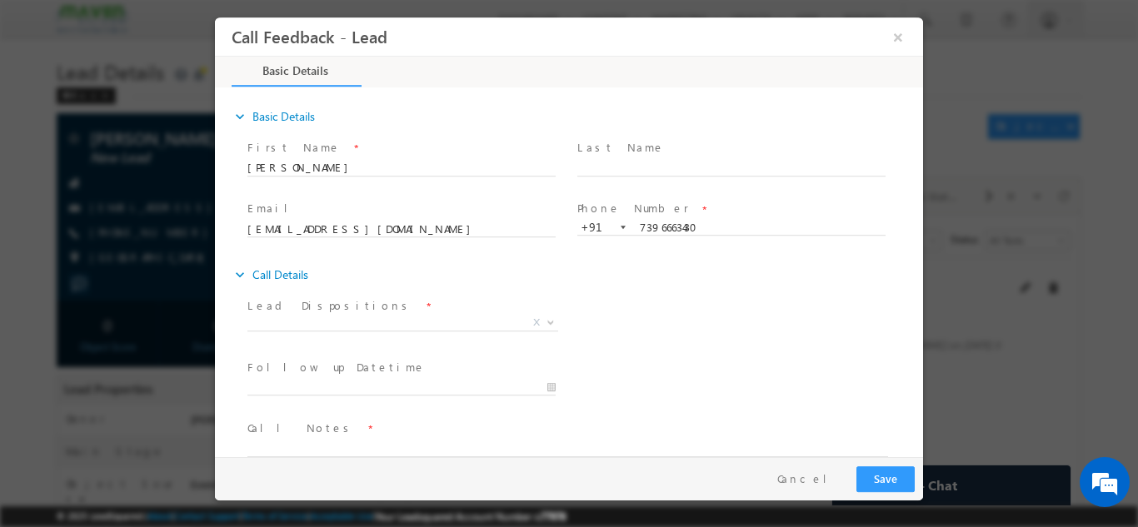
scroll to position [27, 0]
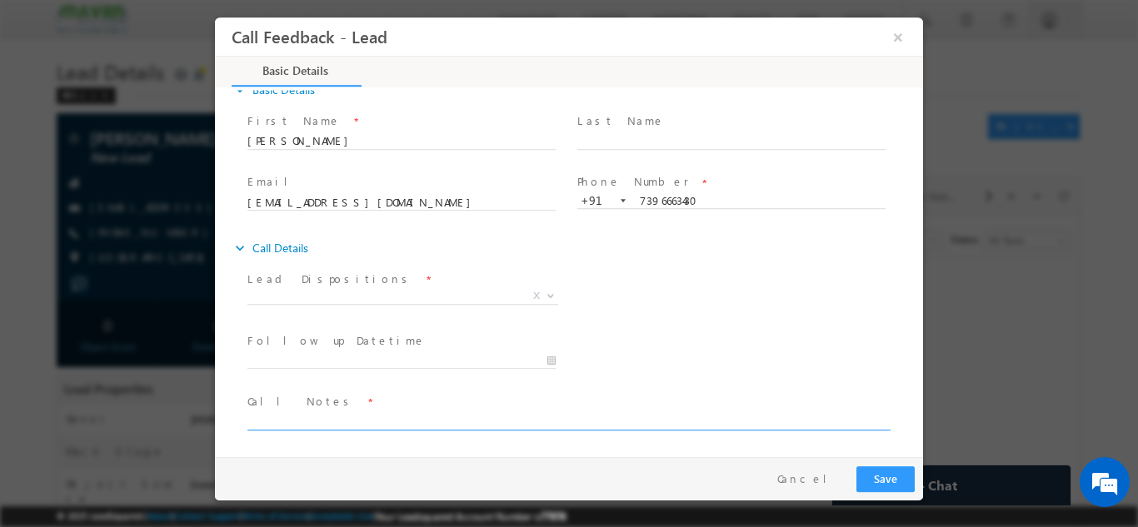
click at [369, 416] on textarea at bounding box center [567, 420] width 641 height 19
paste textarea "Done btech having 8 month exp. looking for iit roorkee for asic"
type textarea "Done btech having 8 month exp. looking for iit roorkee for asic"
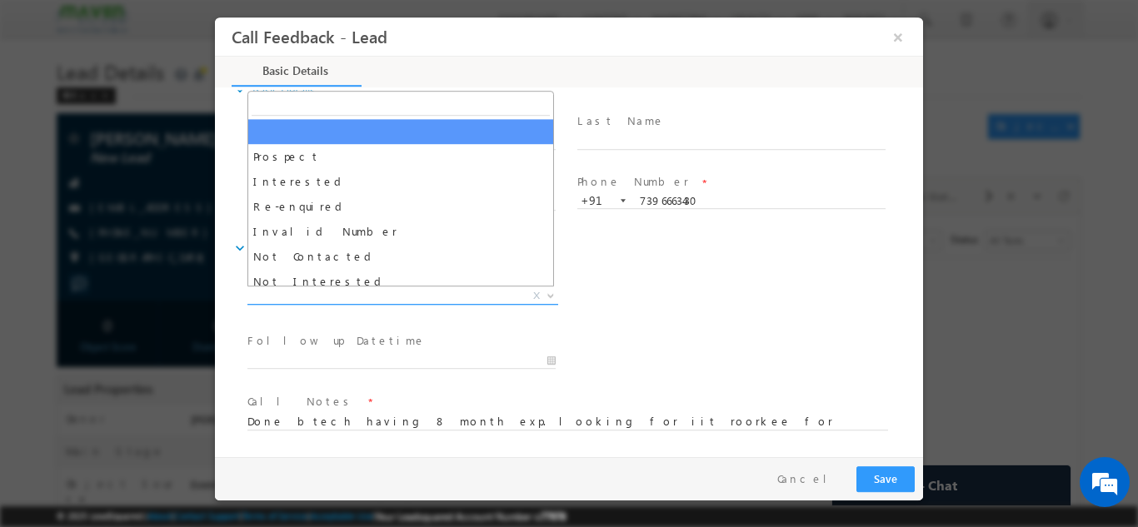
click at [344, 299] on span "X" at bounding box center [402, 295] width 311 height 17
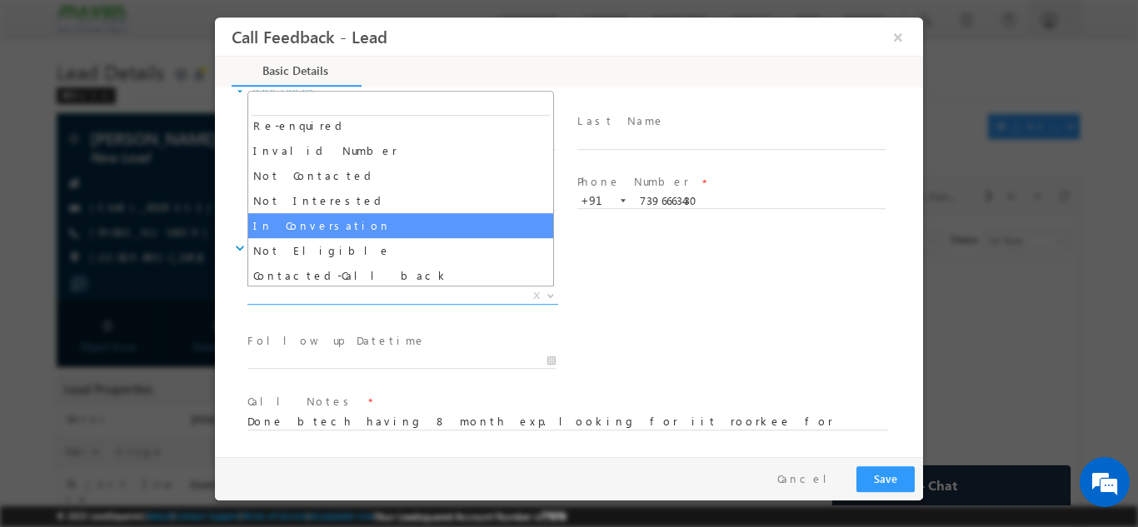
scroll to position [82, 0]
select select "In Conversation"
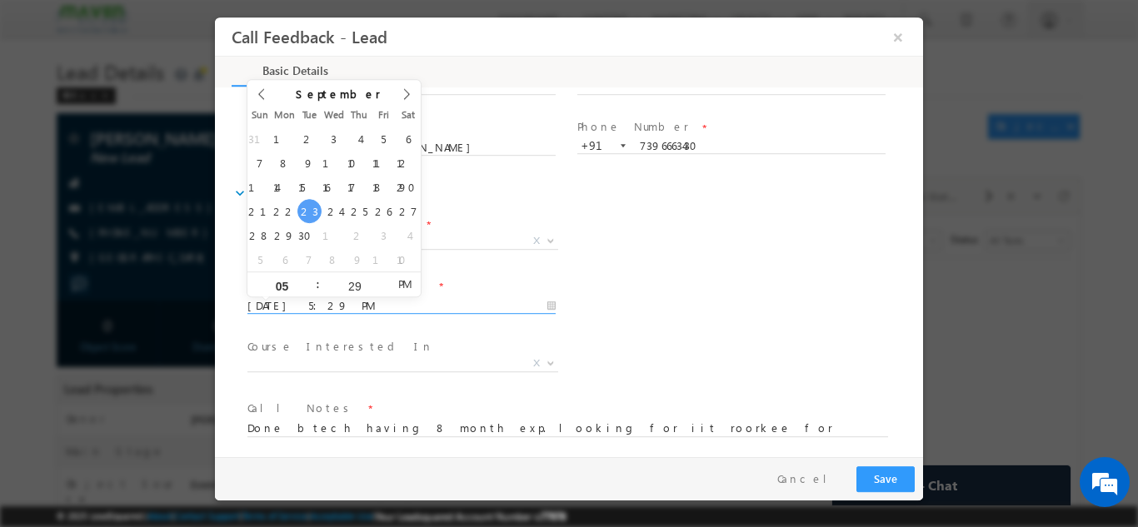
click at [448, 306] on input "[DATE] 5:29 PM" at bounding box center [401, 305] width 308 height 17
type input "[DATE] 5:29 PM"
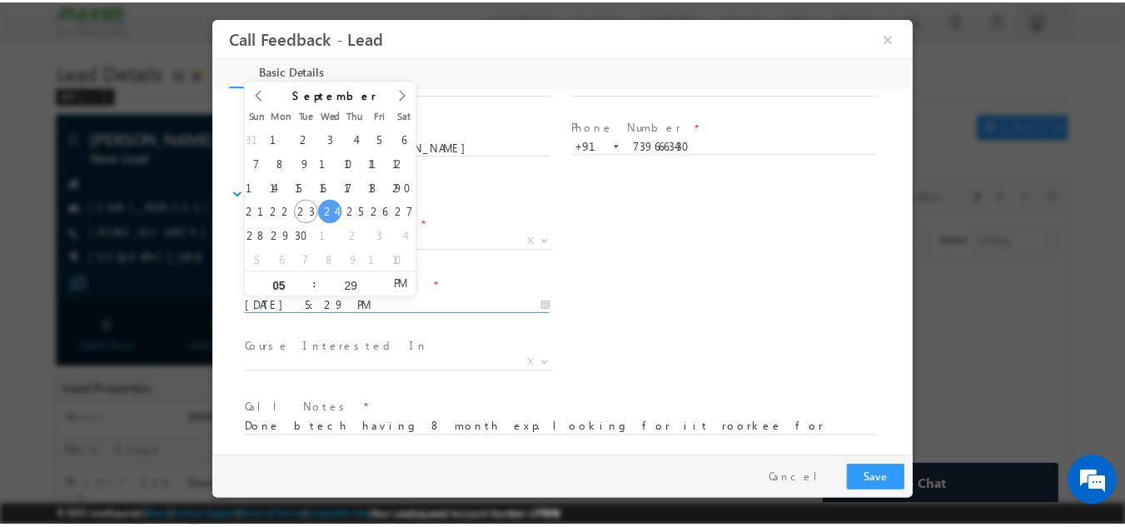
scroll to position [88, 0]
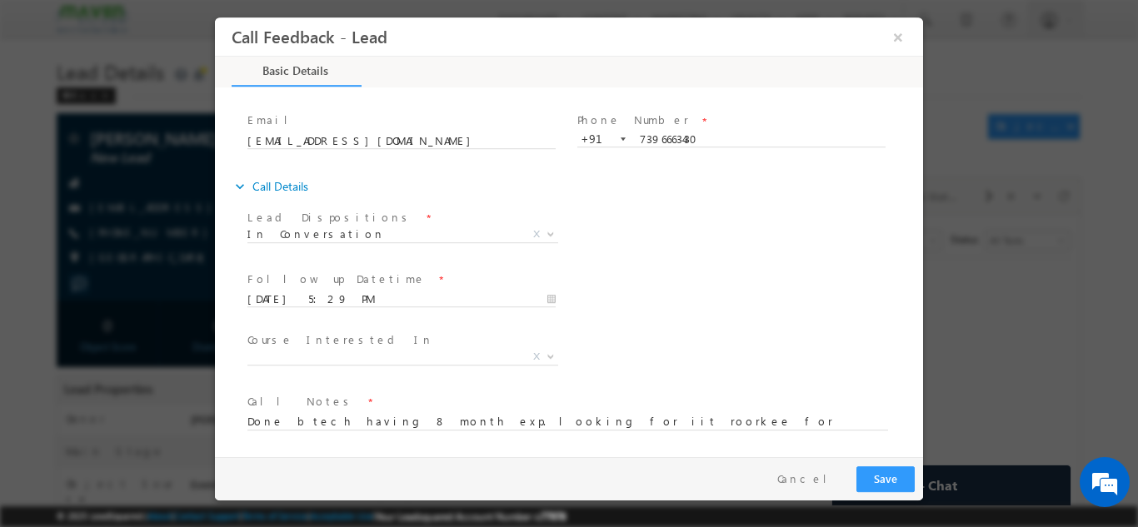
drag, startPoint x: 780, startPoint y: 295, endPoint x: 661, endPoint y: 266, distance: 121.8
click at [661, 267] on div "Follow up Datetime * [DATE] 5:29 PM Program Type * Long Term Short Term X" at bounding box center [583, 298] width 679 height 62
click at [893, 486] on button "Save" at bounding box center [885, 479] width 58 height 26
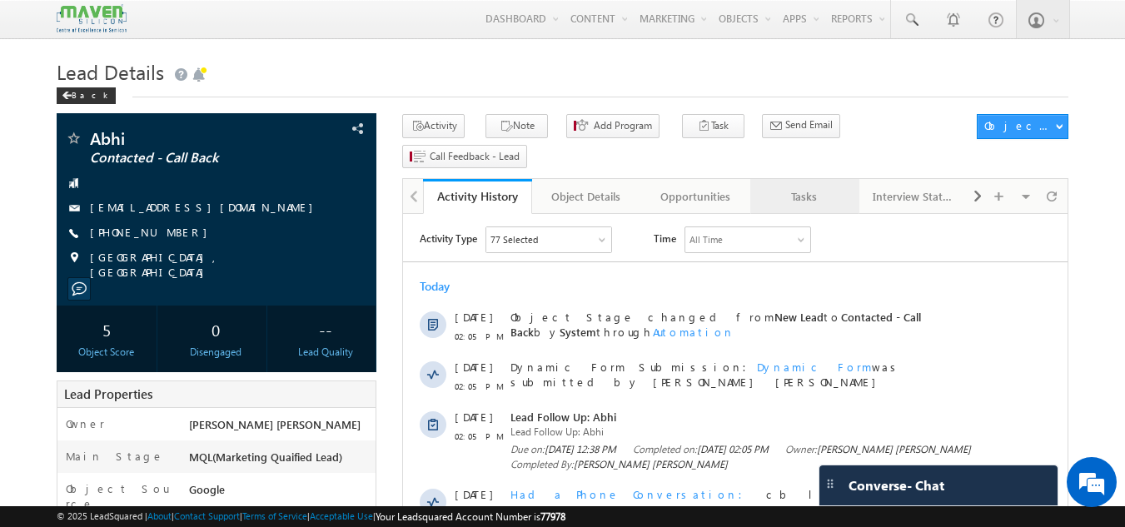
click at [820, 187] on div "Tasks" at bounding box center [804, 197] width 81 height 20
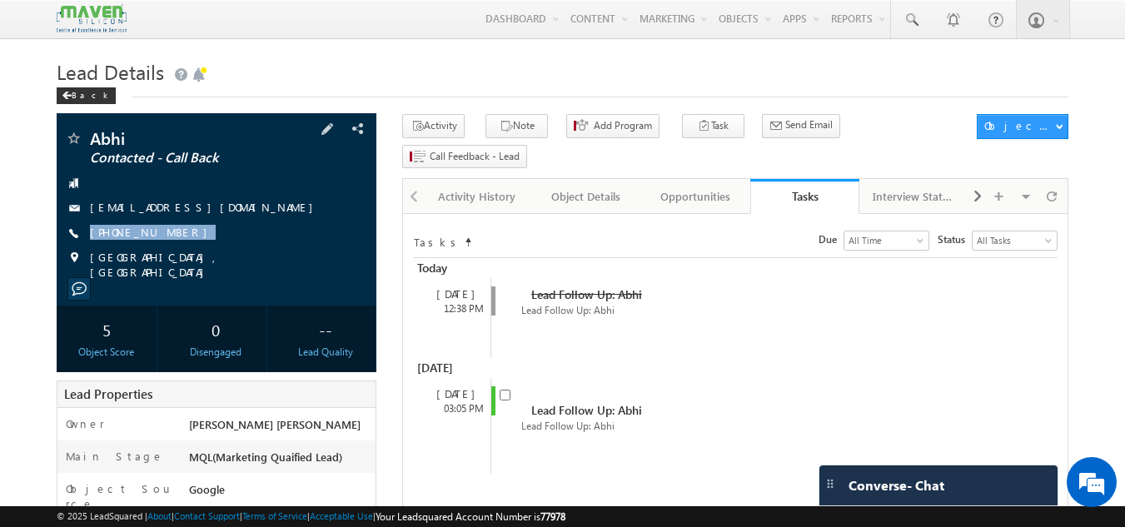
drag, startPoint x: 185, startPoint y: 219, endPoint x: 169, endPoint y: 249, distance: 33.9
click at [169, 249] on div "Abhi Contacted - Call Back [EMAIL_ADDRESS][DOMAIN_NAME] [PHONE_NUMBER]" at bounding box center [217, 205] width 304 height 150
copy div "[PHONE_NUMBER]"
